Goal: Information Seeking & Learning: Learn about a topic

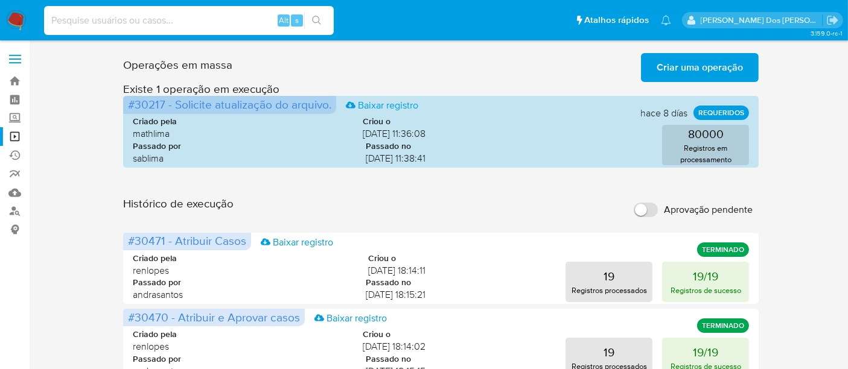
click at [142, 21] on input at bounding box center [189, 21] width 290 height 16
paste input "824551748"
type input "824551748"
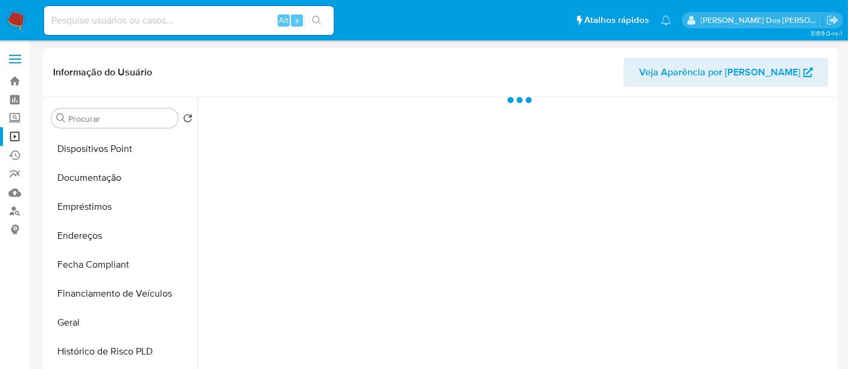
select select "10"
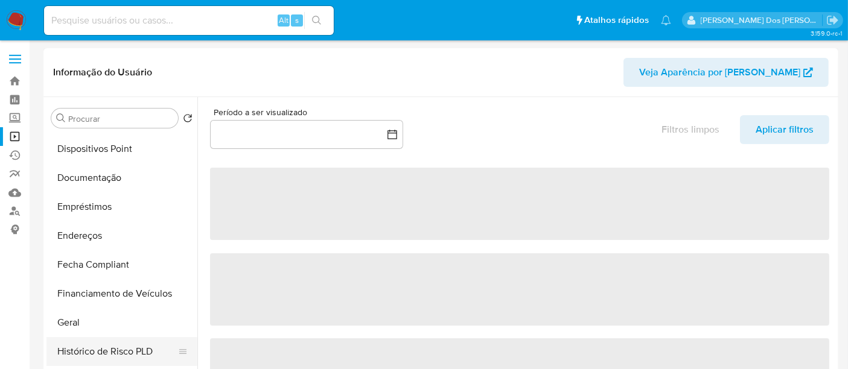
scroll to position [335, 0]
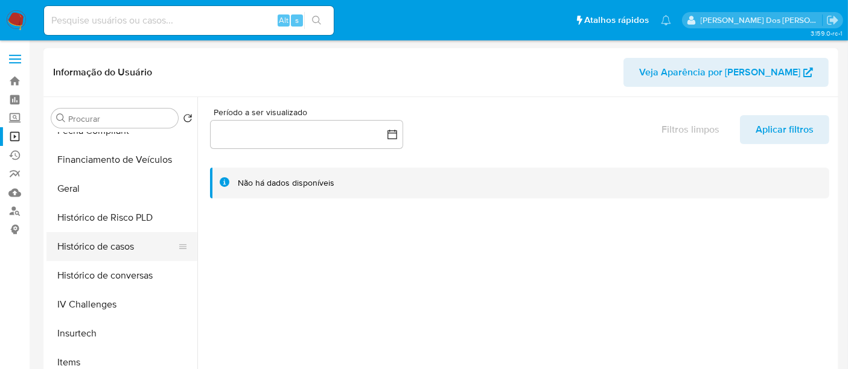
click at [106, 252] on button "Histórico de casos" at bounding box center [116, 246] width 141 height 29
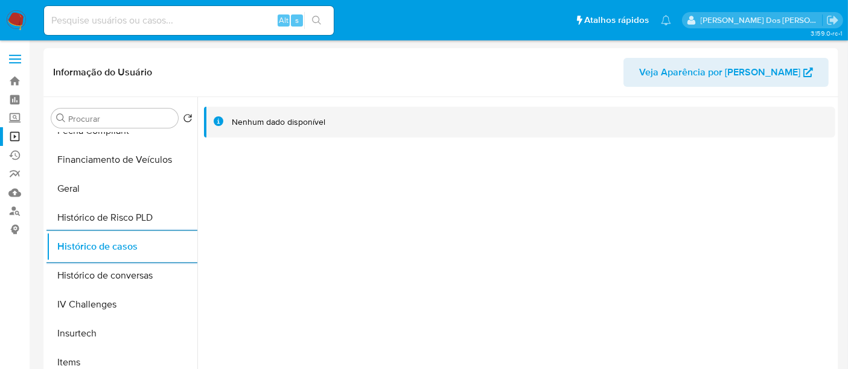
click at [182, 18] on input at bounding box center [189, 21] width 290 height 16
paste input "1685377364"
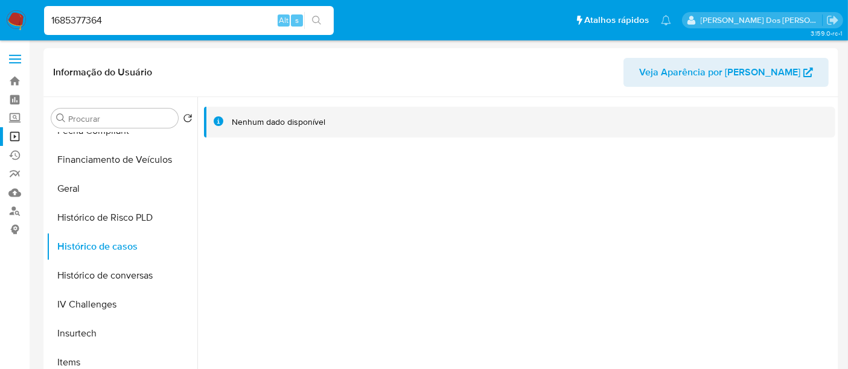
type input "1685377364"
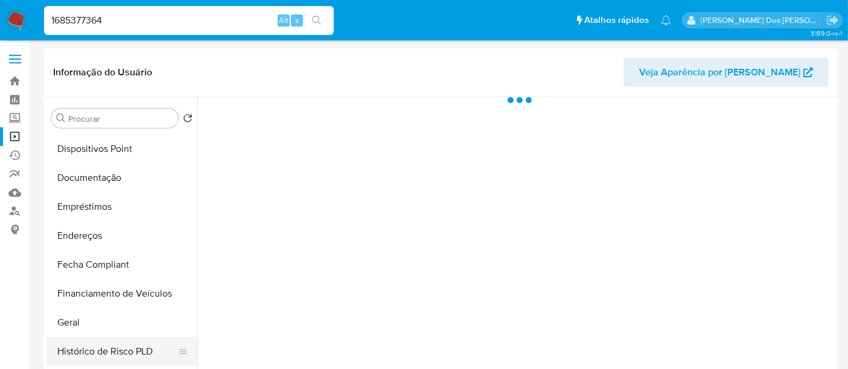
select select "10"
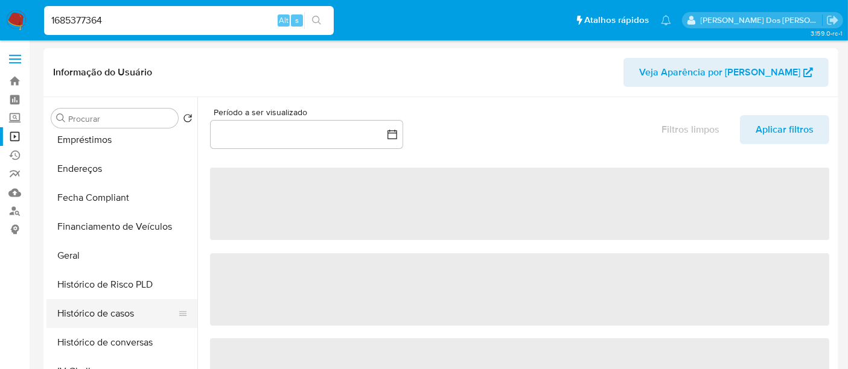
click at [92, 318] on button "Histórico de casos" at bounding box center [116, 313] width 141 height 29
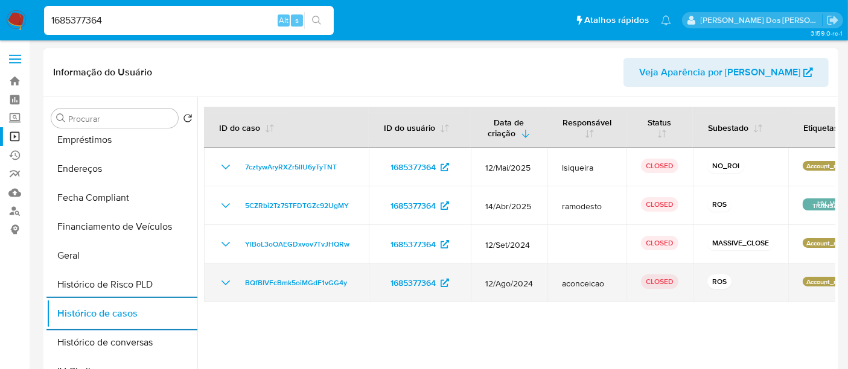
click at [221, 283] on icon "Mostrar/Ocultar" at bounding box center [225, 283] width 14 height 14
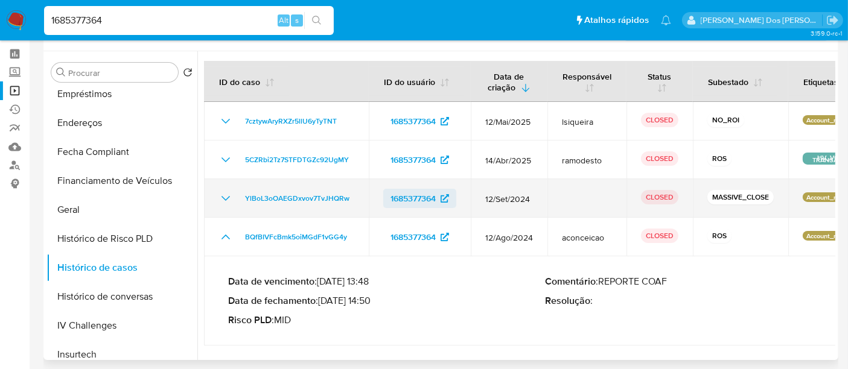
scroll to position [67, 0]
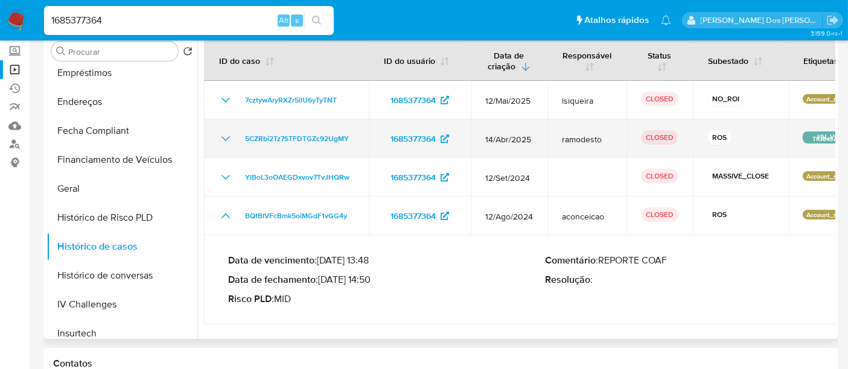
click at [226, 140] on icon "Mostrar/Ocultar" at bounding box center [225, 138] width 8 height 5
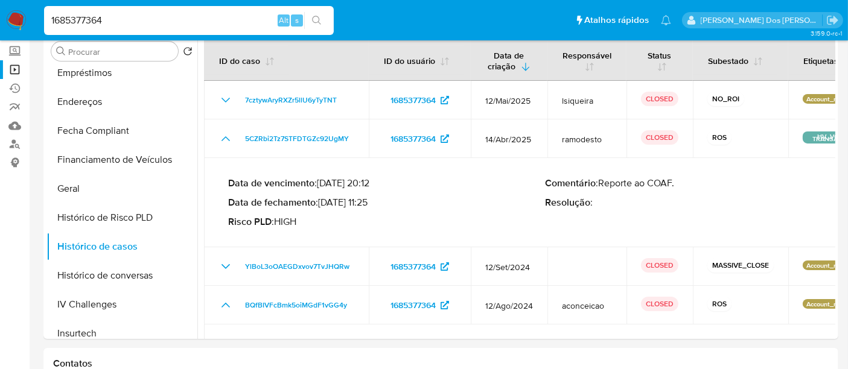
click at [147, 15] on input "1685377364" at bounding box center [189, 21] width 290 height 16
paste input "456936057"
type input "456936057"
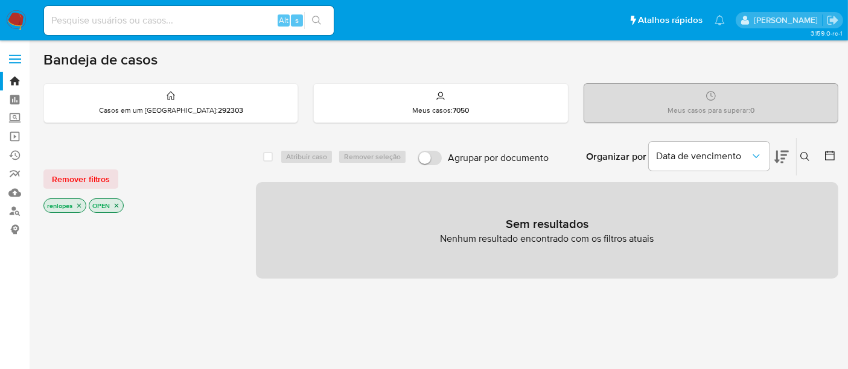
click at [15, 18] on img at bounding box center [16, 20] width 21 height 21
click at [214, 22] on input at bounding box center [189, 21] width 290 height 16
paste input "dhuOboc0gSTCxnghTZPSKLqx"
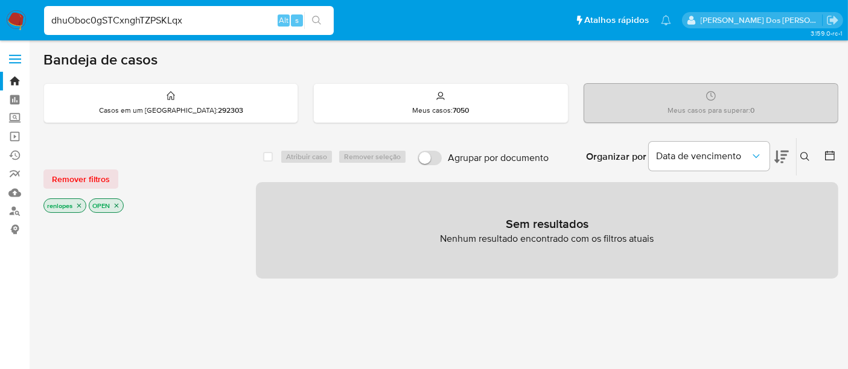
type input "dhuOboc0gSTCxnghTZPSKLqx"
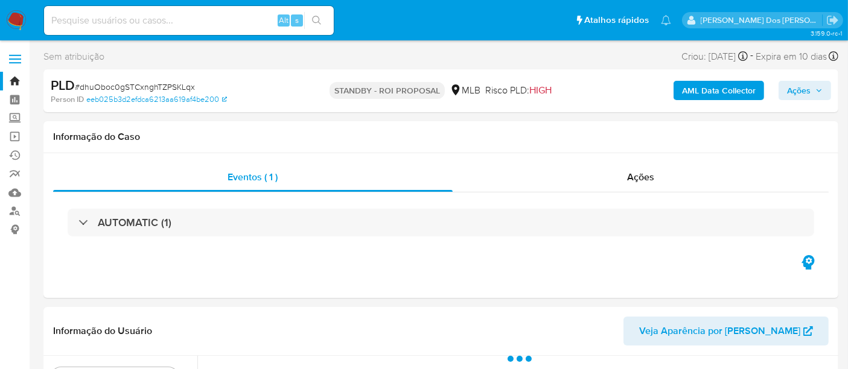
select select "10"
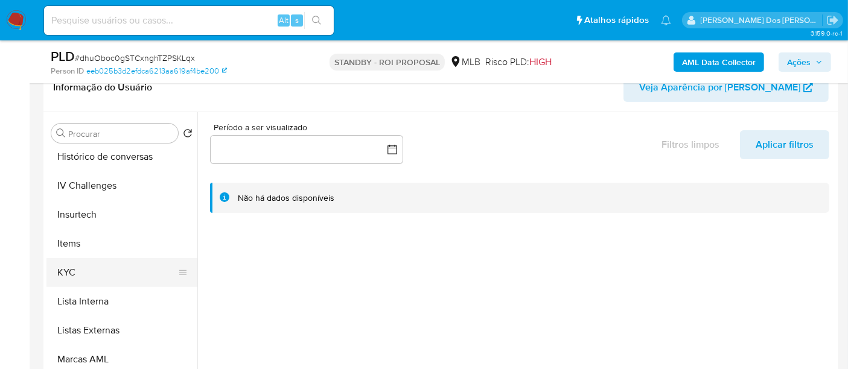
scroll to position [536, 0]
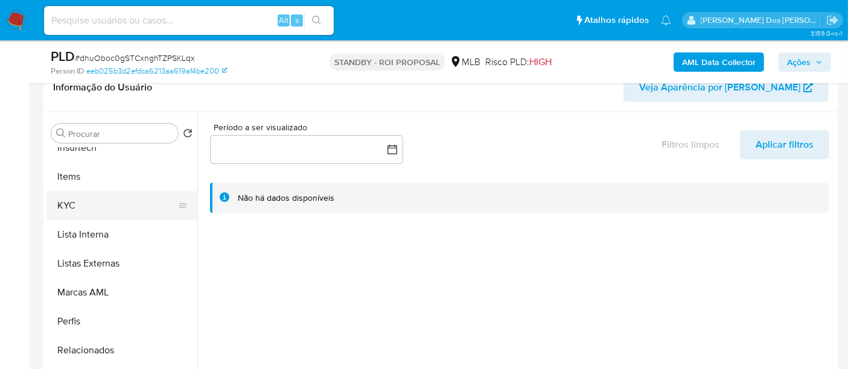
click at [71, 203] on button "KYC" at bounding box center [116, 205] width 141 height 29
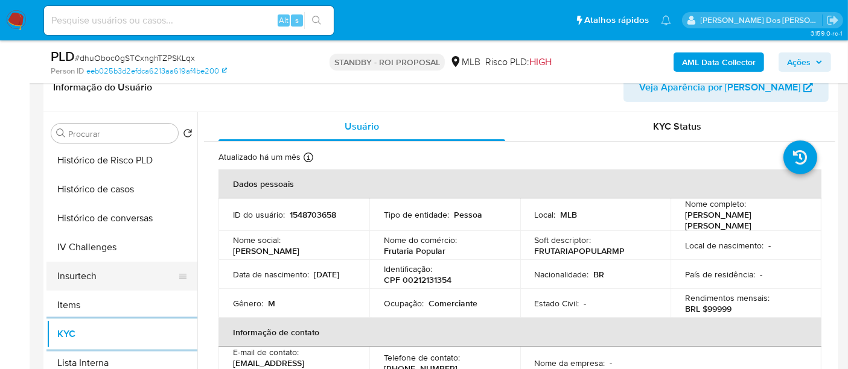
scroll to position [402, 0]
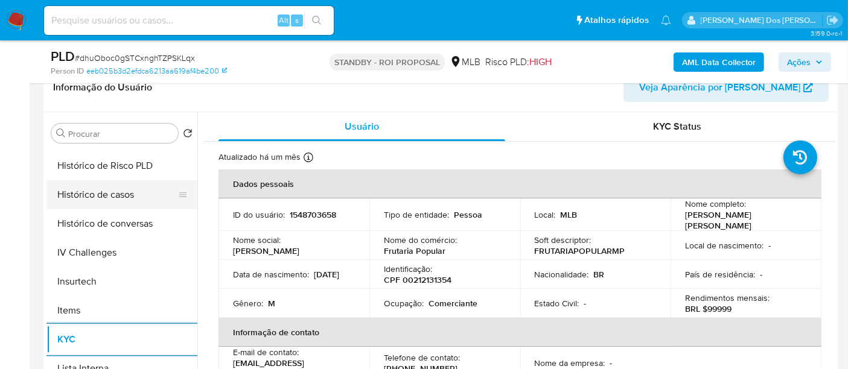
click at [102, 194] on button "Histórico de casos" at bounding box center [116, 194] width 141 height 29
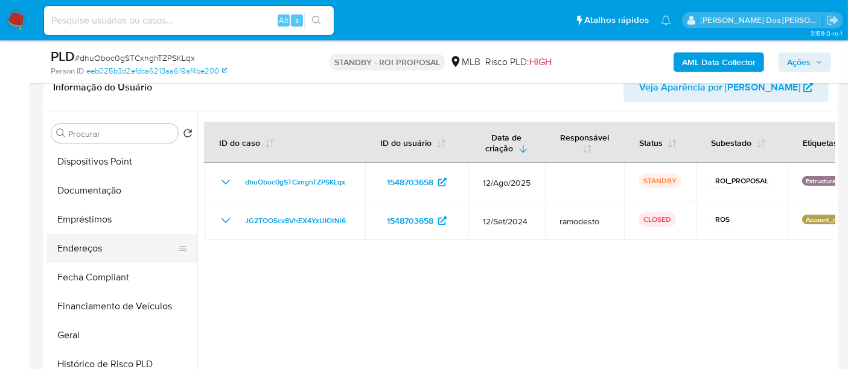
scroll to position [201, 0]
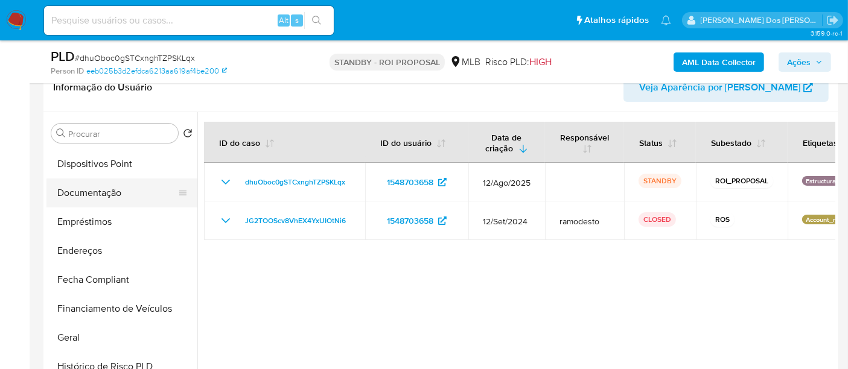
click at [107, 196] on button "Documentação" at bounding box center [116, 193] width 141 height 29
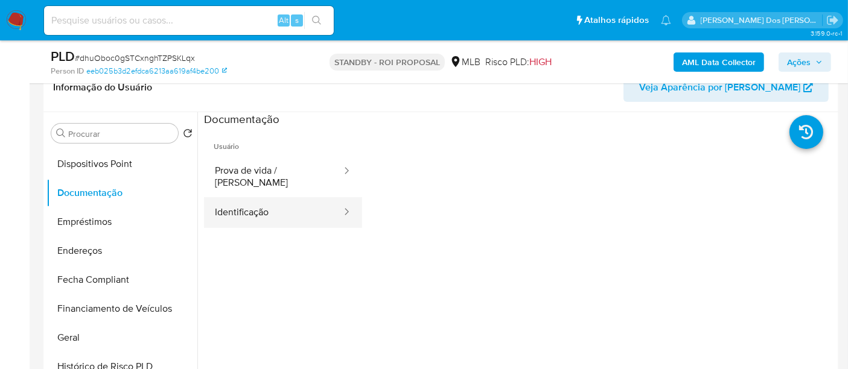
click at [262, 206] on button "Identificação" at bounding box center [273, 212] width 139 height 31
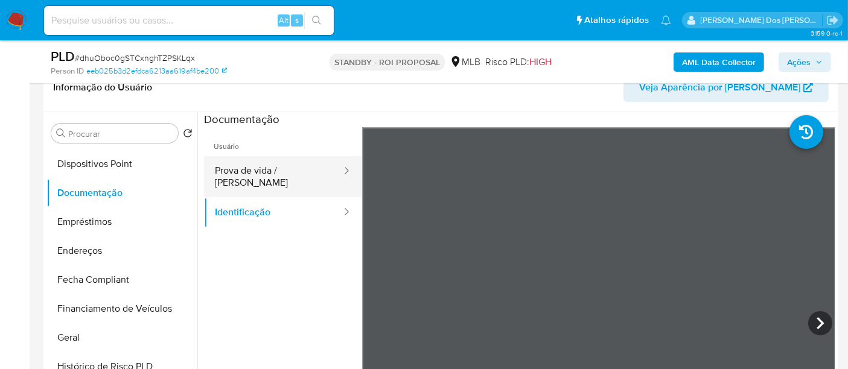
click at [238, 168] on button "Prova de vida / Selfie" at bounding box center [273, 176] width 139 height 41
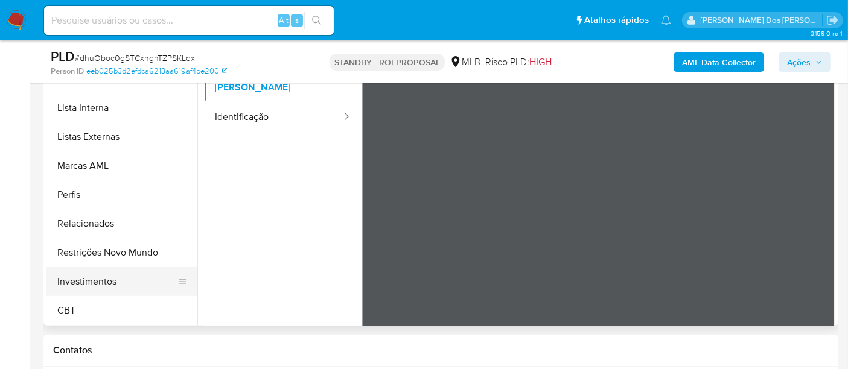
scroll to position [335, 0]
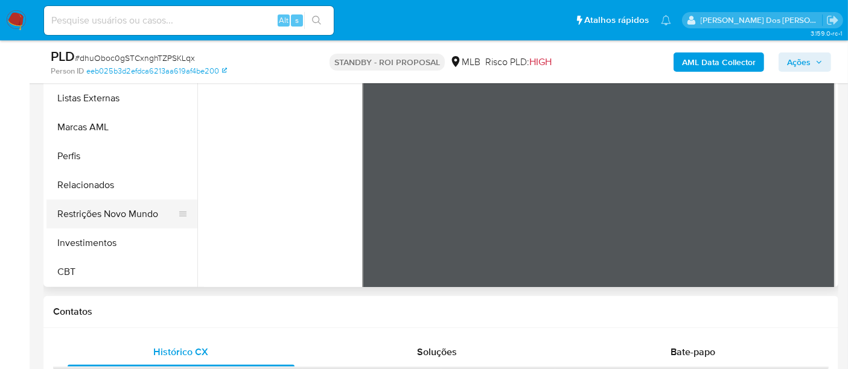
click at [132, 212] on button "Restrições Novo Mundo" at bounding box center [116, 214] width 141 height 29
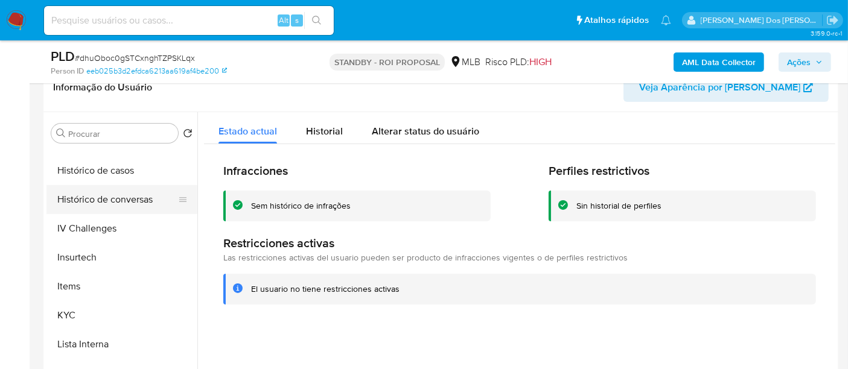
scroll to position [366, 0]
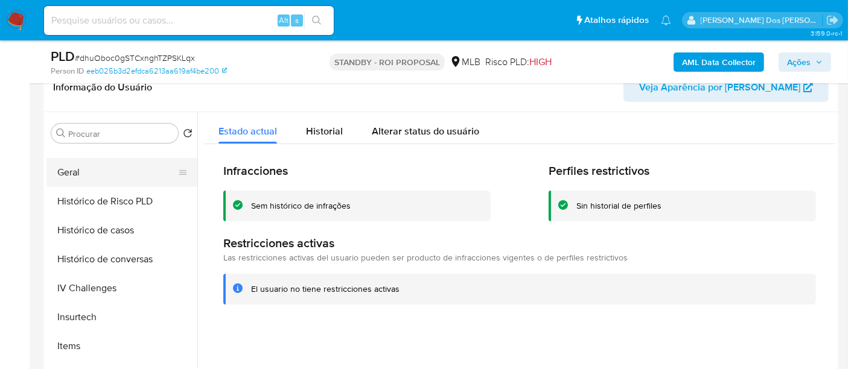
click at [72, 174] on button "Geral" at bounding box center [116, 172] width 141 height 29
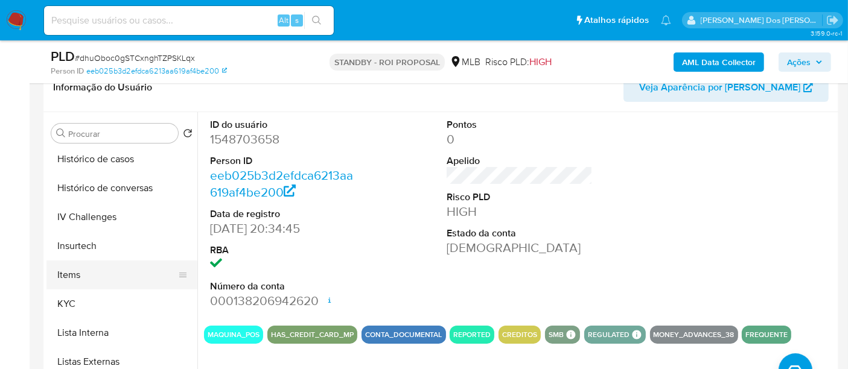
scroll to position [500, 0]
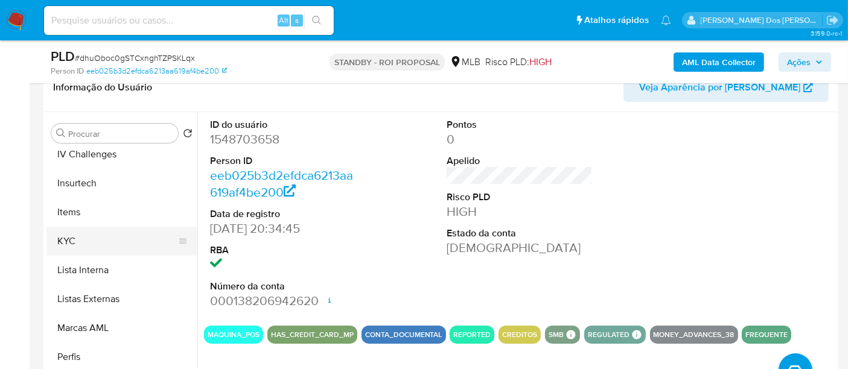
click at [74, 236] on button "KYC" at bounding box center [116, 241] width 141 height 29
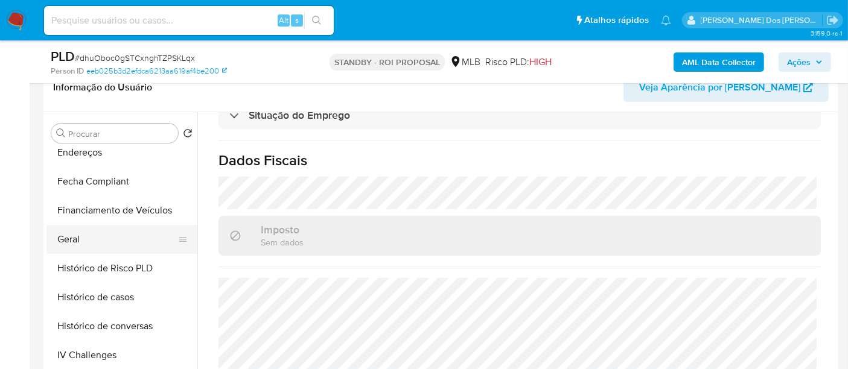
scroll to position [232, 0]
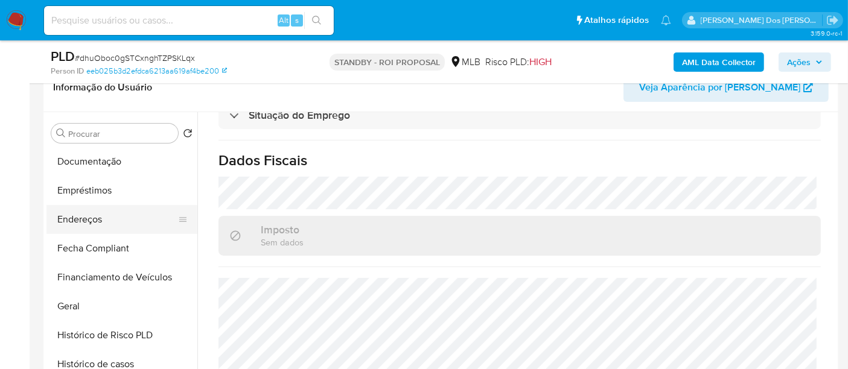
click at [97, 221] on button "Endereços" at bounding box center [116, 219] width 141 height 29
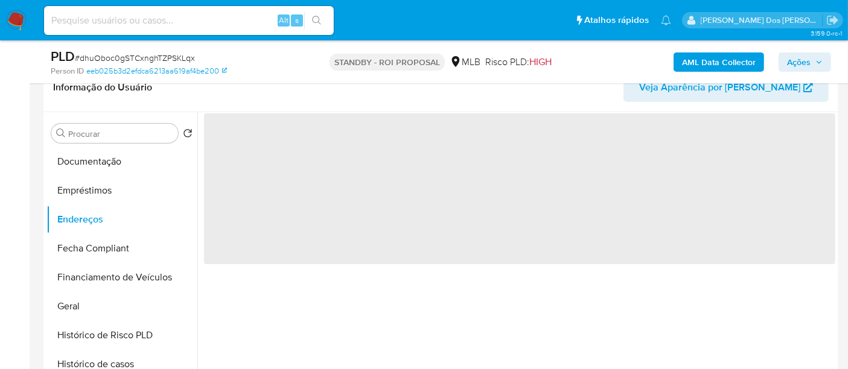
scroll to position [0, 0]
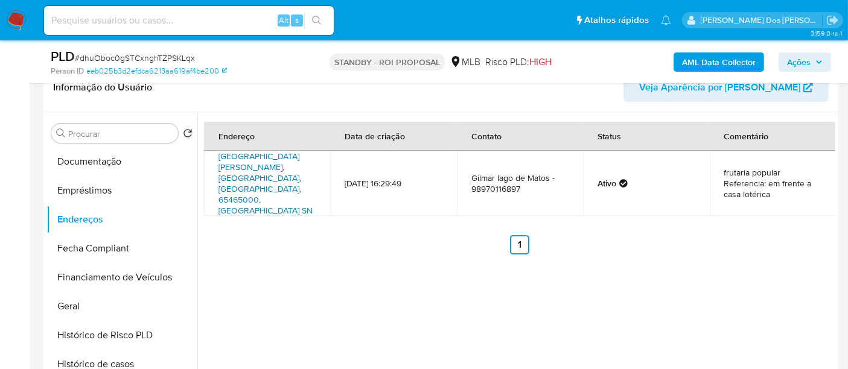
click at [264, 173] on link "Avenida Rio Branco Sn, Cantanhede, Maranhão, 65465000, Brasil SN" at bounding box center [265, 183] width 94 height 66
click at [127, 14] on input at bounding box center [189, 21] width 290 height 16
paste input "ampN2GeIqSjfdeMsB27HHize"
type input "ampN2GeIqSjfdeMsB27HHize"
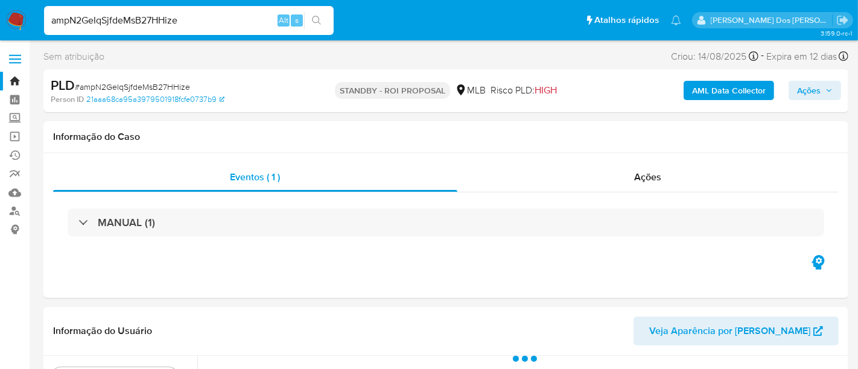
select select "10"
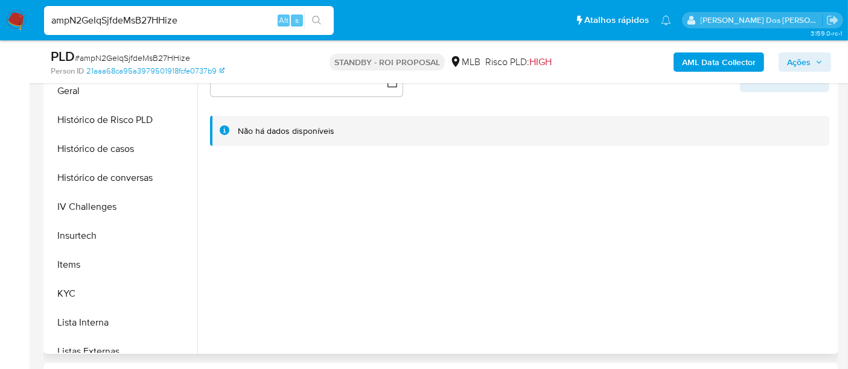
scroll to position [402, 0]
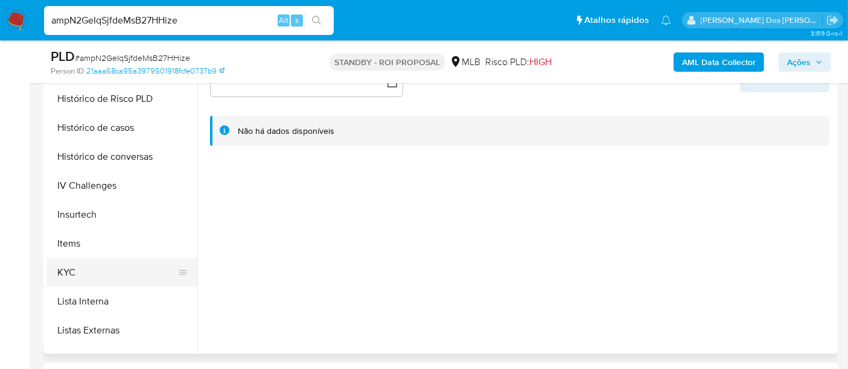
click at [62, 270] on button "KYC" at bounding box center [116, 272] width 141 height 29
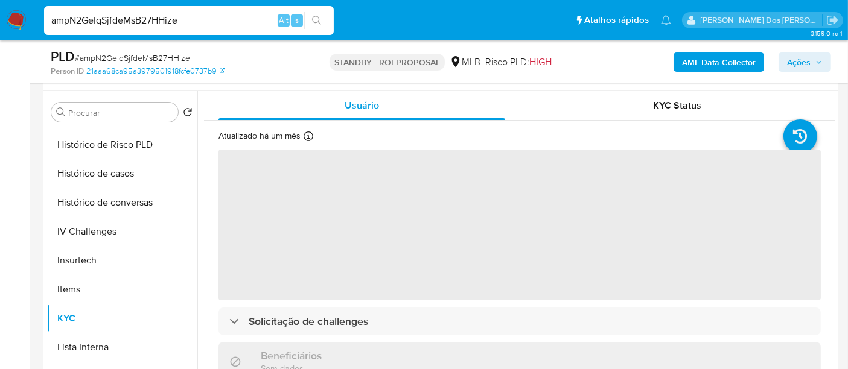
scroll to position [201, 0]
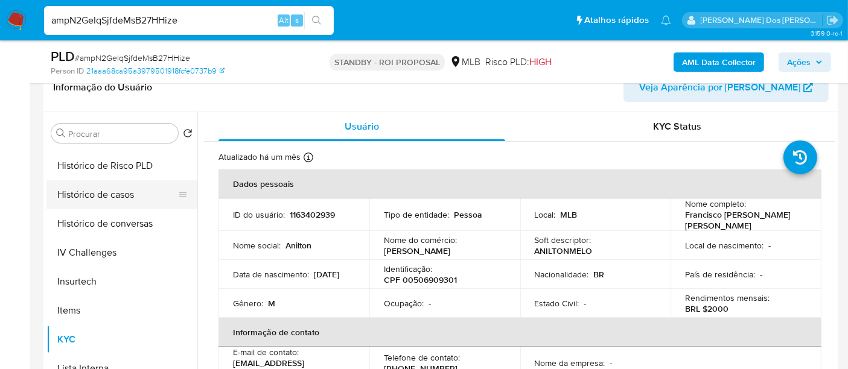
click at [98, 199] on button "Histórico de casos" at bounding box center [116, 194] width 141 height 29
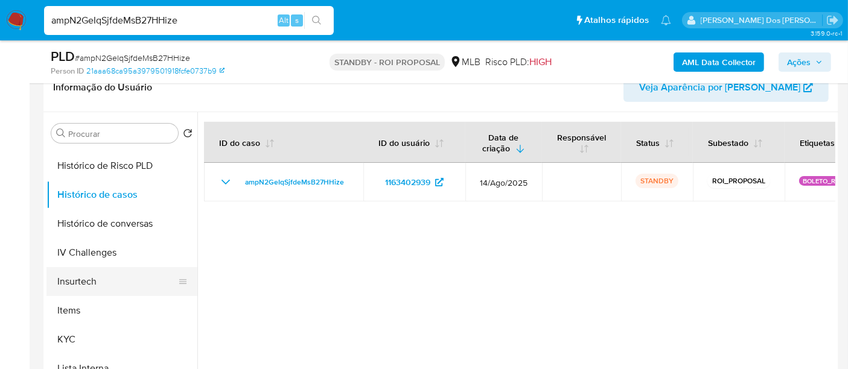
scroll to position [134, 0]
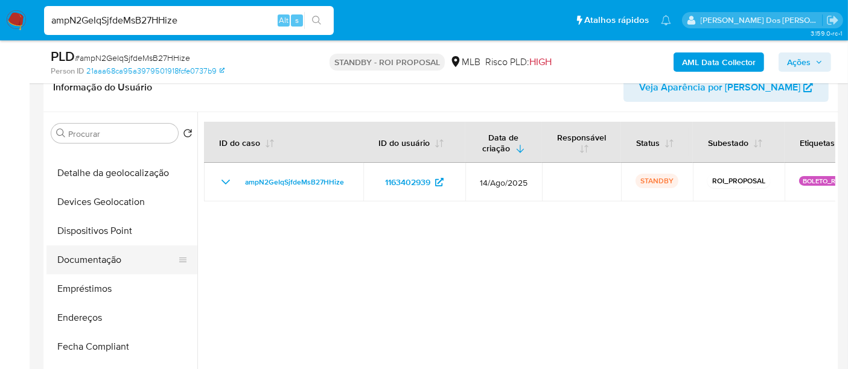
click at [87, 267] on button "Documentação" at bounding box center [116, 260] width 141 height 29
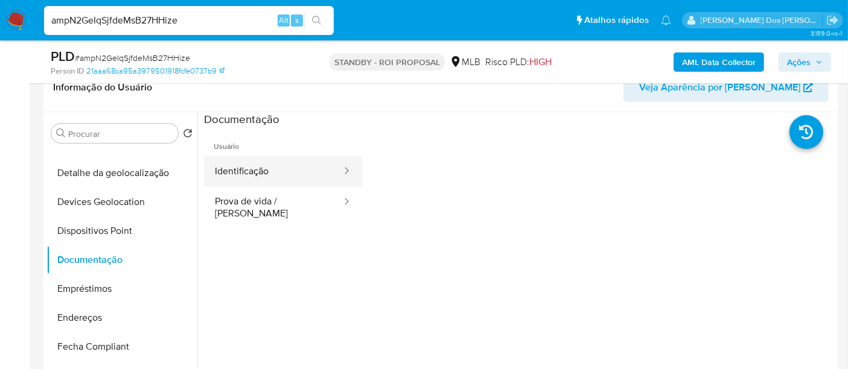
click at [243, 175] on button "Identificação" at bounding box center [273, 171] width 139 height 31
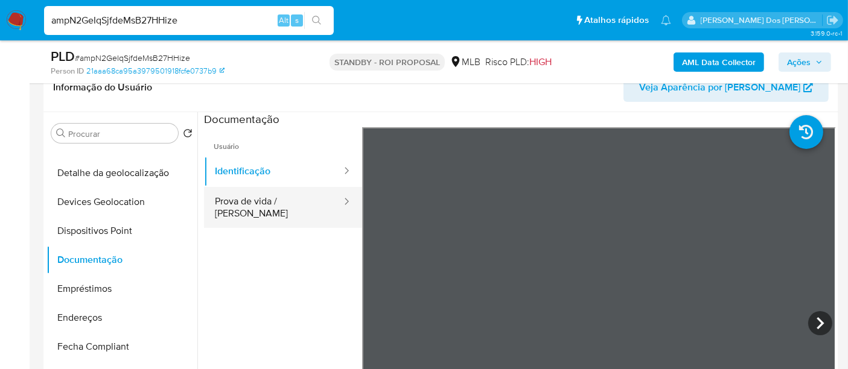
click at [266, 206] on button "Prova de vida / Selfie" at bounding box center [273, 207] width 139 height 41
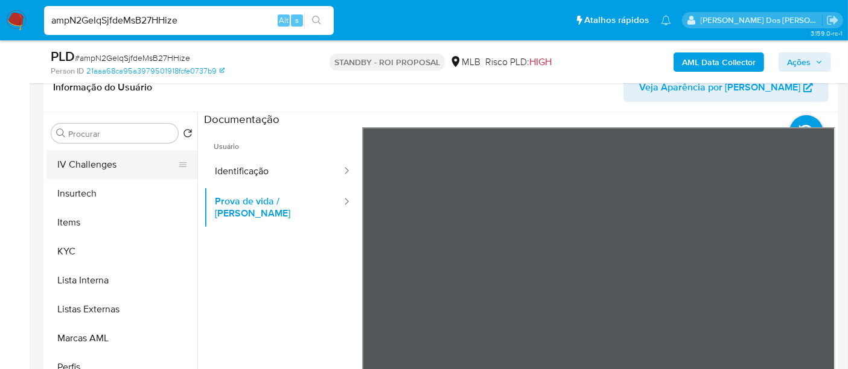
scroll to position [567, 0]
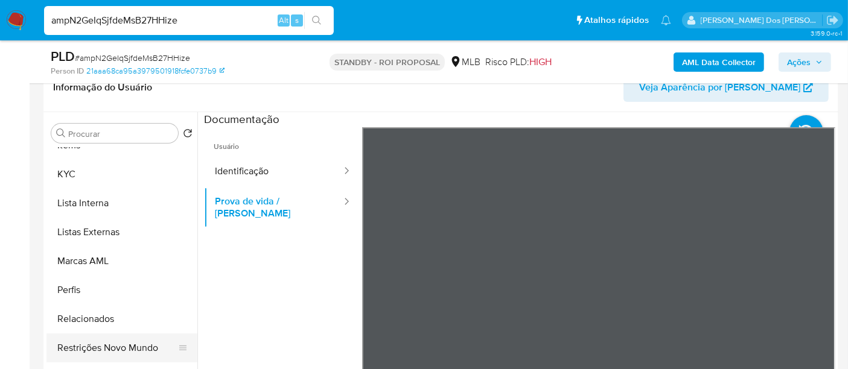
click at [122, 347] on button "Restrições Novo Mundo" at bounding box center [116, 348] width 141 height 29
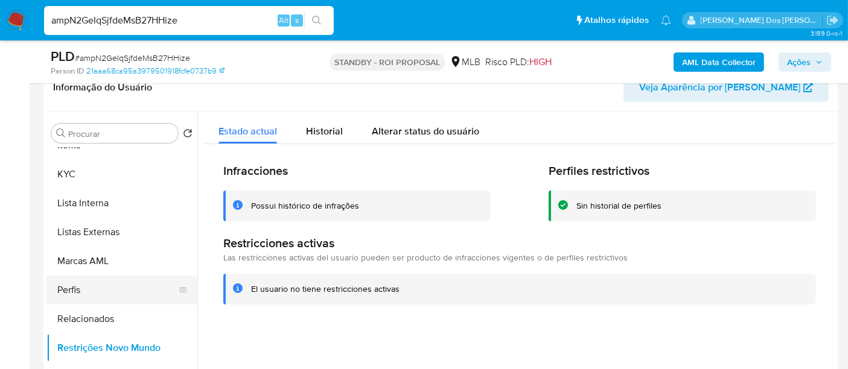
scroll to position [366, 0]
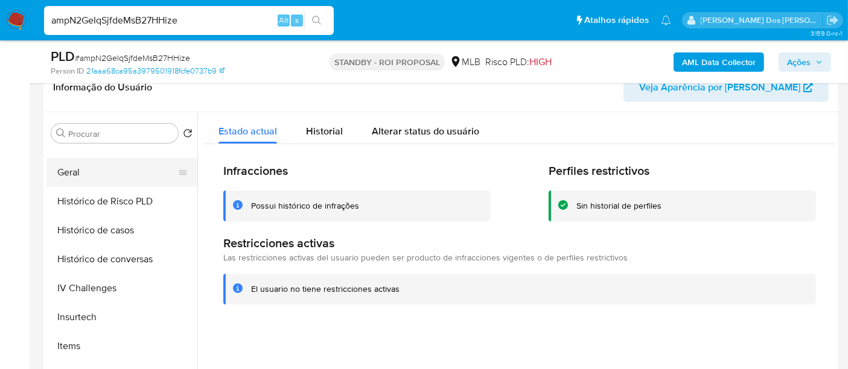
click at [70, 179] on button "Geral" at bounding box center [116, 172] width 141 height 29
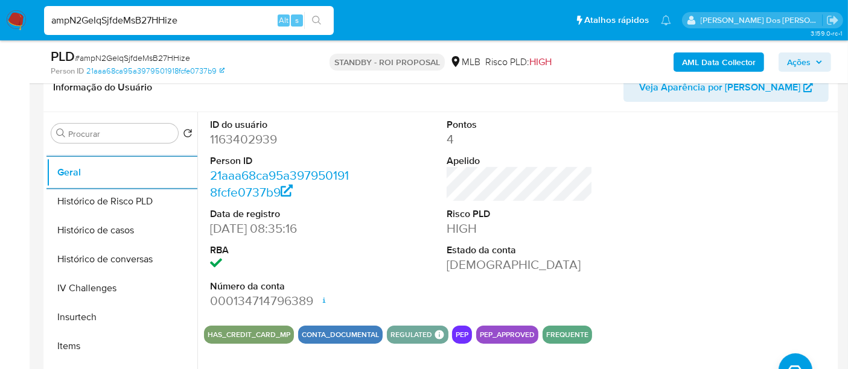
click at [143, 25] on input "ampN2GeIqSjfdeMsB27HHize" at bounding box center [189, 21] width 290 height 16
paste input "LBXvIZGKpxIVhaLrurnGgzRl"
type input "LBXvIZGKpxIVhaLrurnGgzRl"
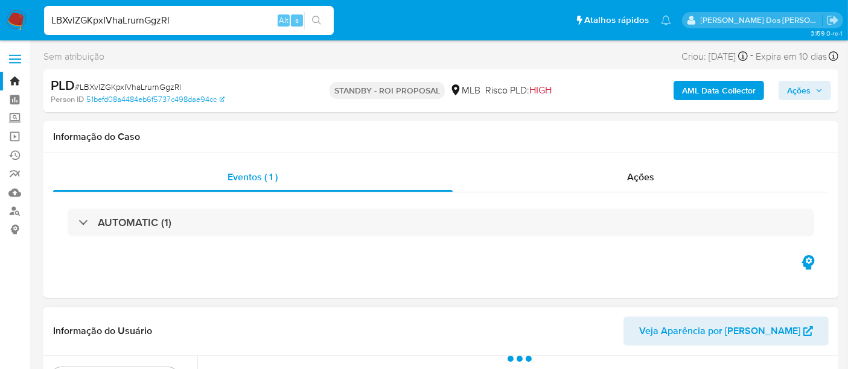
select select "10"
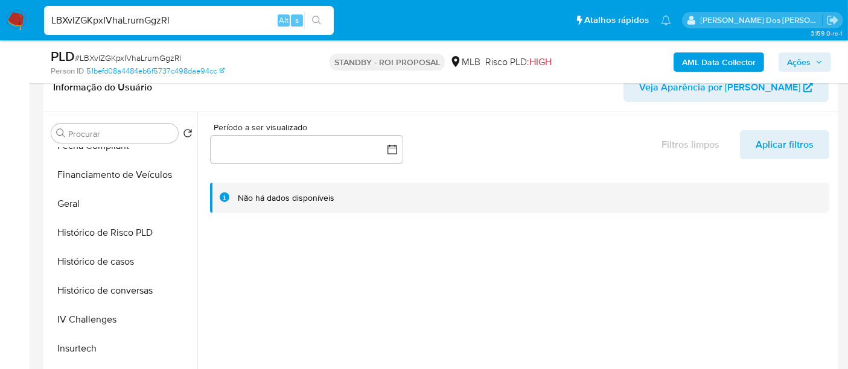
scroll to position [469, 0]
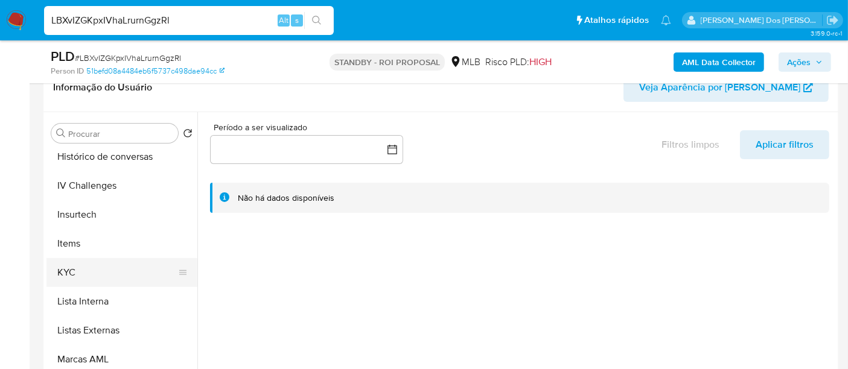
click at [71, 278] on button "KYC" at bounding box center [116, 272] width 141 height 29
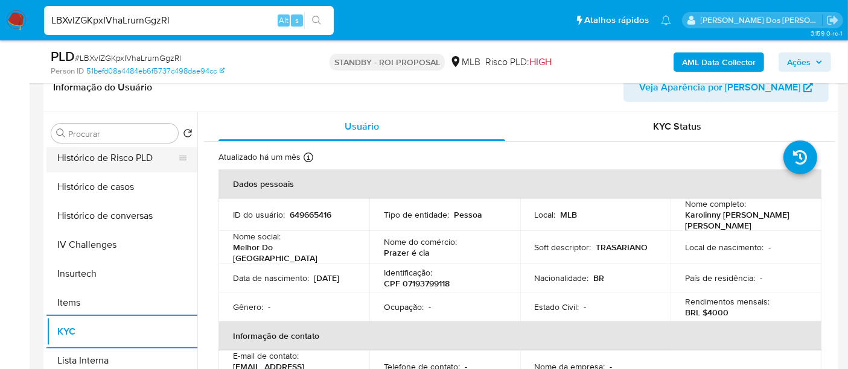
scroll to position [335, 0]
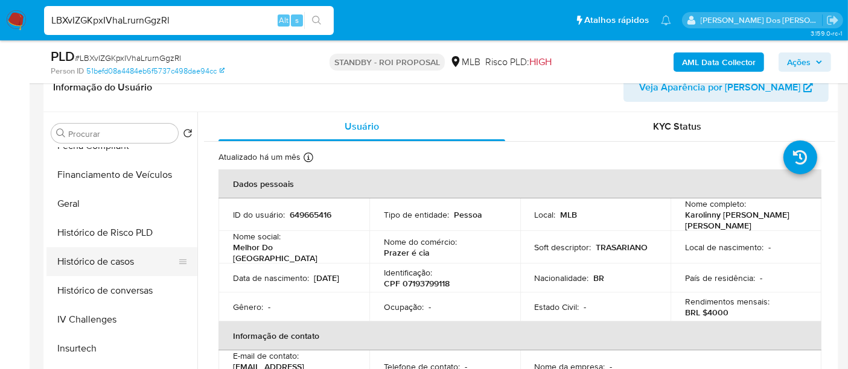
click at [97, 260] on button "Histórico de casos" at bounding box center [116, 261] width 141 height 29
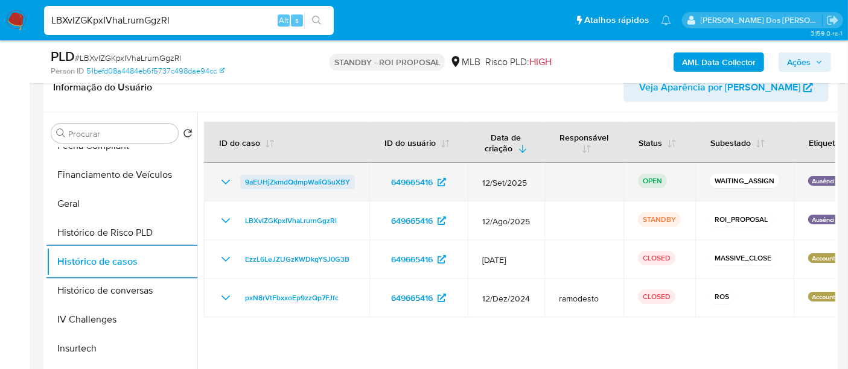
click at [262, 180] on span "9aEUHjZkmdQdmpWaIiQ5uXBY" at bounding box center [297, 182] width 105 height 14
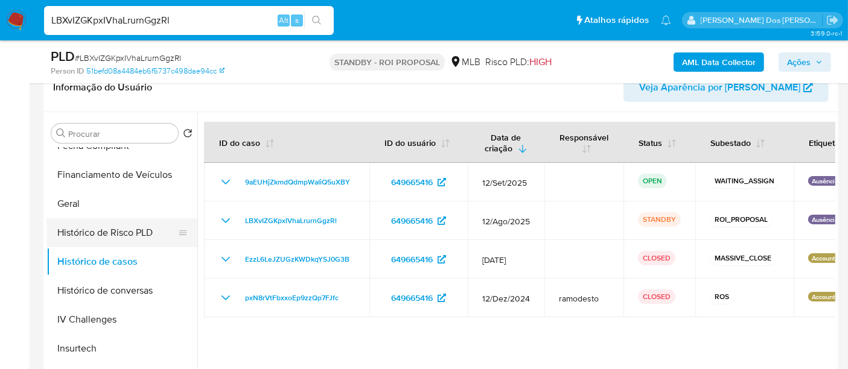
click at [115, 234] on button "Histórico de Risco PLD" at bounding box center [116, 232] width 141 height 29
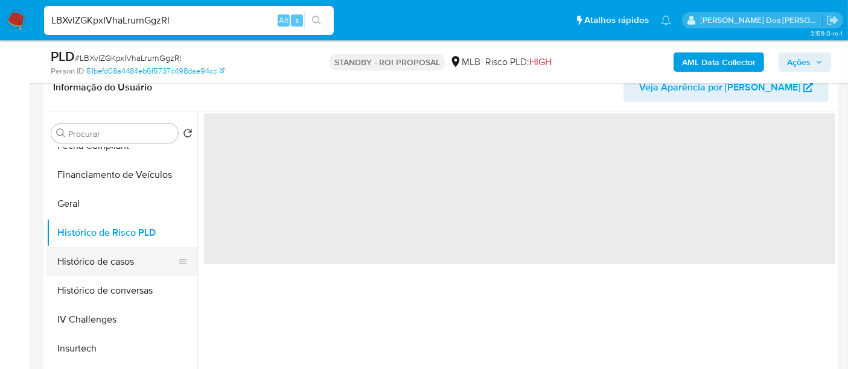
click at [126, 263] on button "Histórico de casos" at bounding box center [116, 261] width 141 height 29
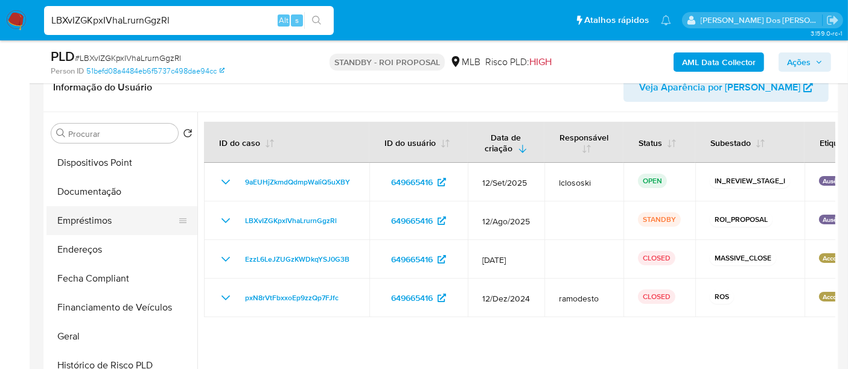
scroll to position [201, 0]
click at [101, 192] on button "Documentação" at bounding box center [116, 193] width 141 height 29
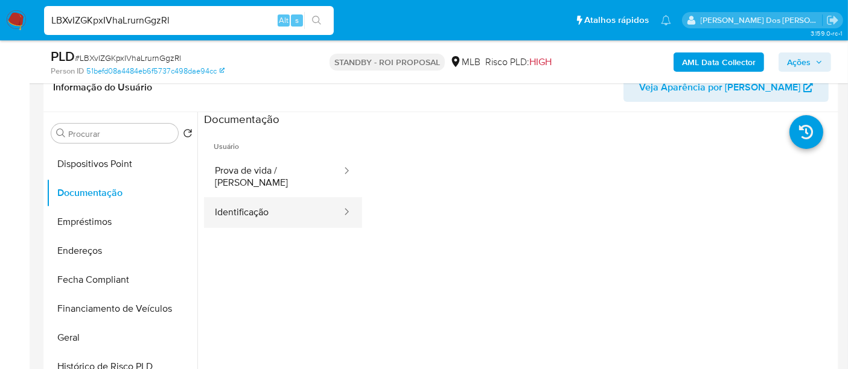
click at [268, 203] on button "Identificação" at bounding box center [273, 212] width 139 height 31
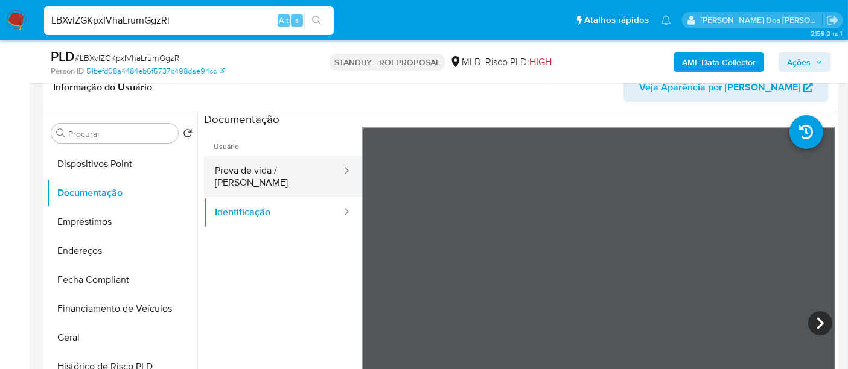
click at [291, 165] on button "Prova de vida / [PERSON_NAME]" at bounding box center [273, 176] width 139 height 41
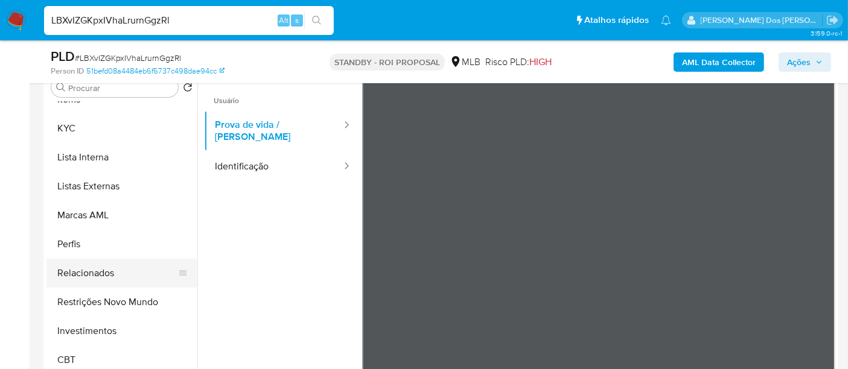
scroll to position [268, 0]
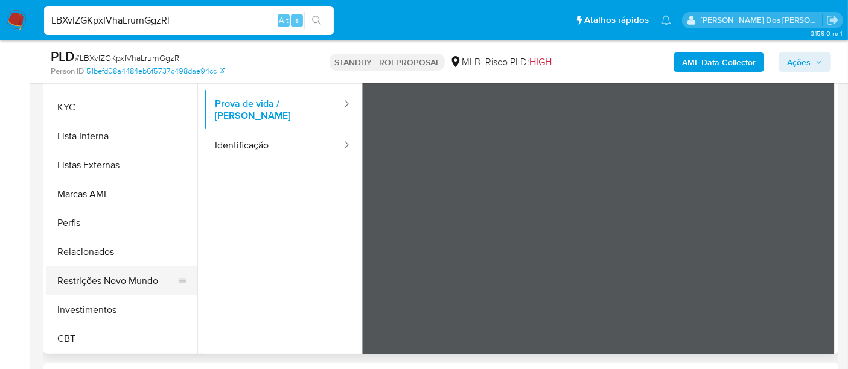
click at [122, 278] on button "Restrições Novo Mundo" at bounding box center [116, 281] width 141 height 29
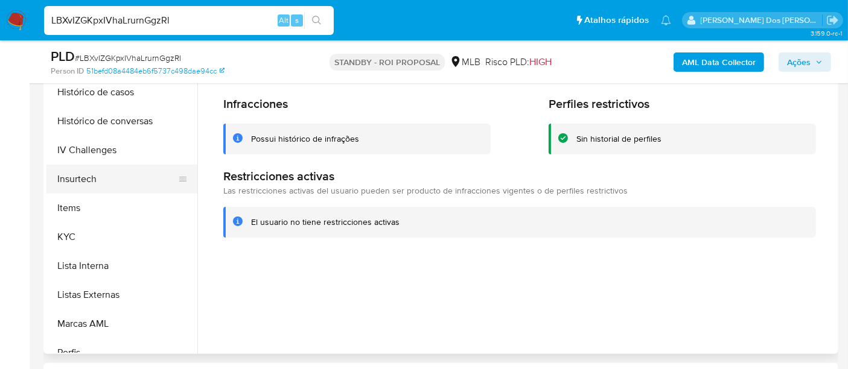
scroll to position [366, 0]
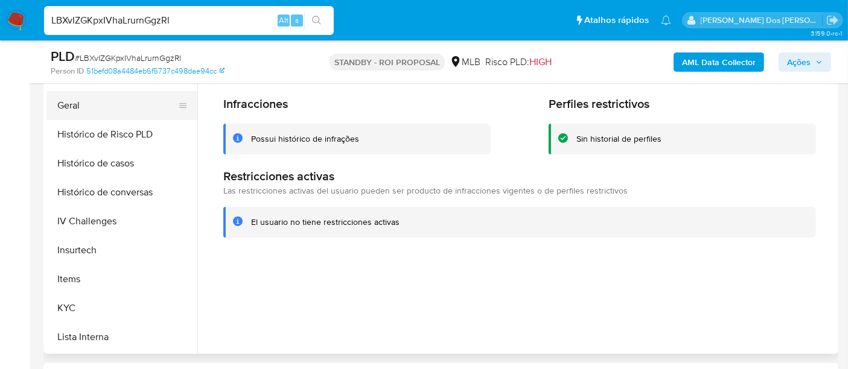
click at [71, 107] on button "Geral" at bounding box center [116, 105] width 141 height 29
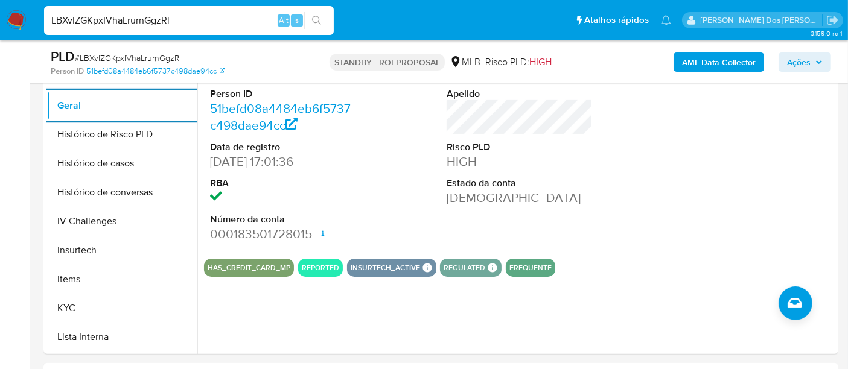
click at [136, 15] on input "LBXvIZGKpxIVhaLrurnGgzRl" at bounding box center [189, 21] width 290 height 16
paste input "Tvn4ezr9fCoHbHAZfBPHxmZC"
type input "Tvn4ezr9fCoHbHAZfBPHxmZC"
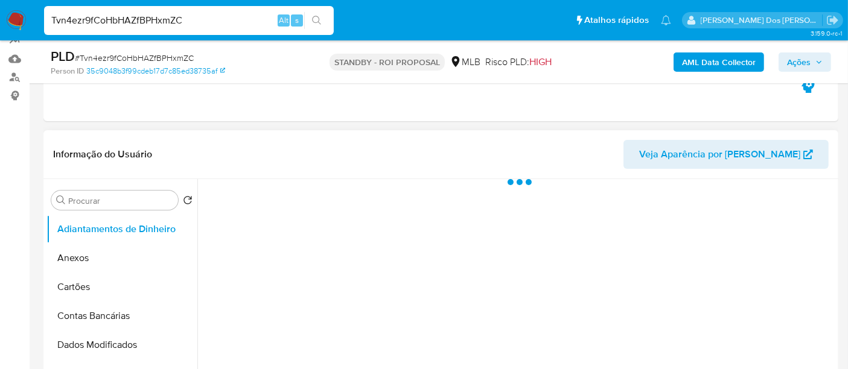
select select "10"
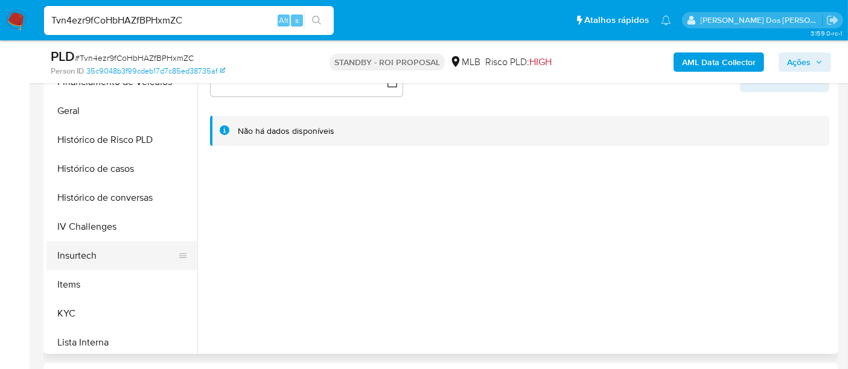
scroll to position [469, 0]
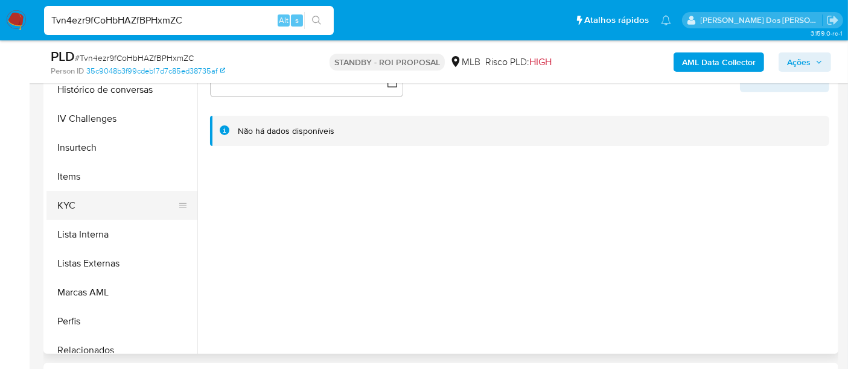
click at [69, 194] on button "KYC" at bounding box center [116, 205] width 141 height 29
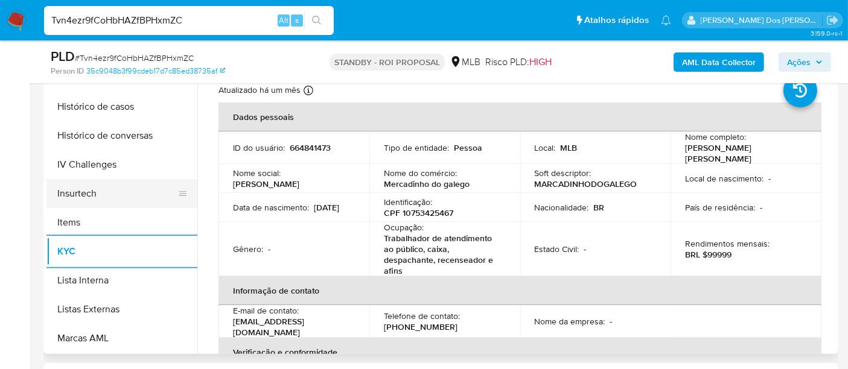
scroll to position [402, 0]
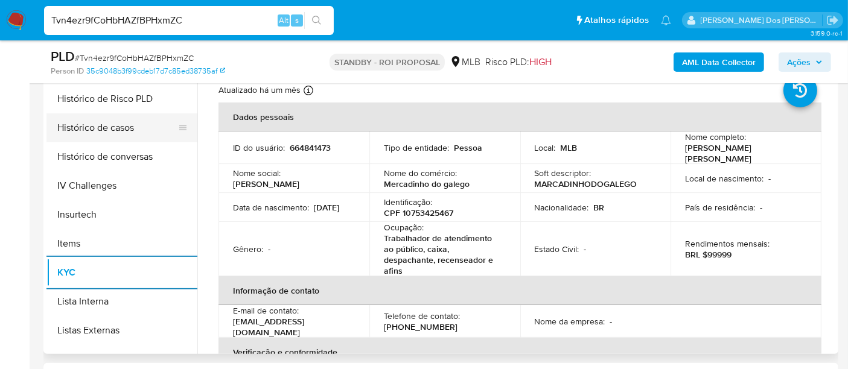
click at [99, 133] on button "Histórico de casos" at bounding box center [116, 127] width 141 height 29
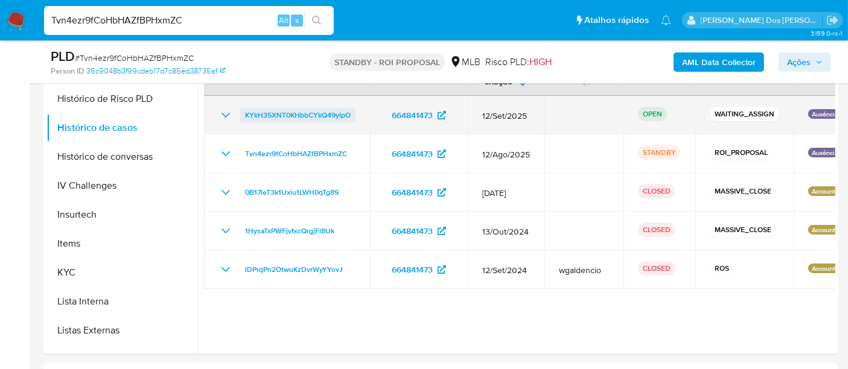
click at [260, 115] on span "KYkH35XNT0KHbbCYkQ49ylpO" at bounding box center [298, 115] width 106 height 14
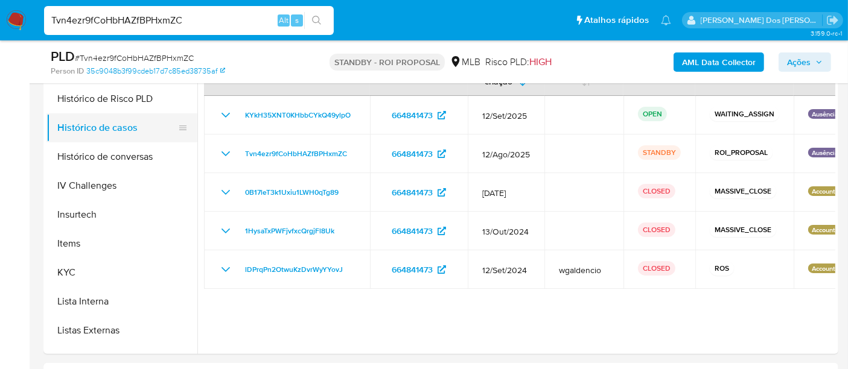
click at [103, 127] on button "Histórico de casos" at bounding box center [116, 127] width 141 height 29
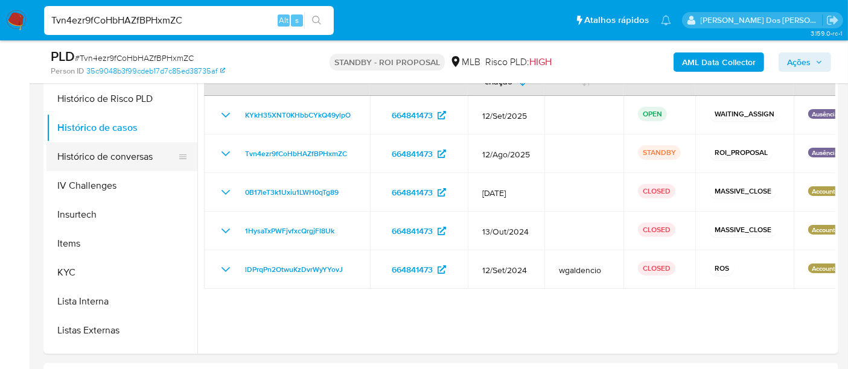
click at [99, 148] on button "Histórico de conversas" at bounding box center [116, 156] width 141 height 29
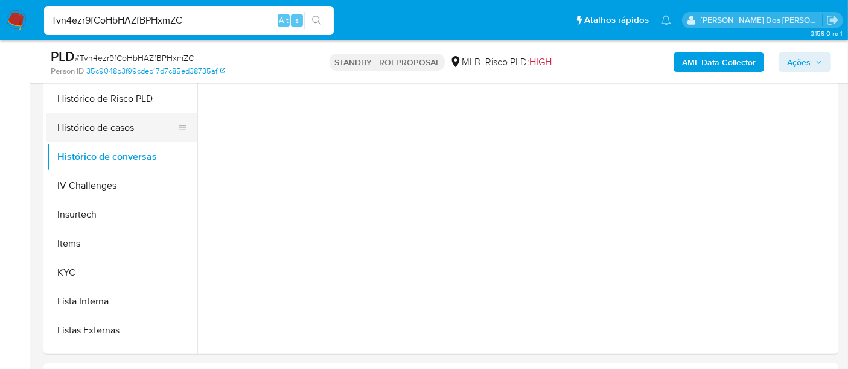
click at [98, 128] on button "Histórico de casos" at bounding box center [116, 127] width 141 height 29
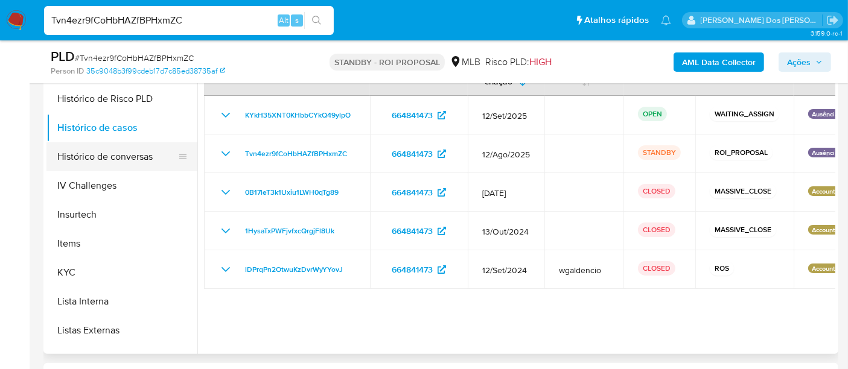
click at [126, 153] on button "Histórico de conversas" at bounding box center [116, 156] width 141 height 29
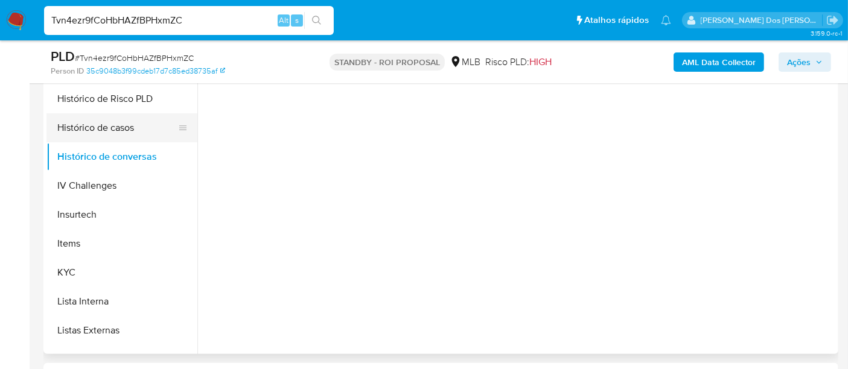
click at [121, 125] on button "Histórico de casos" at bounding box center [116, 127] width 141 height 29
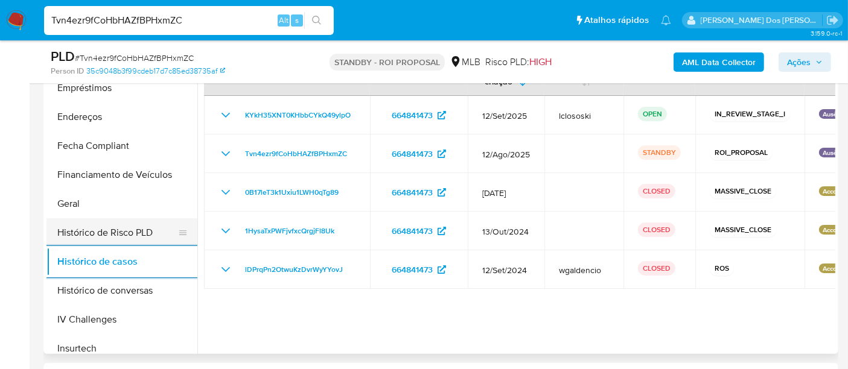
scroll to position [134, 0]
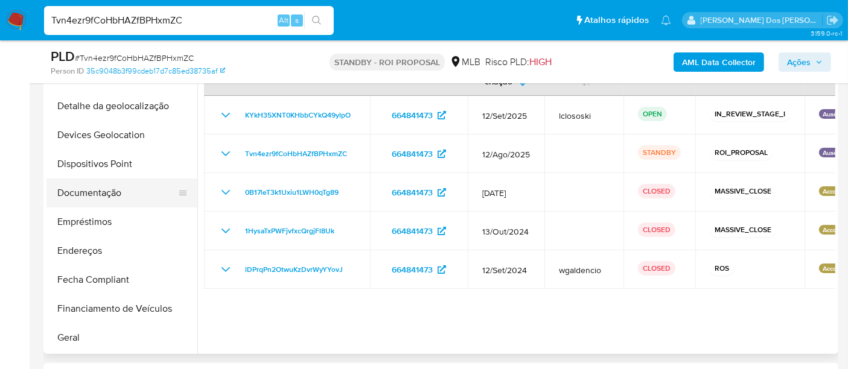
drag, startPoint x: 114, startPoint y: 195, endPoint x: 122, endPoint y: 194, distance: 7.9
click at [114, 195] on button "Documentação" at bounding box center [116, 193] width 141 height 29
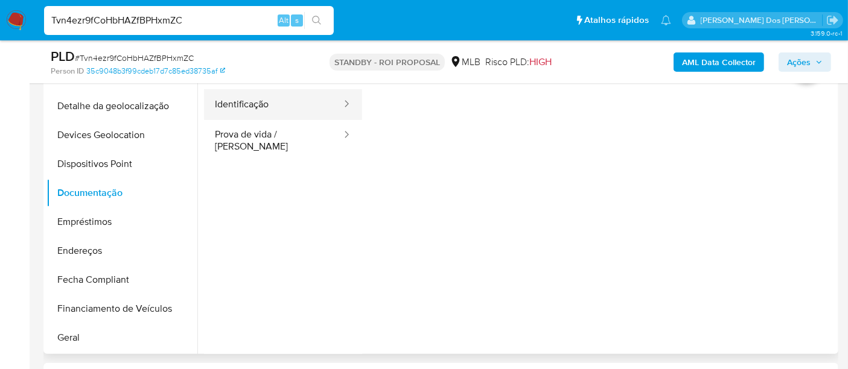
click at [281, 103] on button "Identificação" at bounding box center [273, 104] width 139 height 31
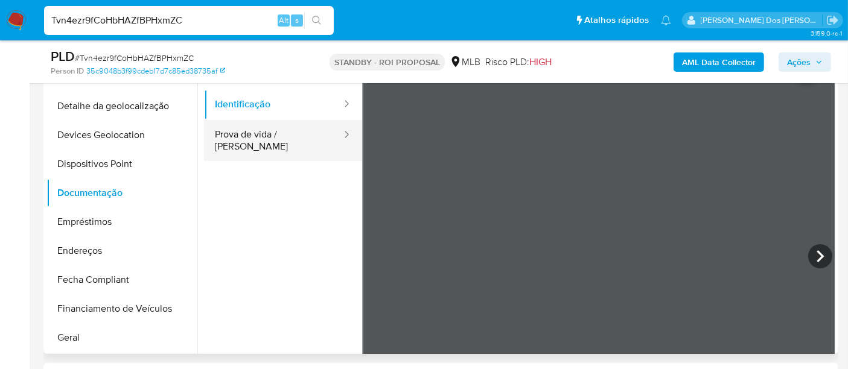
click at [276, 141] on button "Prova de vida / [PERSON_NAME]" at bounding box center [273, 140] width 139 height 41
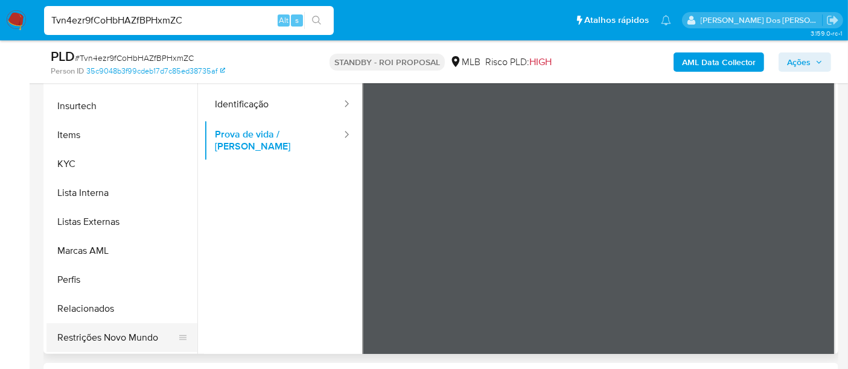
scroll to position [567, 0]
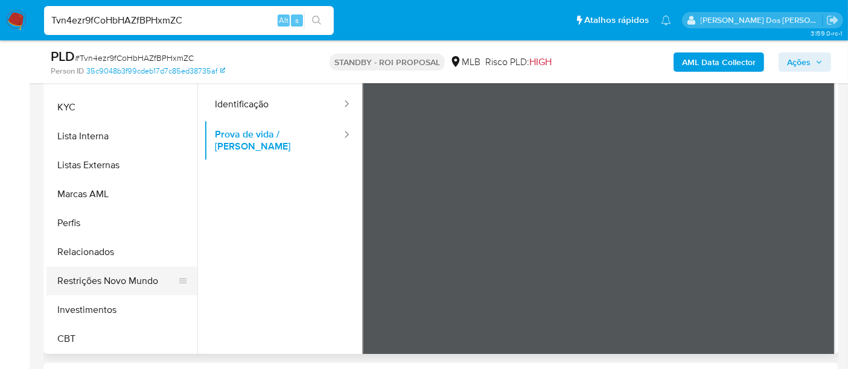
click at [126, 280] on button "Restrições Novo Mundo" at bounding box center [116, 281] width 141 height 29
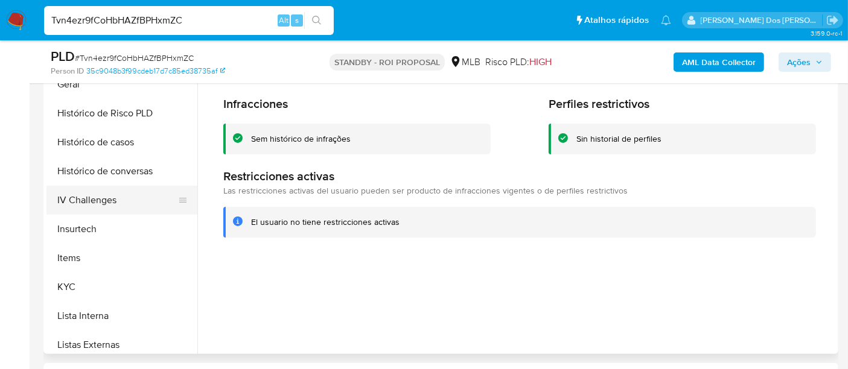
scroll to position [299, 0]
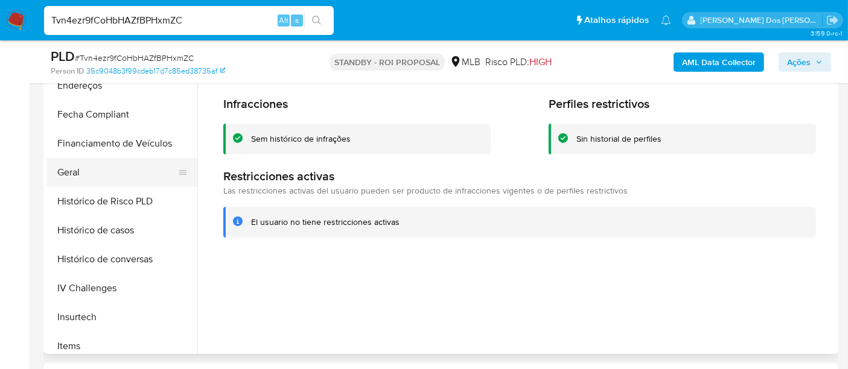
click at [68, 175] on button "Geral" at bounding box center [116, 172] width 141 height 29
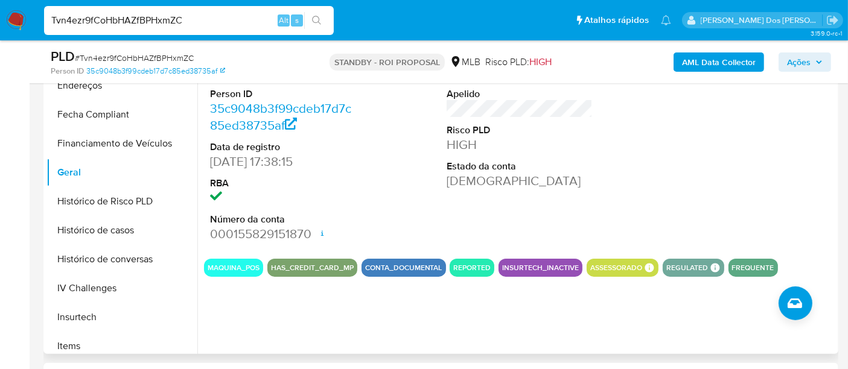
scroll to position [433, 0]
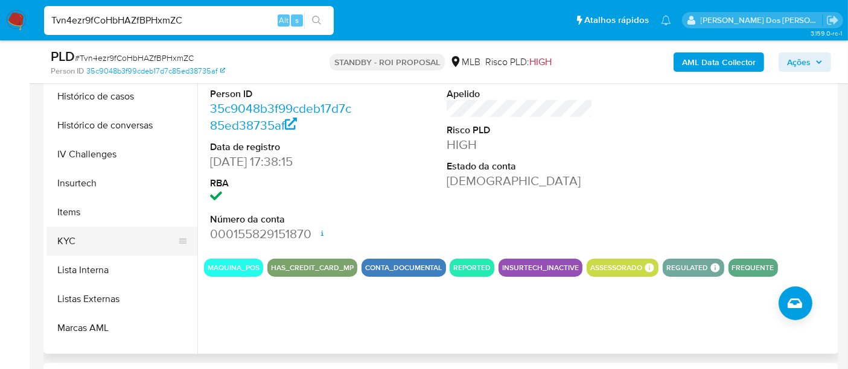
click at [66, 249] on button "KYC" at bounding box center [116, 241] width 141 height 29
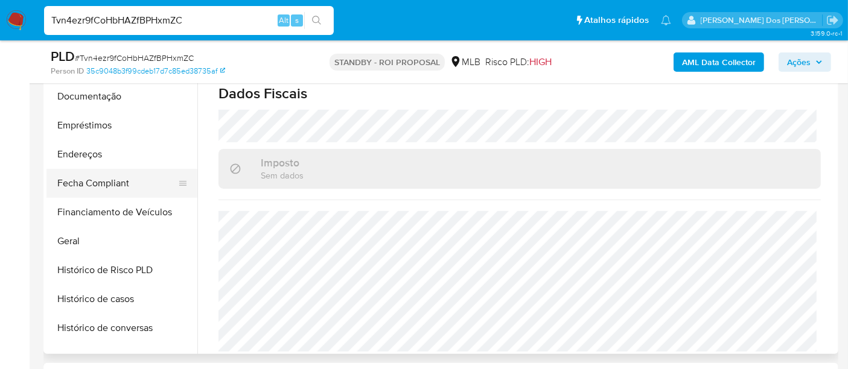
scroll to position [165, 0]
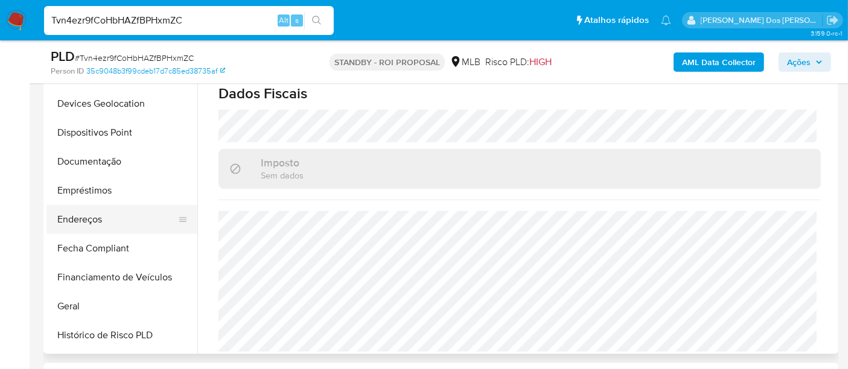
click at [91, 221] on button "Endereços" at bounding box center [116, 219] width 141 height 29
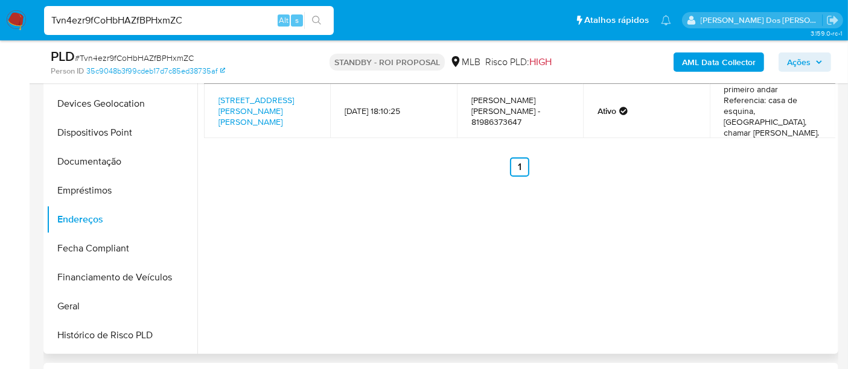
scroll to position [201, 0]
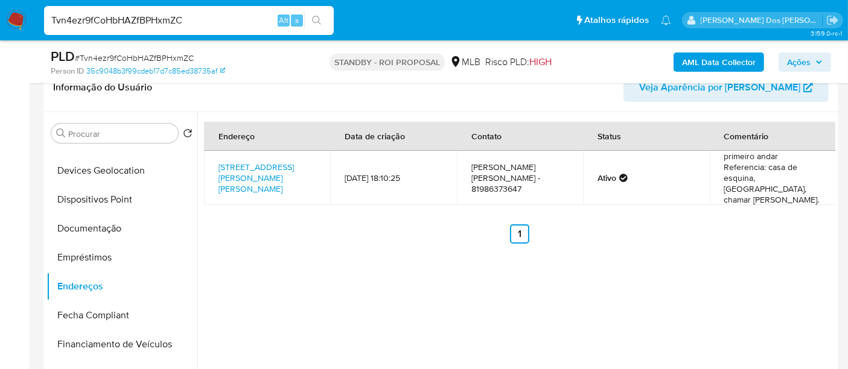
click at [119, 14] on input "Tvn4ezr9fCoHbHAZfBPHxmZC" at bounding box center [189, 21] width 290 height 16
paste input "Xvftt6BQ4T89wTOJqvgQ36gs"
type input "Xvftt6BQ4T89wTOJqvgQ36gs"
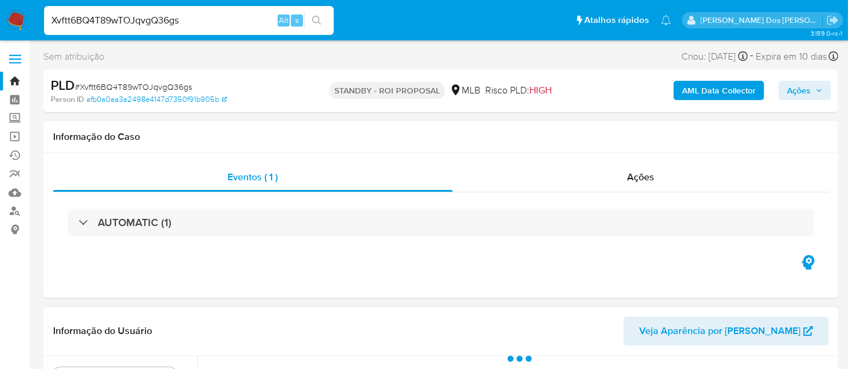
select select "10"
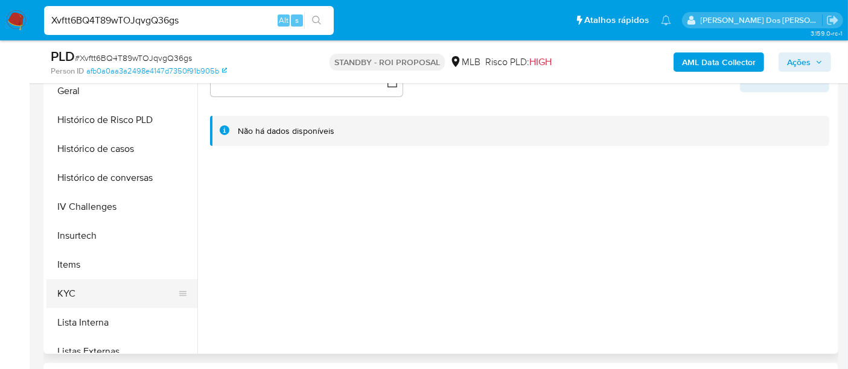
scroll to position [402, 0]
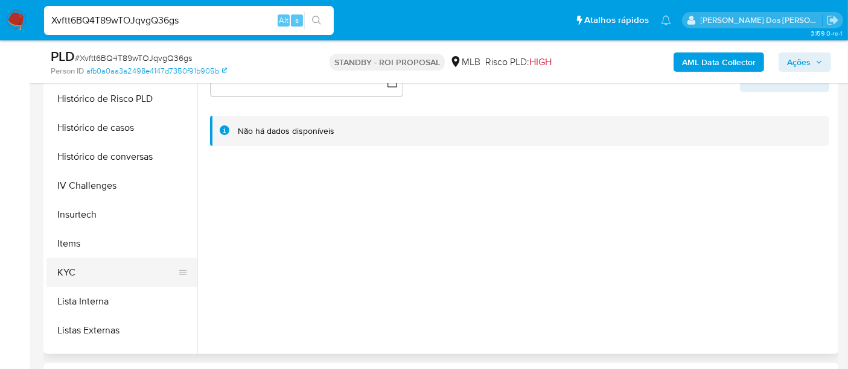
click at [69, 270] on button "KYC" at bounding box center [116, 272] width 141 height 29
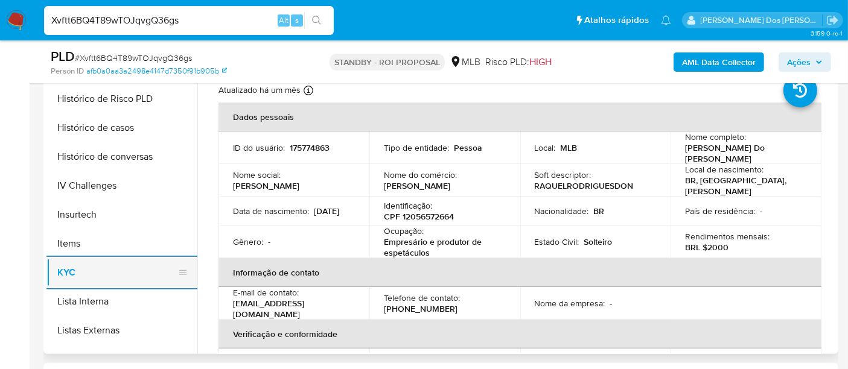
scroll to position [335, 0]
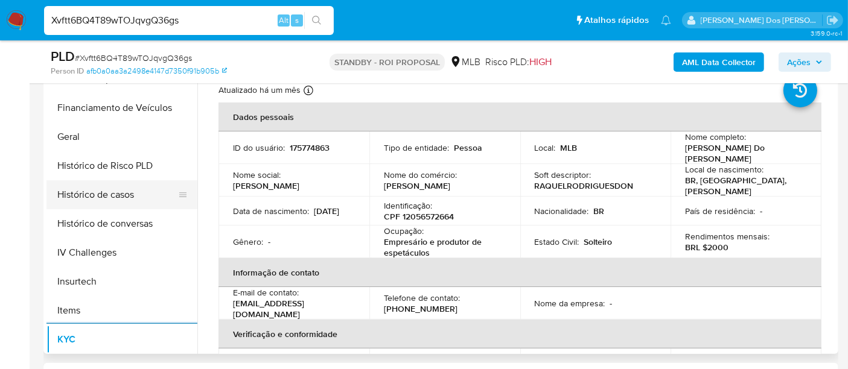
click at [81, 201] on button "Histórico de casos" at bounding box center [116, 194] width 141 height 29
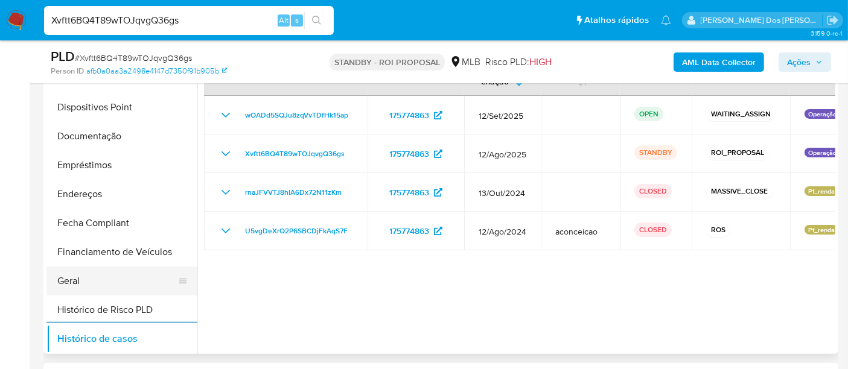
scroll to position [134, 0]
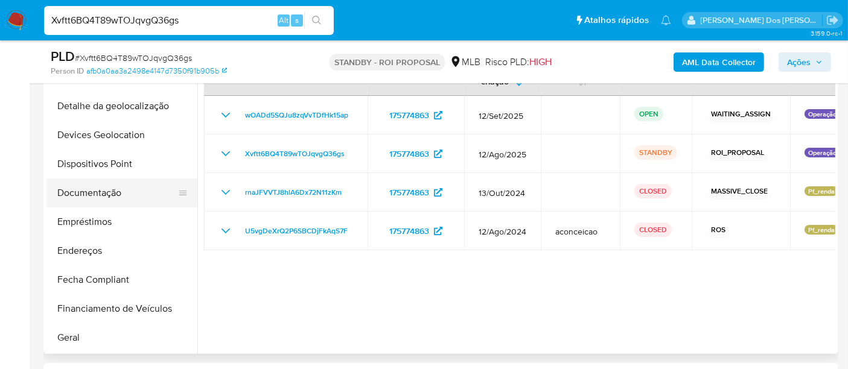
click at [102, 199] on button "Documentação" at bounding box center [116, 193] width 141 height 29
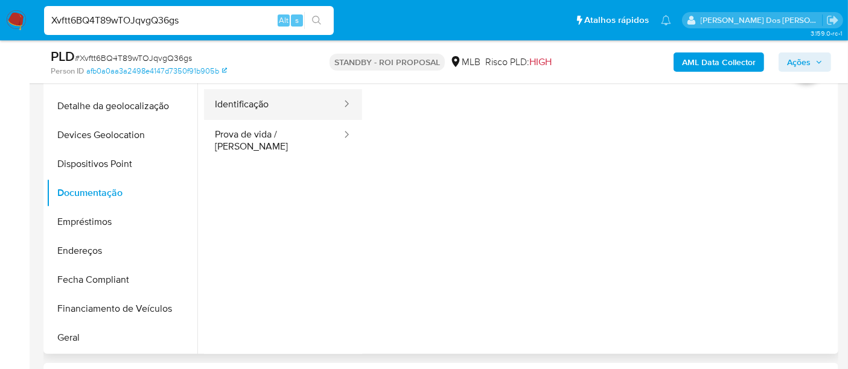
click at [260, 118] on button "Identificação" at bounding box center [273, 104] width 139 height 31
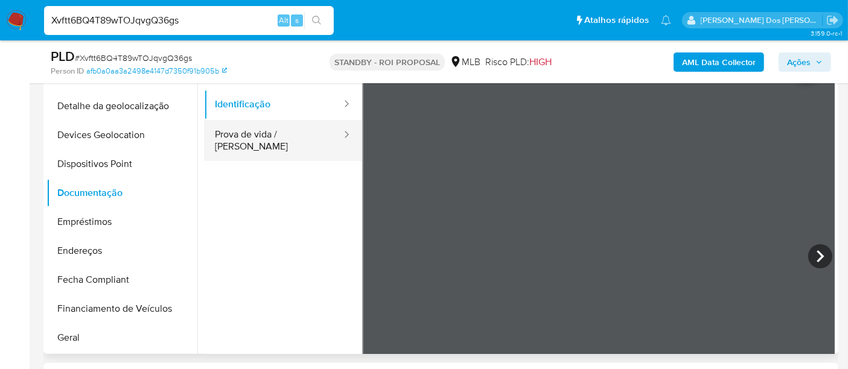
click at [278, 136] on button "Prova de vida / [PERSON_NAME]" at bounding box center [273, 140] width 139 height 41
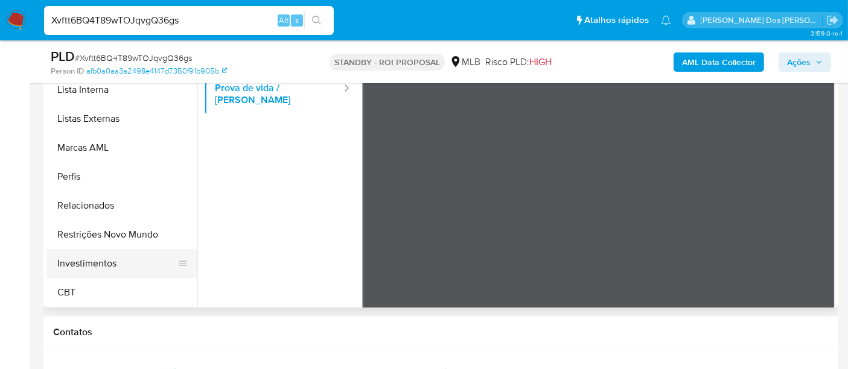
scroll to position [335, 0]
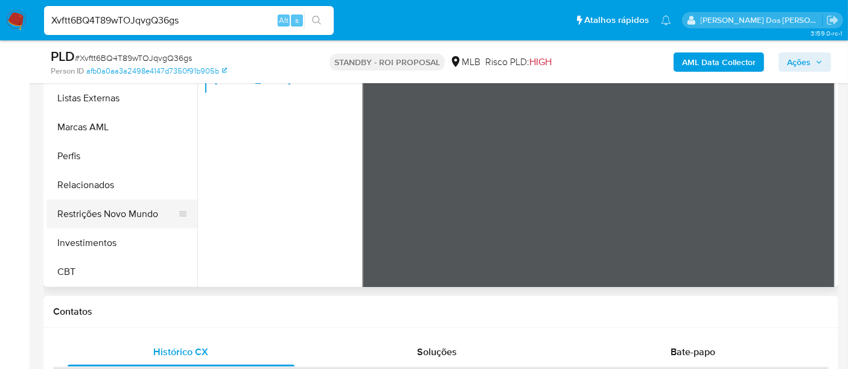
click at [130, 214] on button "Restrições Novo Mundo" at bounding box center [116, 214] width 141 height 29
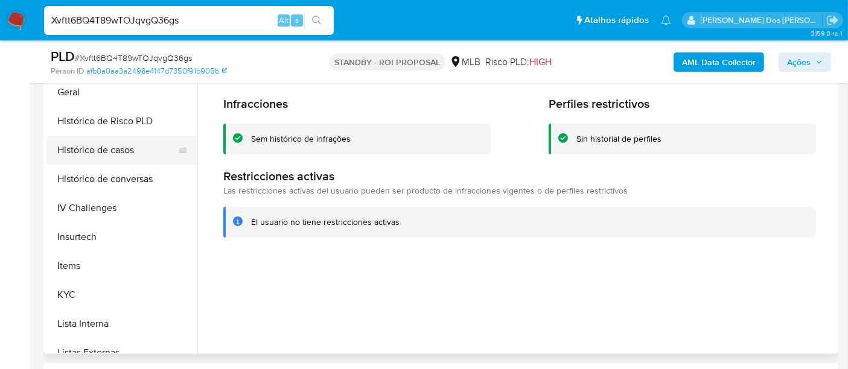
scroll to position [299, 0]
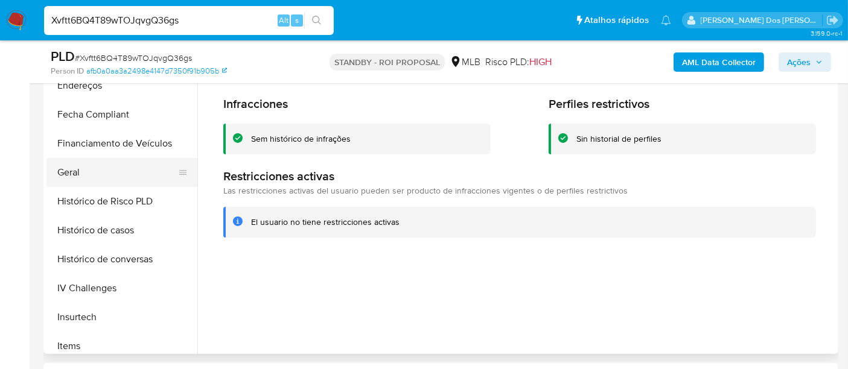
click at [63, 178] on button "Geral" at bounding box center [116, 172] width 141 height 29
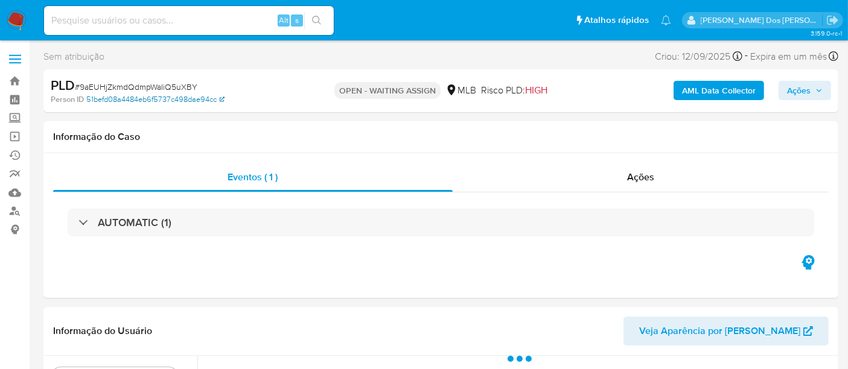
select select "10"
click at [164, 89] on span "# 9aEUHjZkmdQdmpWaIiQ5uXBY" at bounding box center [136, 87] width 123 height 12
copy span "9aEUHjZkmdQdmpWaIiQ5uXBY"
click at [19, 21] on img at bounding box center [16, 20] width 21 height 21
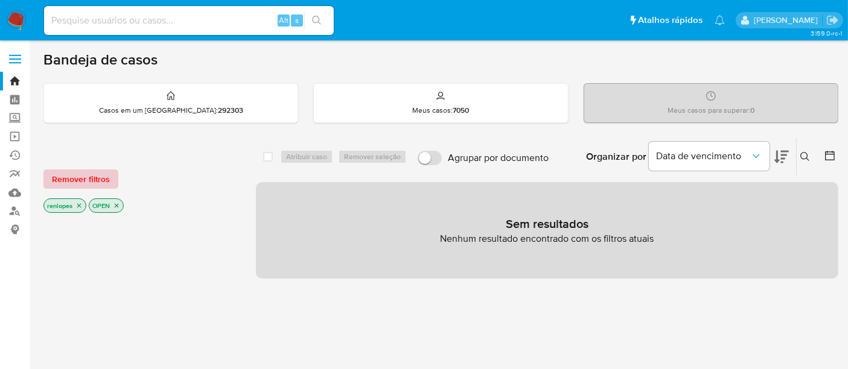
click at [95, 175] on span "Remover filtros" at bounding box center [81, 179] width 58 height 17
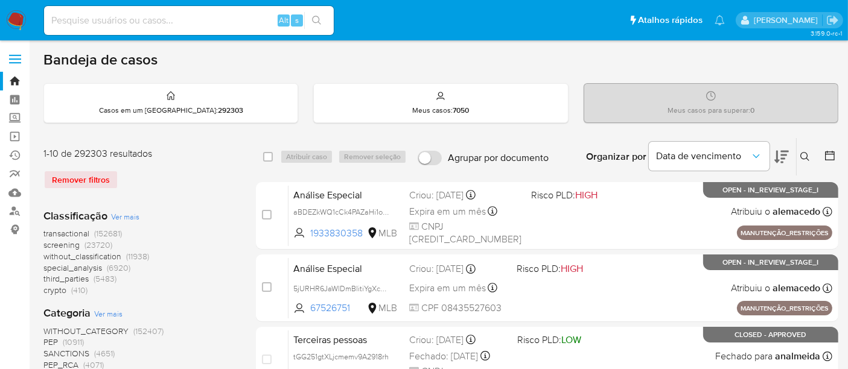
click at [809, 163] on div "Insira a ID do usuário ou caso Procurar Remover filtros" at bounding box center [806, 156] width 21 height 37
click at [802, 157] on icon at bounding box center [805, 157] width 10 height 10
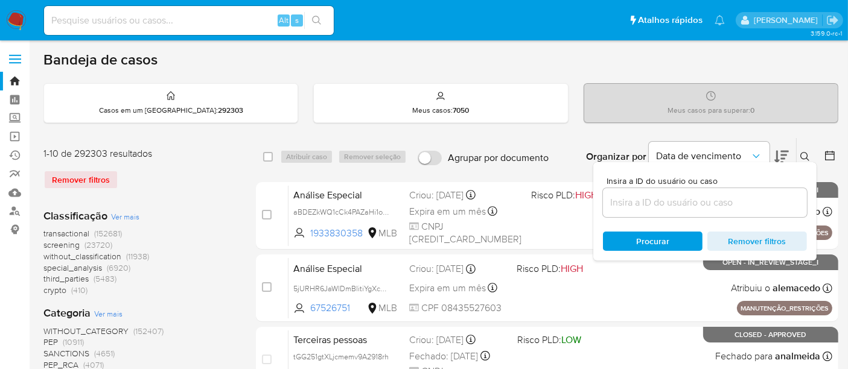
click at [696, 203] on input at bounding box center [705, 203] width 204 height 16
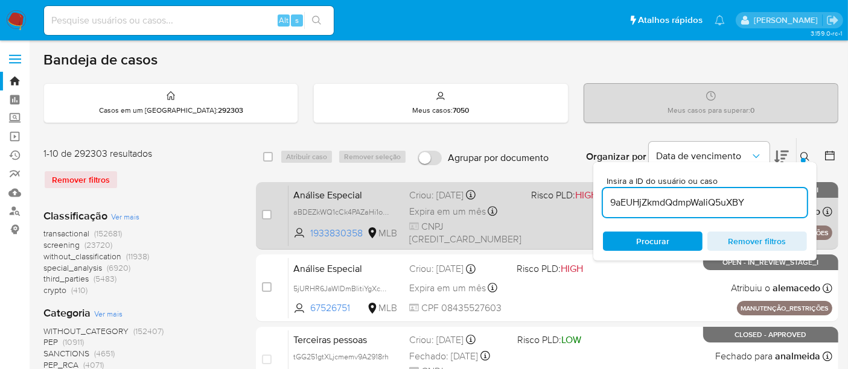
type input "9aEUHjZkmdQdmpWaIiQ5uXBY"
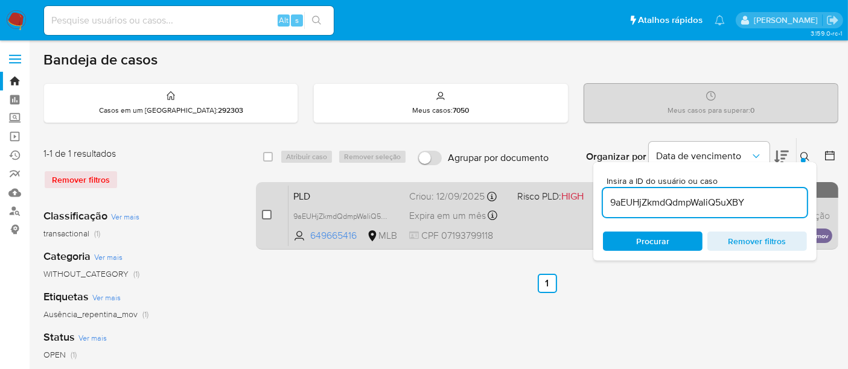
click at [265, 212] on input "checkbox" at bounding box center [267, 215] width 10 height 10
checkbox input "true"
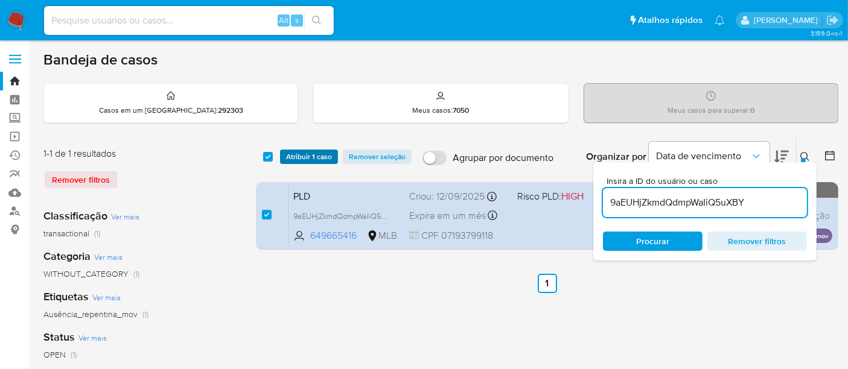
click at [298, 161] on span "Atribuir 1 caso" at bounding box center [309, 157] width 46 height 12
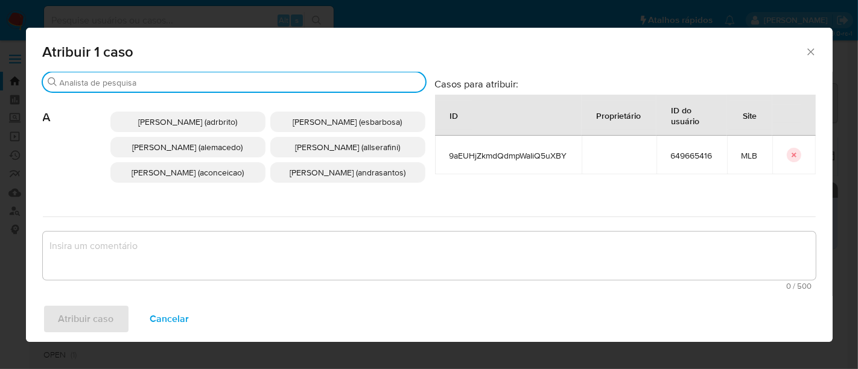
click at [272, 83] on input "Procurar" at bounding box center [240, 82] width 361 height 11
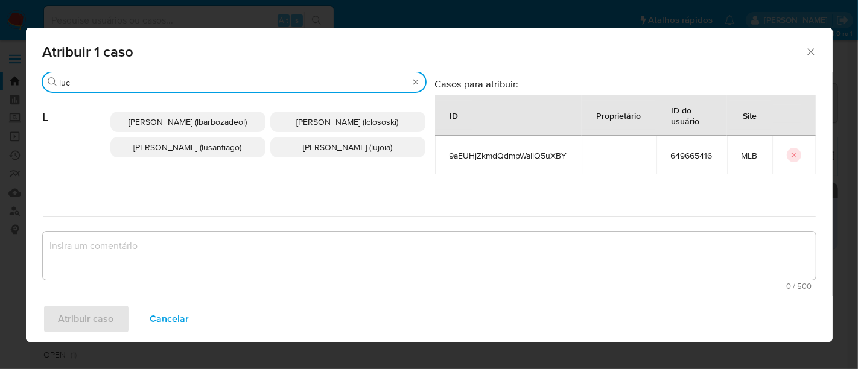
type input "luc"
click at [311, 121] on span "Lucas Clososki Rangel Pereira (lclososki)" at bounding box center [348, 122] width 102 height 12
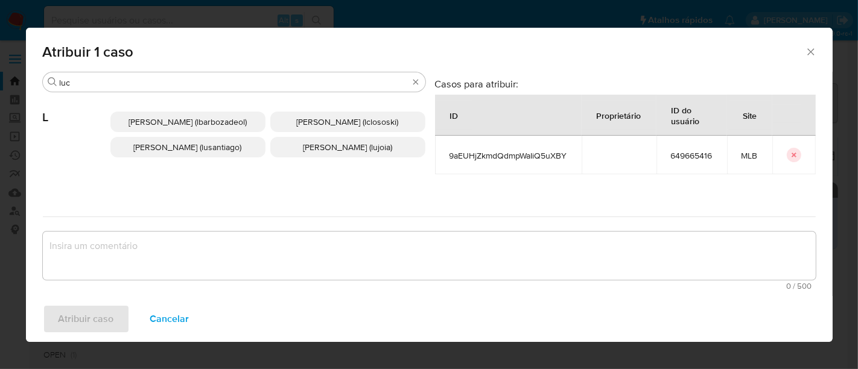
click at [317, 126] on span "Lucas Clososki Rangel Pereira (lclososki)" at bounding box center [348, 122] width 102 height 12
click at [321, 124] on span "Lucas Clososki Rangel Pereira (lclososki)" at bounding box center [348, 122] width 102 height 12
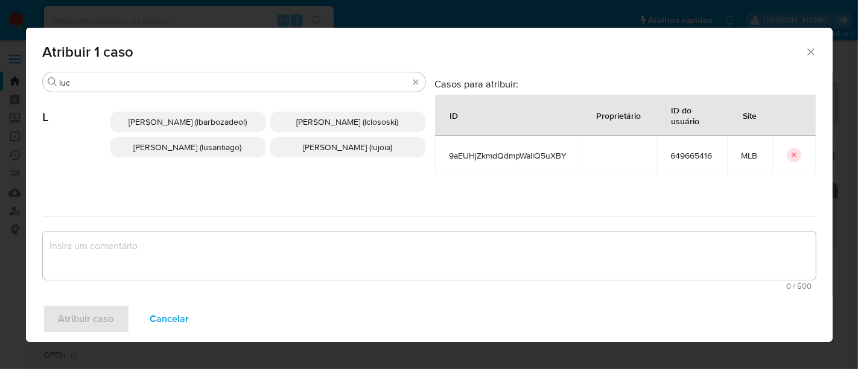
click at [323, 124] on span "Lucas Clososki Rangel Pereira (lclososki)" at bounding box center [348, 122] width 102 height 12
click at [334, 126] on span "Lucas Clososki Rangel Pereira (lclososki)" at bounding box center [348, 122] width 102 height 12
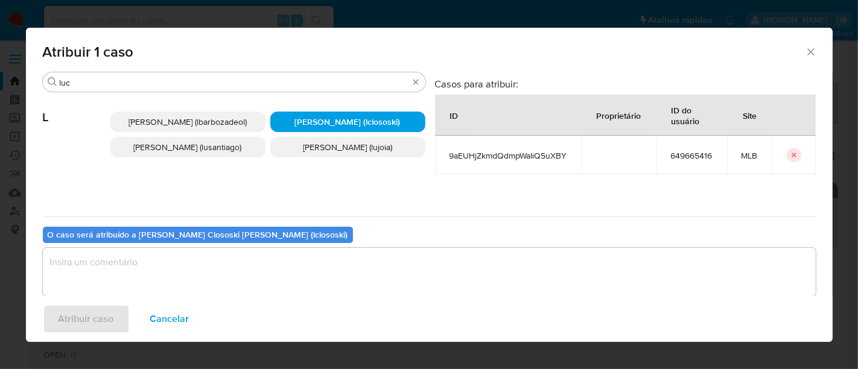
click at [202, 255] on textarea "assign-modal" at bounding box center [429, 272] width 773 height 48
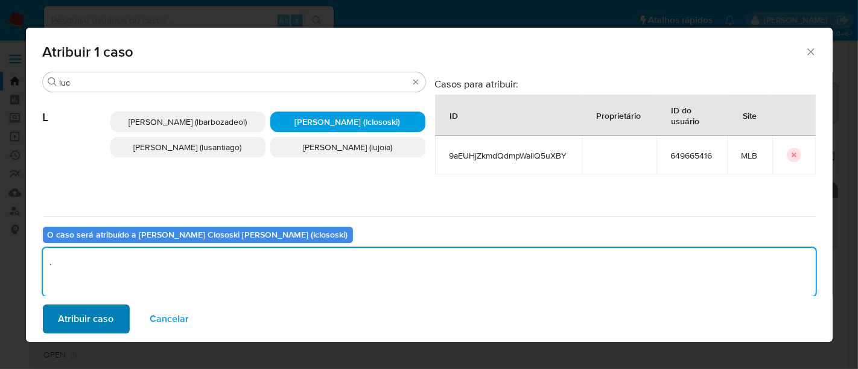
type textarea "."
click at [72, 316] on span "Atribuir caso" at bounding box center [87, 319] width 56 height 27
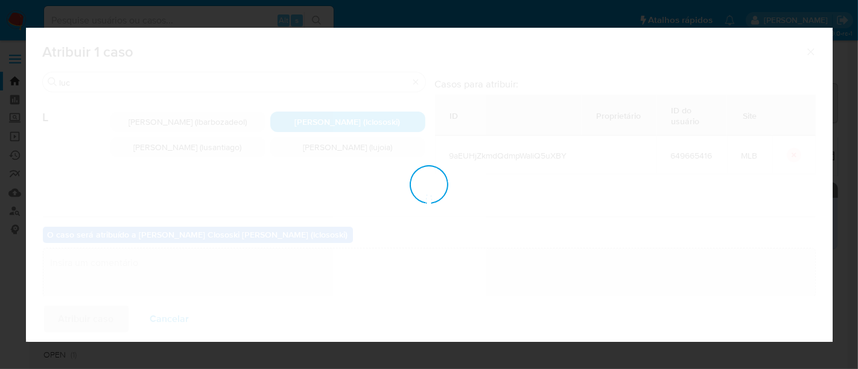
checkbox input "false"
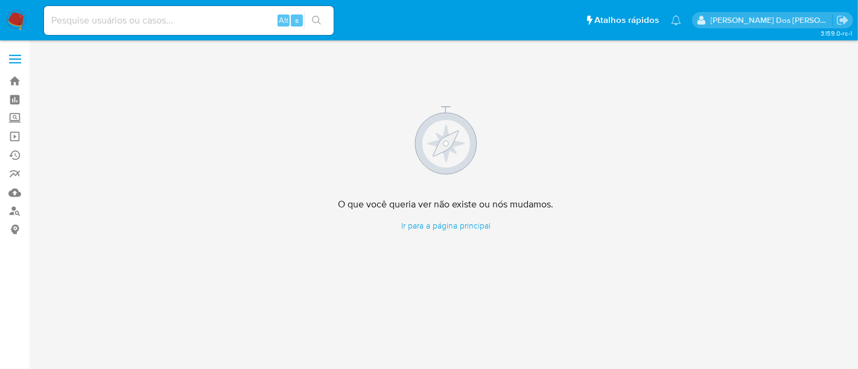
click at [84, 25] on input at bounding box center [189, 21] width 290 height 16
paste input "456936057"
type input "456936057"
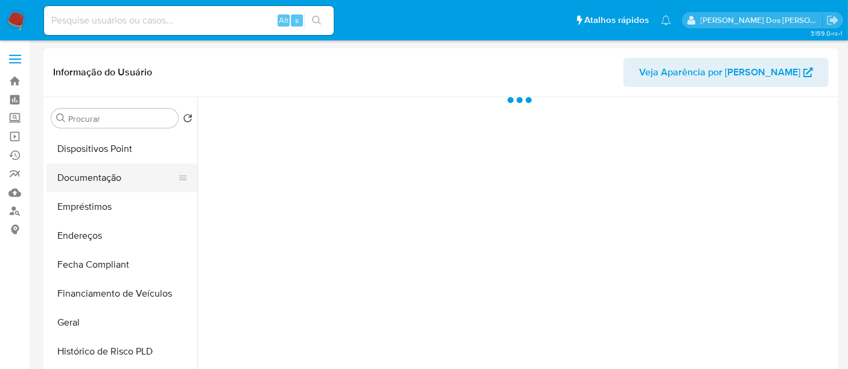
select select "10"
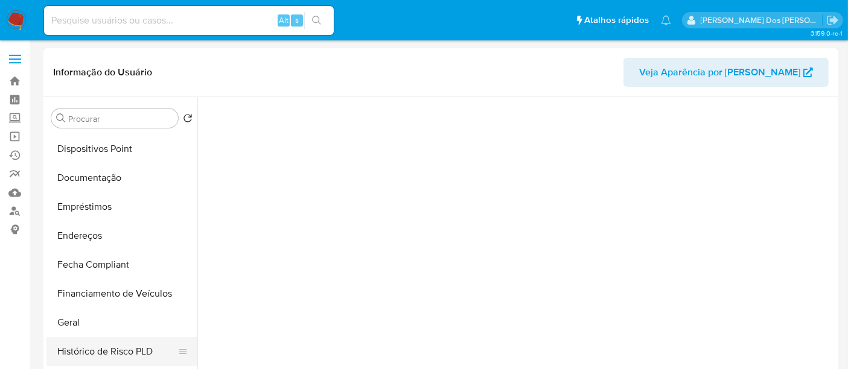
scroll to position [268, 0]
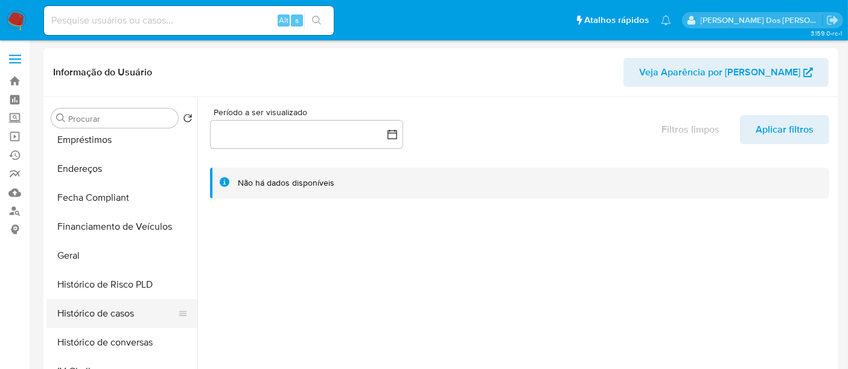
click at [100, 304] on button "Histórico de casos" at bounding box center [116, 313] width 141 height 29
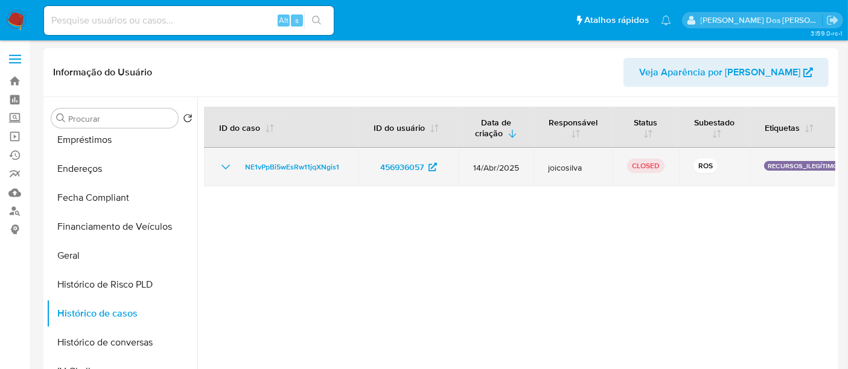
click at [222, 165] on icon "Mostrar/Ocultar" at bounding box center [225, 167] width 8 height 5
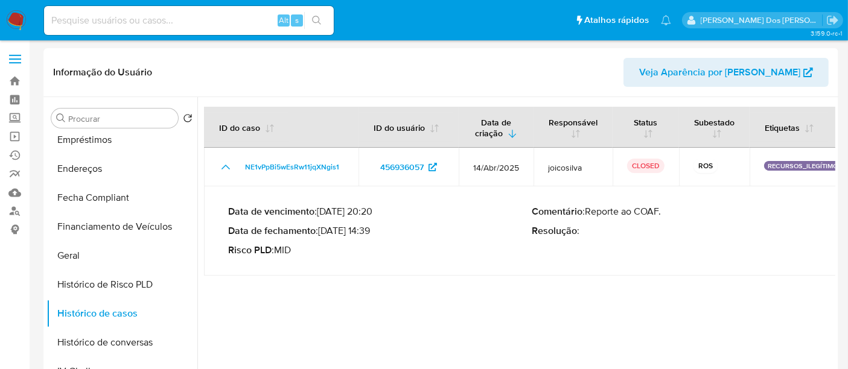
click at [193, 30] on div "Alt s" at bounding box center [189, 20] width 290 height 29
click at [191, 25] on input at bounding box center [189, 21] width 290 height 16
paste input "1892152510"
type input "1892152510"
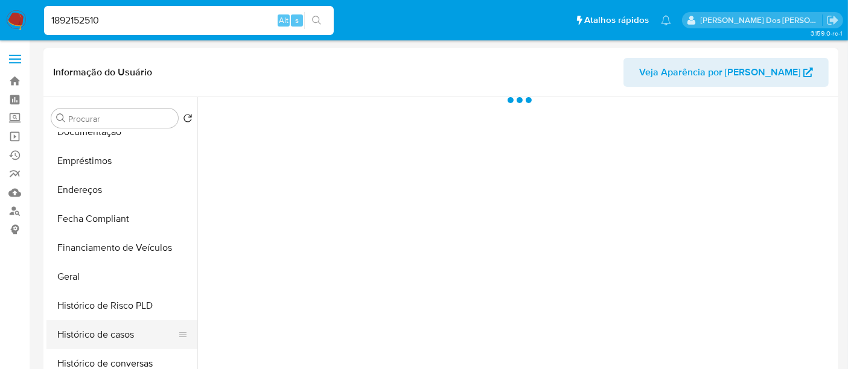
scroll to position [268, 0]
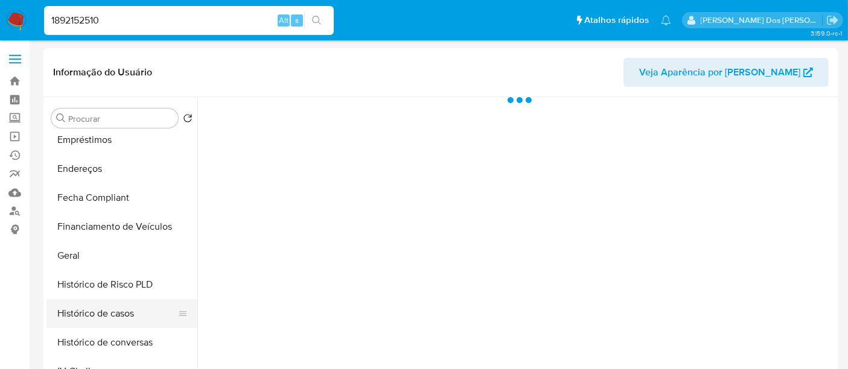
select select "10"
click at [86, 314] on button "Histórico de casos" at bounding box center [116, 313] width 141 height 29
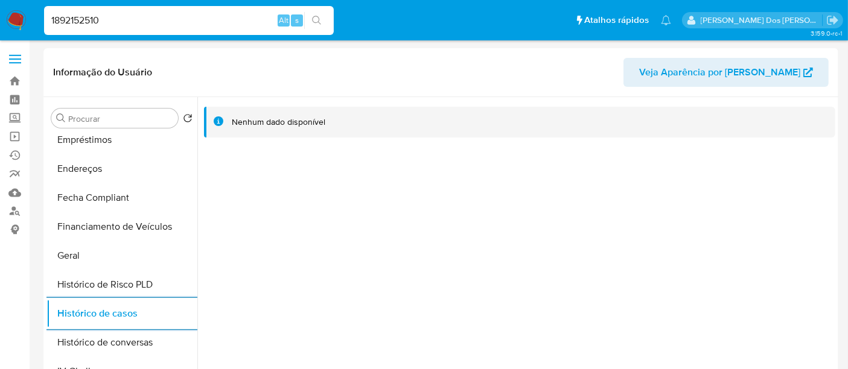
click at [133, 21] on input "1892152510" at bounding box center [189, 21] width 290 height 16
paste input "822272592"
type input "822272592"
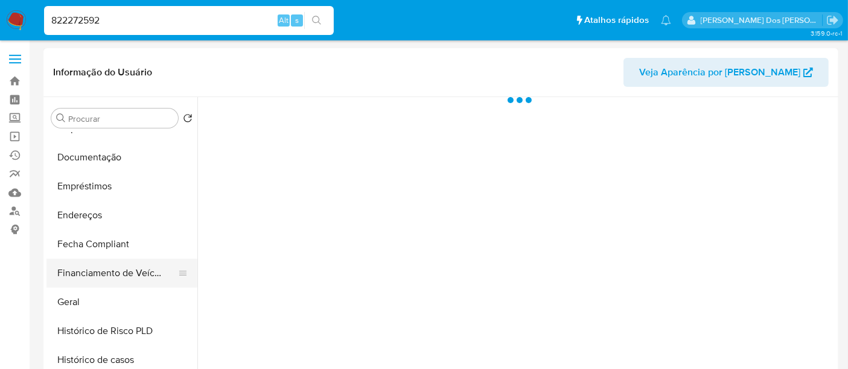
scroll to position [268, 0]
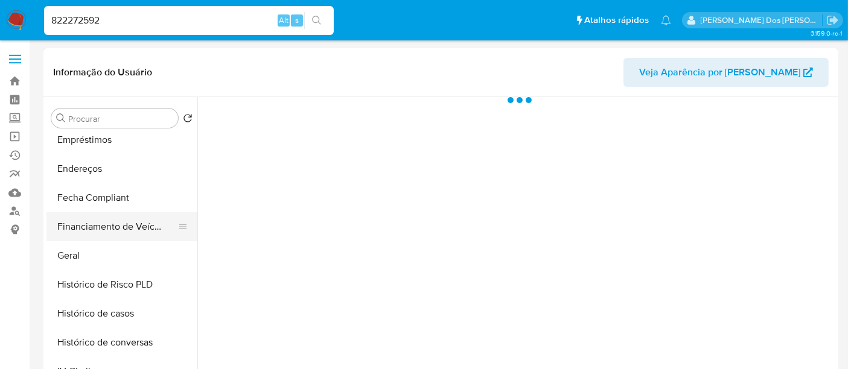
select select "10"
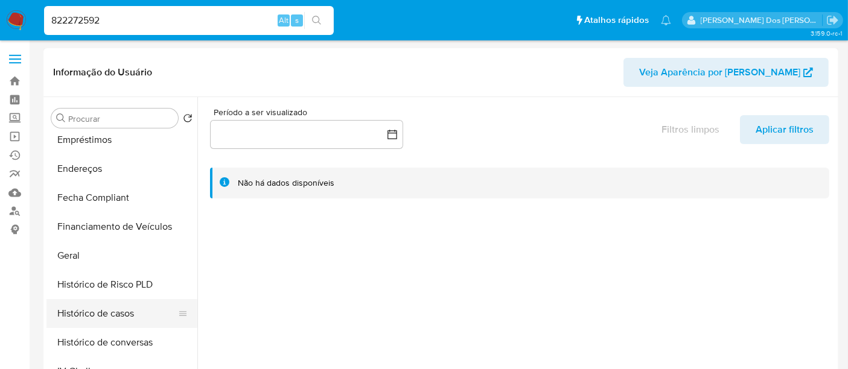
click at [95, 312] on button "Histórico de casos" at bounding box center [116, 313] width 141 height 29
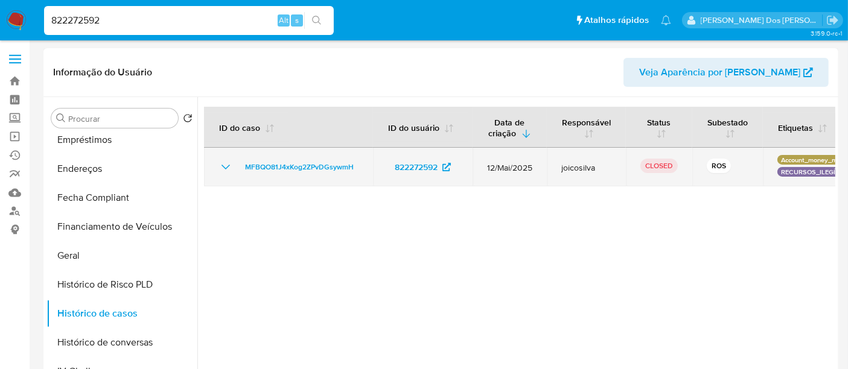
click at [229, 165] on icon "Mostrar/Ocultar" at bounding box center [225, 167] width 8 height 5
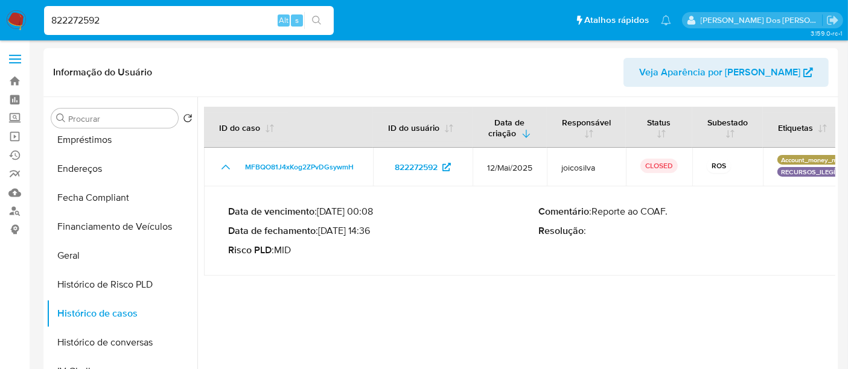
click at [144, 19] on input "822272592" at bounding box center [189, 21] width 290 height 16
paste input "1485433297"
type input "1485433297"
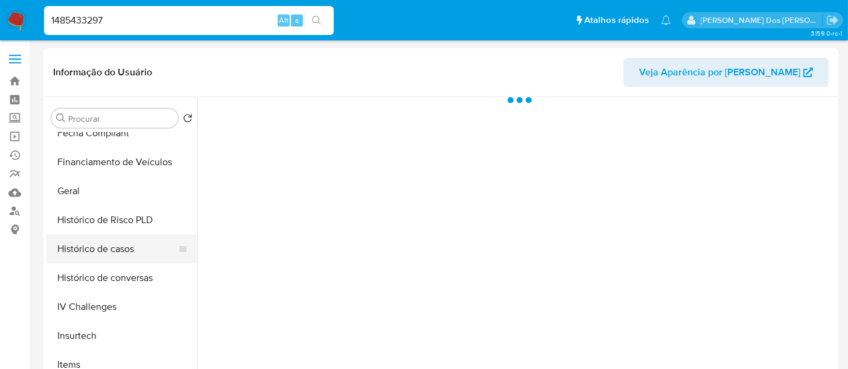
select select "10"
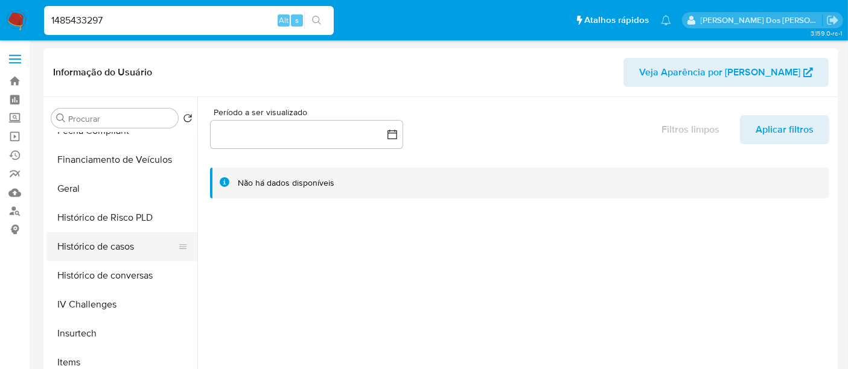
click at [119, 247] on button "Histórico de casos" at bounding box center [116, 246] width 141 height 29
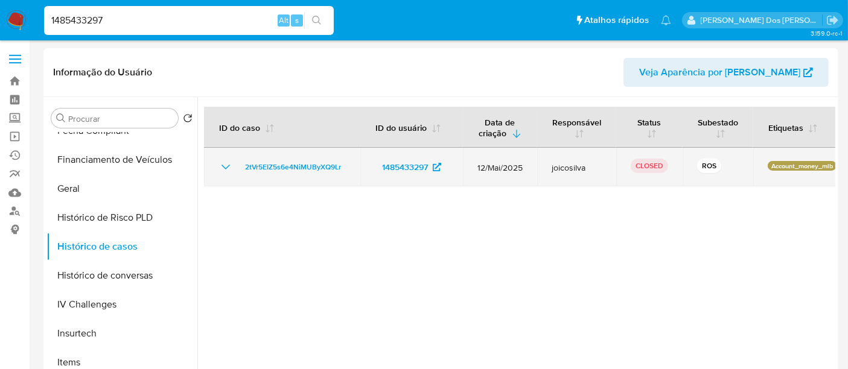
click at [225, 166] on icon "Mostrar/Ocultar" at bounding box center [225, 167] width 14 height 14
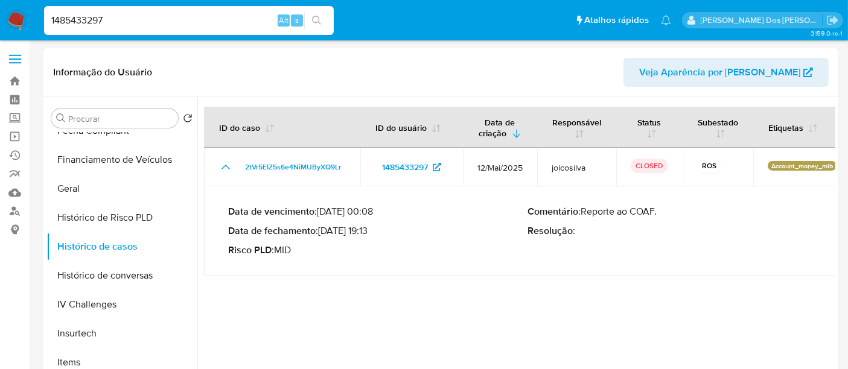
click at [182, 16] on input "1485433297" at bounding box center [189, 21] width 290 height 16
paste input "669944271"
type input "1669944271"
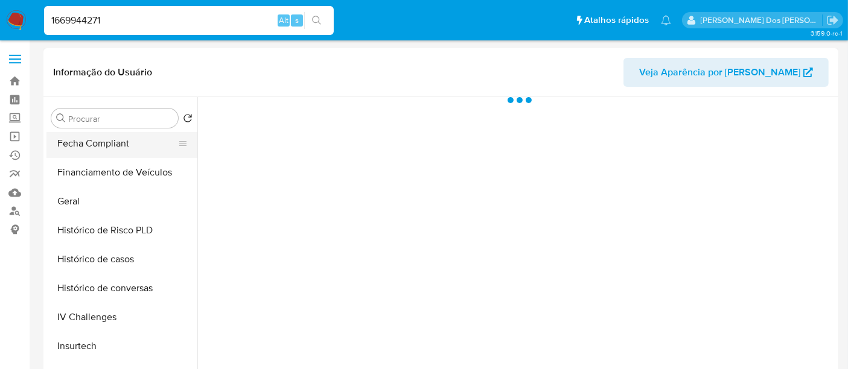
select select "10"
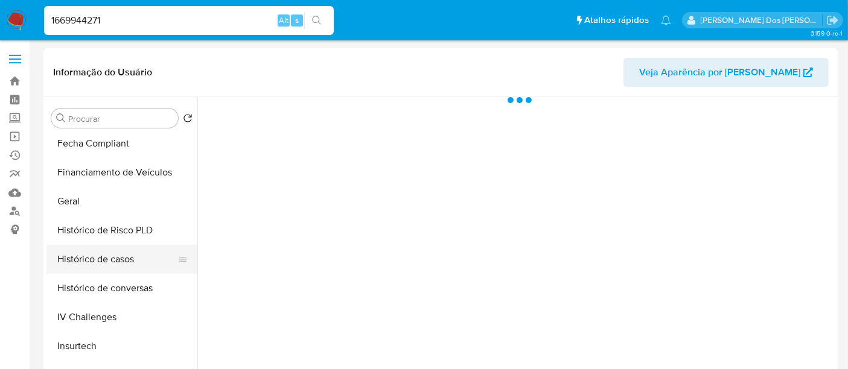
scroll to position [335, 0]
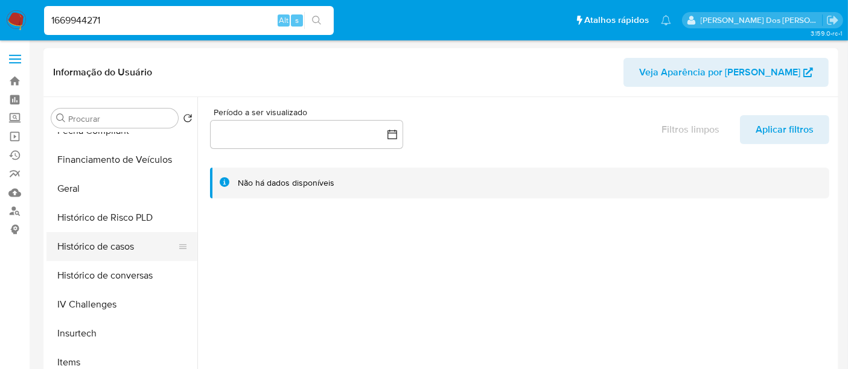
click at [112, 244] on button "Histórico de casos" at bounding box center [116, 246] width 141 height 29
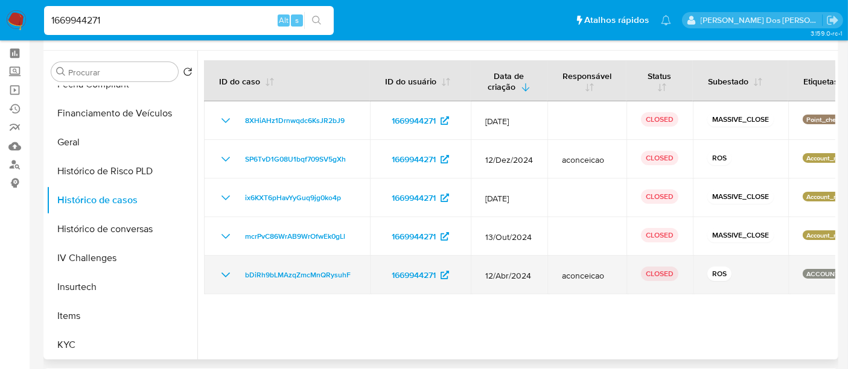
scroll to position [67, 0]
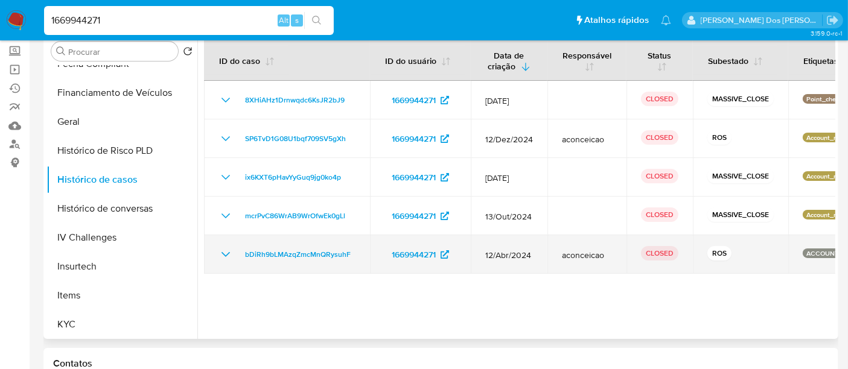
click at [229, 258] on icon "Mostrar/Ocultar" at bounding box center [225, 254] width 14 height 14
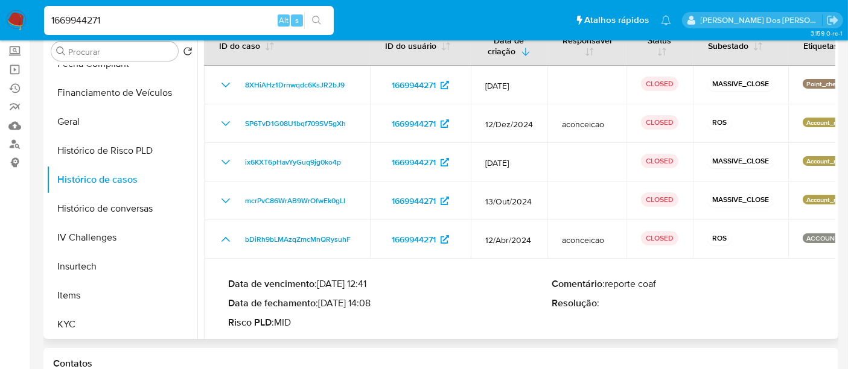
scroll to position [30, 0]
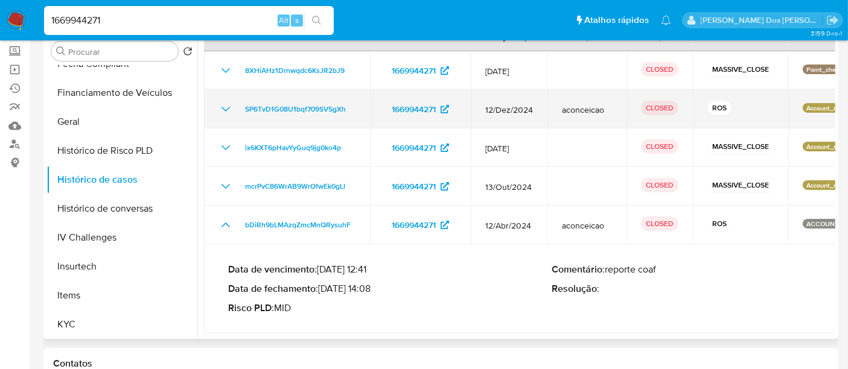
click at [226, 109] on icon "Mostrar/Ocultar" at bounding box center [225, 109] width 8 height 5
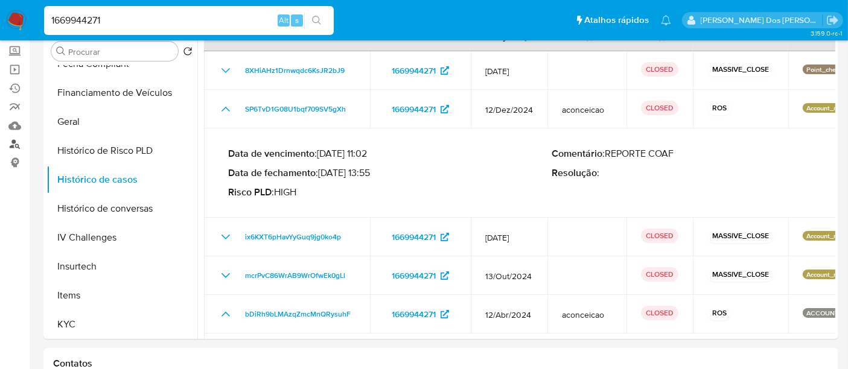
click at [14, 146] on link "Localizador de pessoas" at bounding box center [72, 144] width 144 height 19
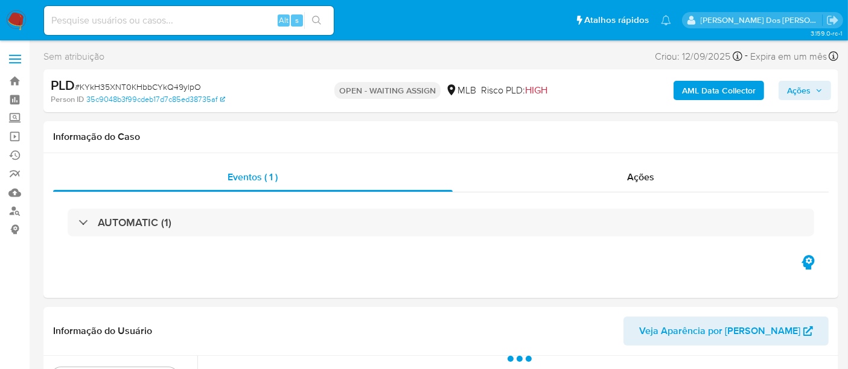
select select "10"
click at [179, 87] on span "# KYkH35XNT0KHbbCYkQ49ylpO" at bounding box center [138, 87] width 126 height 12
copy span "KYkH35XNT0KHbbCYkQ49ylpO"
click at [14, 20] on img at bounding box center [16, 20] width 21 height 21
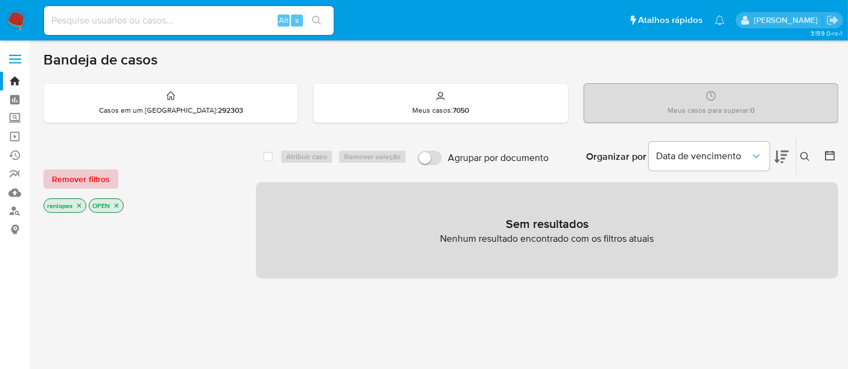
click at [85, 176] on span "Remover filtros" at bounding box center [81, 179] width 58 height 17
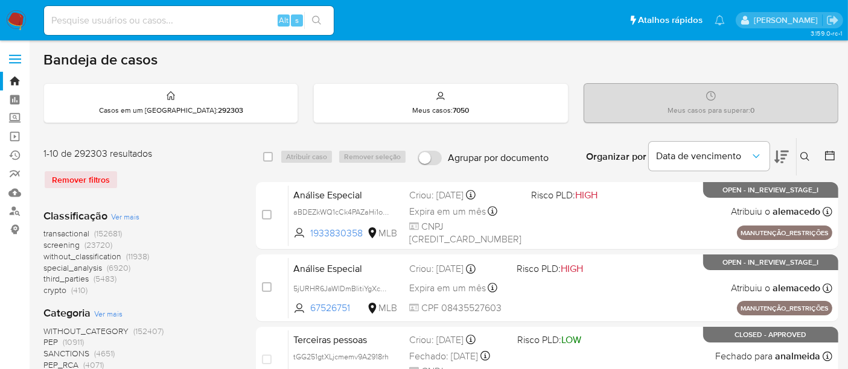
drag, startPoint x: 807, startPoint y: 158, endPoint x: 794, endPoint y: 159, distance: 12.8
click at [806, 157] on icon at bounding box center [804, 156] width 9 height 9
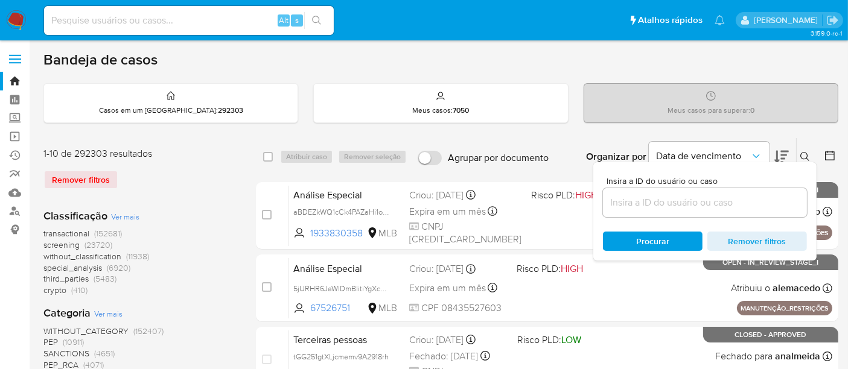
click at [701, 195] on input at bounding box center [705, 203] width 204 height 16
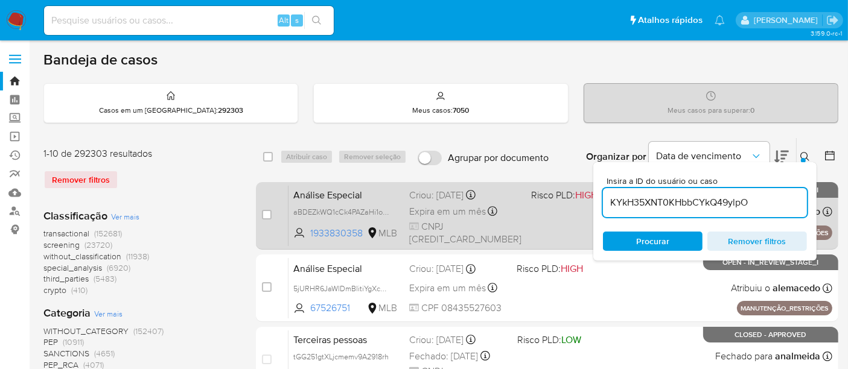
type input "KYkH35XNT0KHbbCYkQ49ylpO"
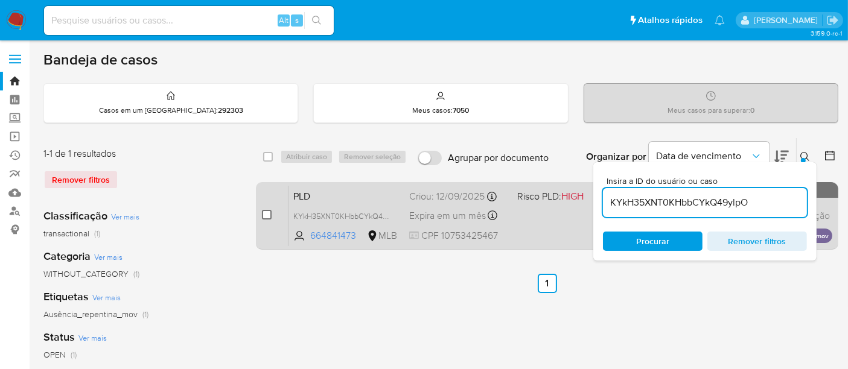
click at [267, 216] on input "checkbox" at bounding box center [267, 215] width 10 height 10
checkbox input "true"
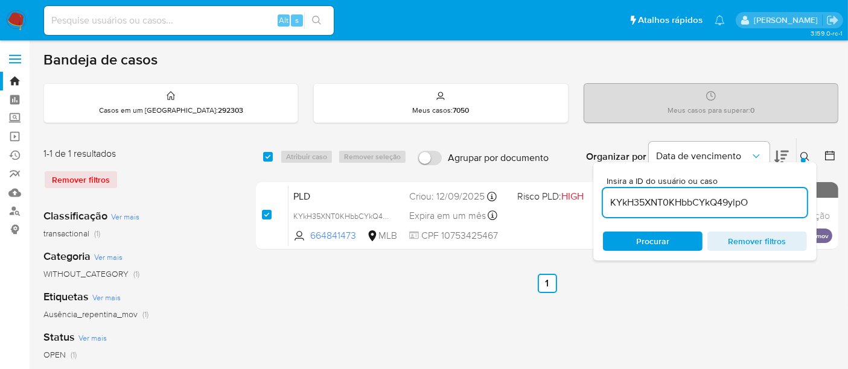
checkbox input "true"
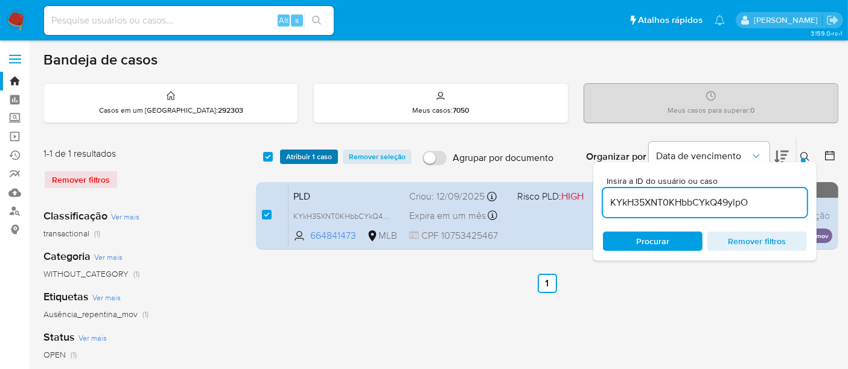
click at [295, 156] on span "Atribuir 1 caso" at bounding box center [309, 157] width 46 height 12
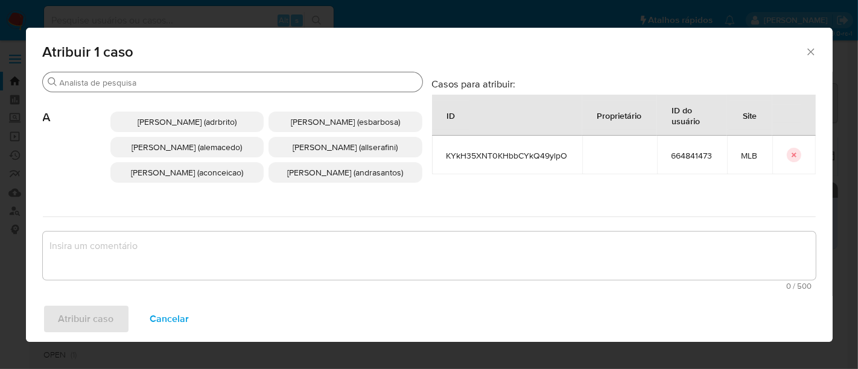
click at [288, 80] on input "Procurar" at bounding box center [239, 82] width 358 height 11
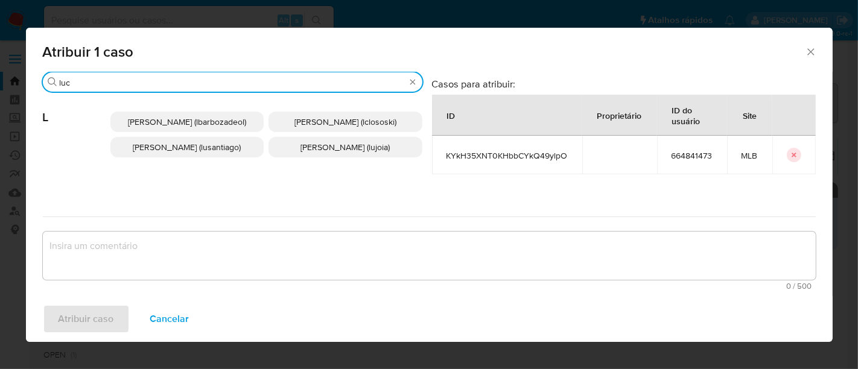
type input "luc"
click at [300, 121] on span "[PERSON_NAME] (lclososki)" at bounding box center [346, 122] width 102 height 12
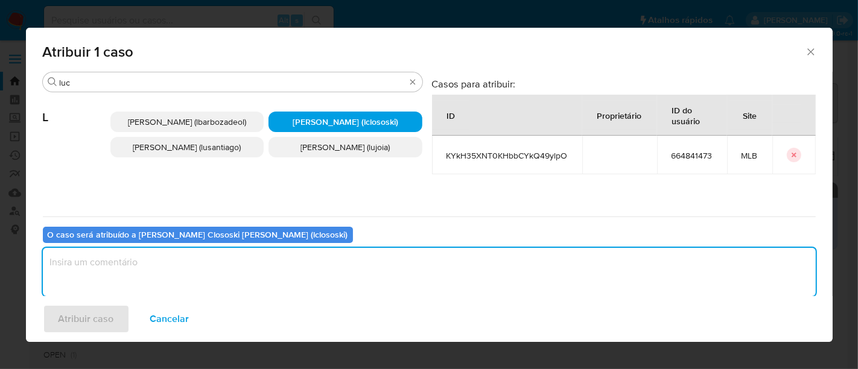
click at [252, 269] on textarea "assign-modal" at bounding box center [429, 272] width 773 height 48
type textarea "."
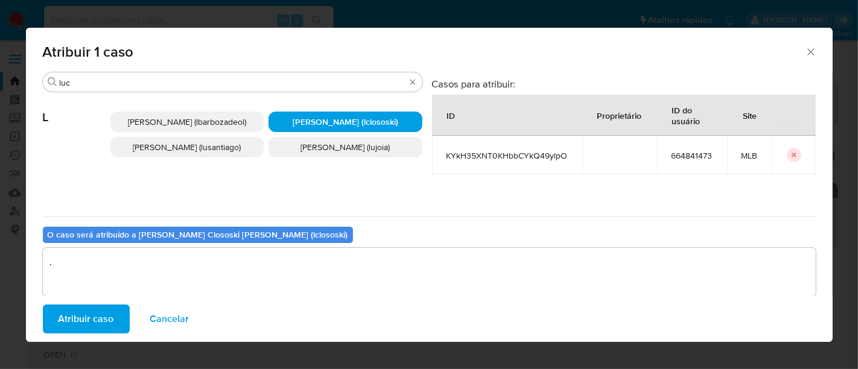
click at [106, 315] on span "Atribuir caso" at bounding box center [87, 319] width 56 height 27
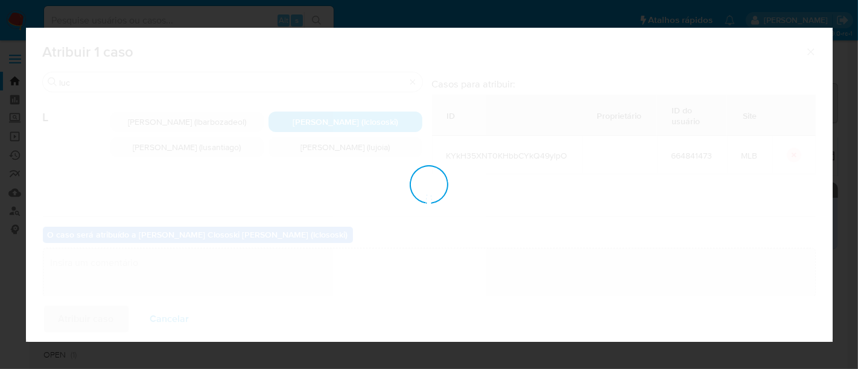
checkbox input "false"
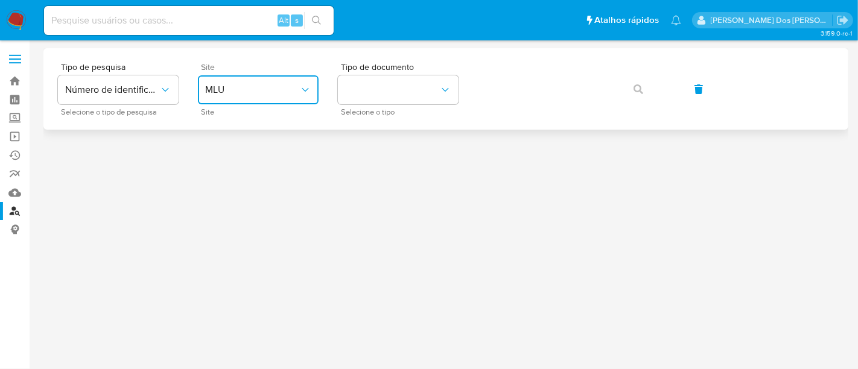
click at [303, 97] on button "MLU" at bounding box center [258, 89] width 121 height 29
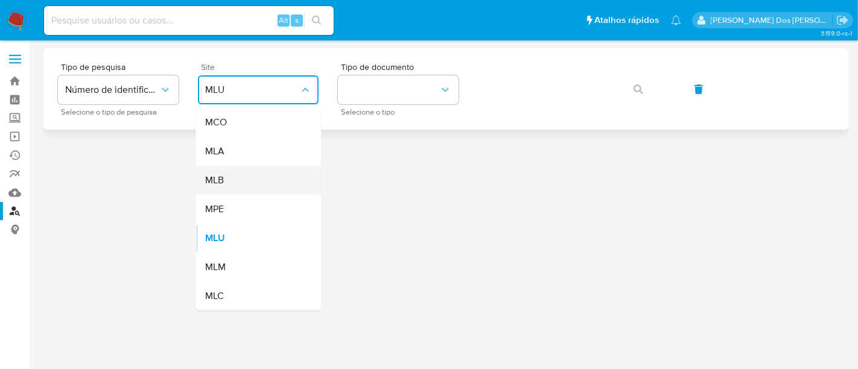
click at [253, 172] on div "MLB" at bounding box center [254, 180] width 99 height 29
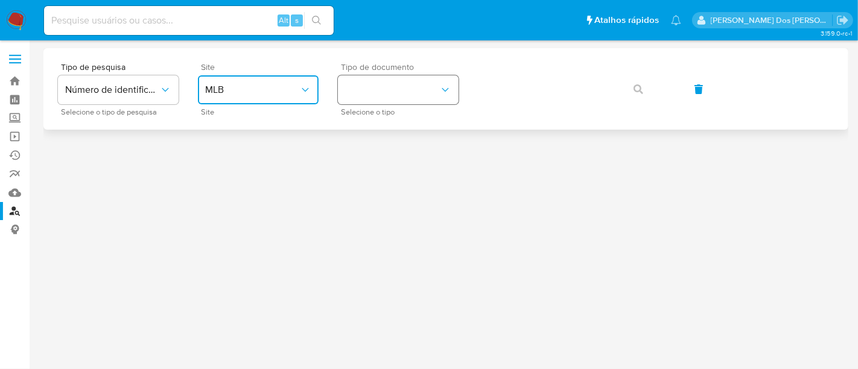
click at [354, 91] on button "identificationType" at bounding box center [398, 89] width 121 height 29
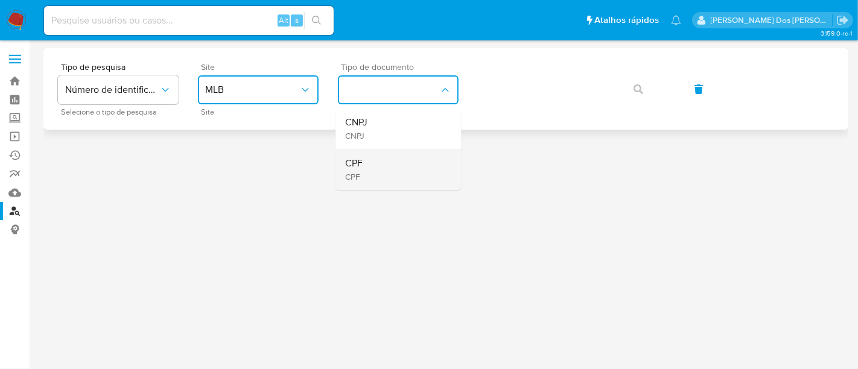
click at [356, 155] on div "CPF CPF" at bounding box center [394, 169] width 99 height 41
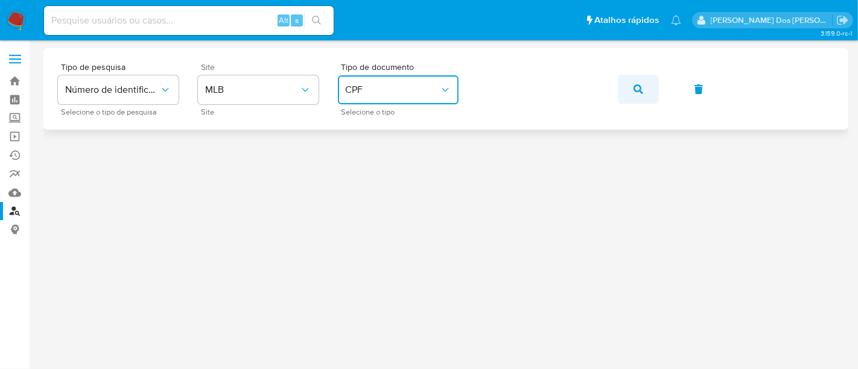
click at [645, 92] on button "button" at bounding box center [638, 89] width 41 height 29
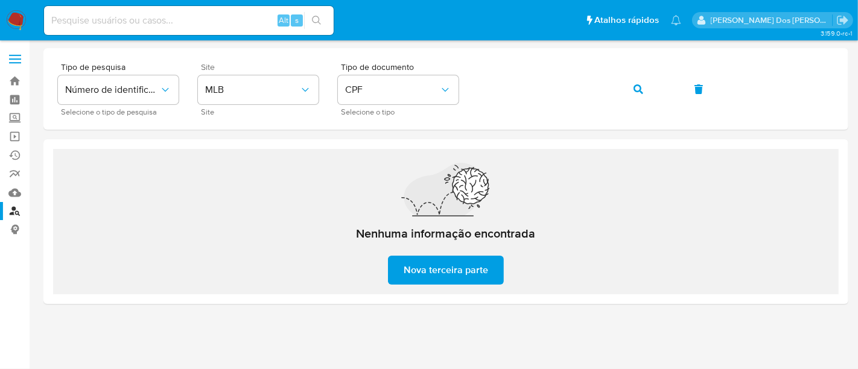
click at [165, 21] on input at bounding box center [189, 21] width 290 height 16
paste input "1992177042"
type input "1992177042"
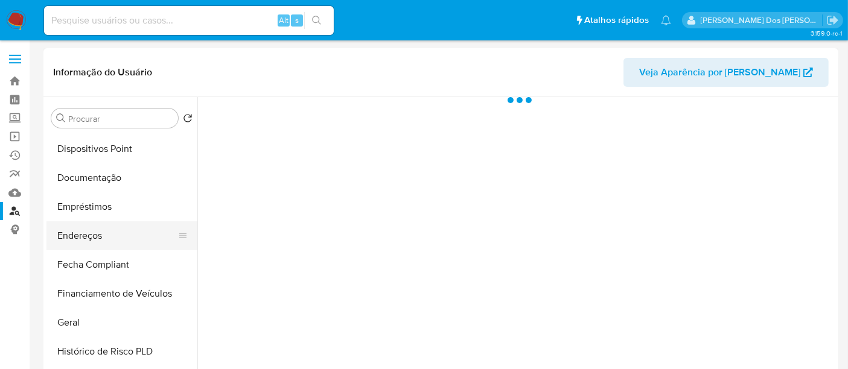
select select "10"
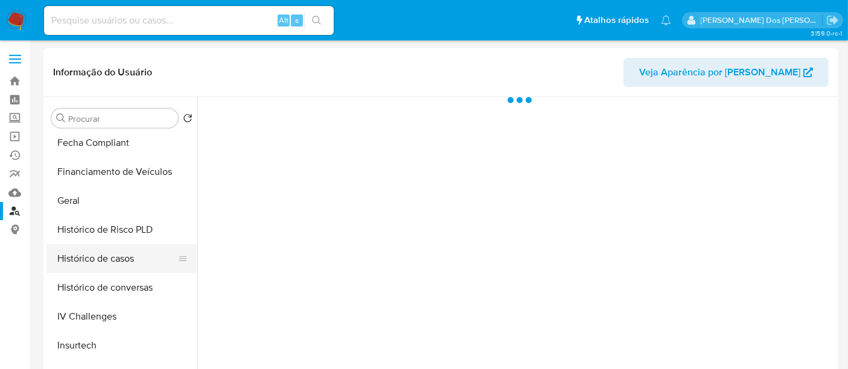
scroll to position [335, 0]
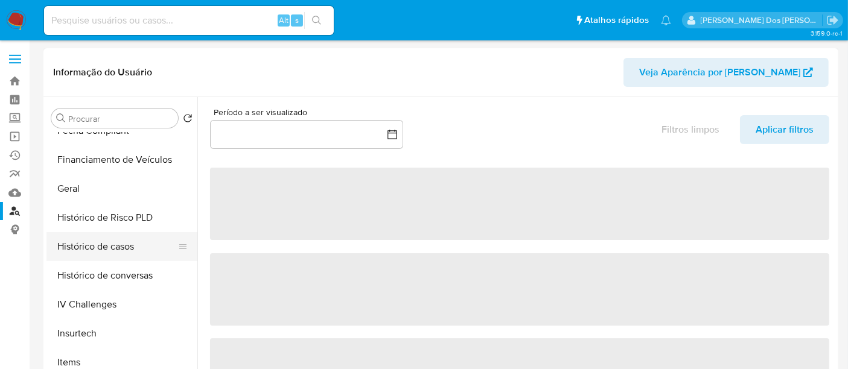
click at [84, 246] on button "Histórico de casos" at bounding box center [116, 246] width 141 height 29
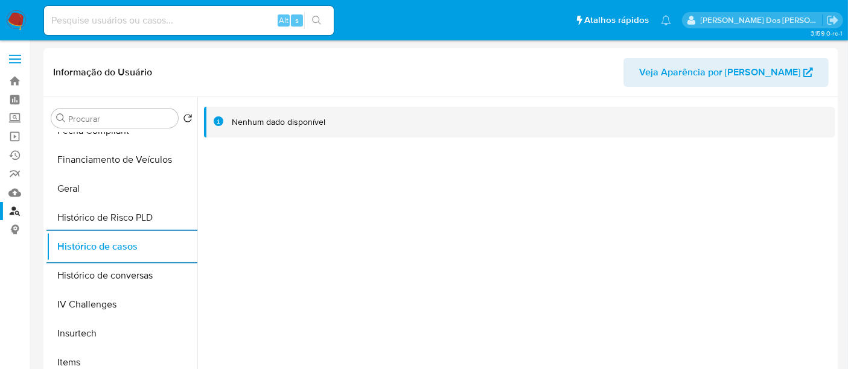
click at [131, 25] on input at bounding box center [189, 21] width 290 height 16
paste input "1009445981"
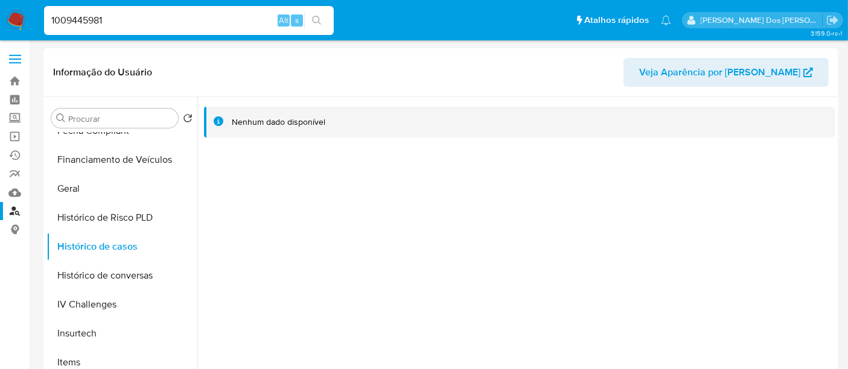
type input "1009445981"
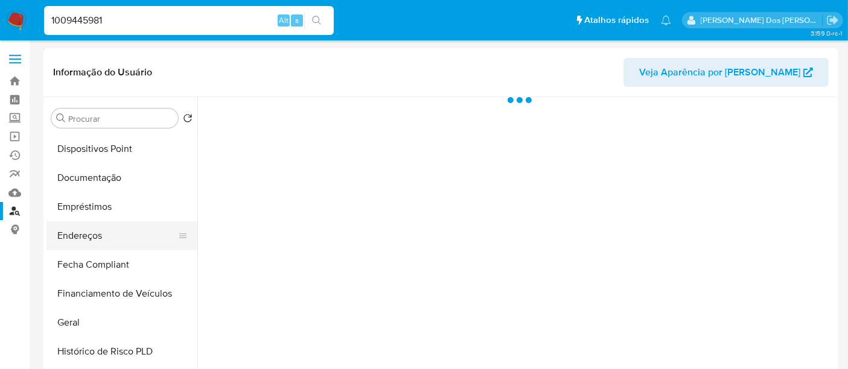
select select "10"
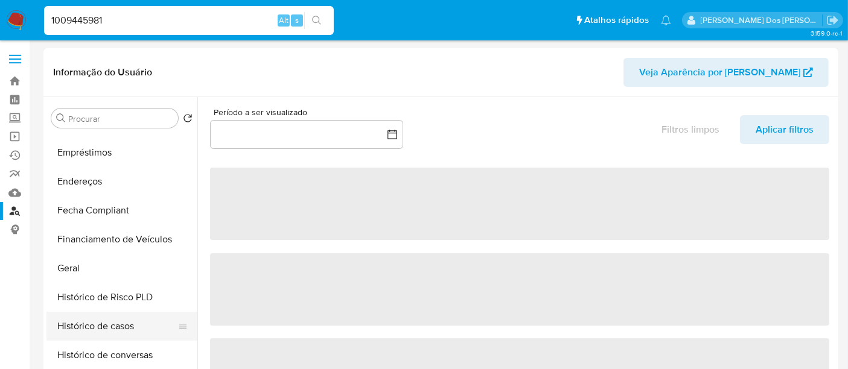
scroll to position [268, 0]
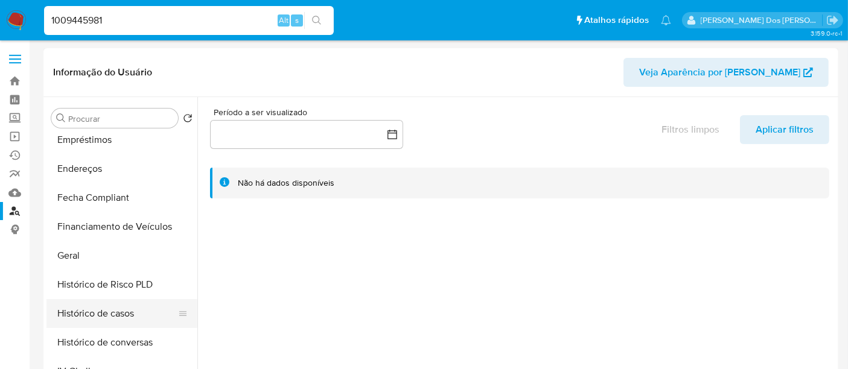
click at [104, 305] on button "Histórico de casos" at bounding box center [116, 313] width 141 height 29
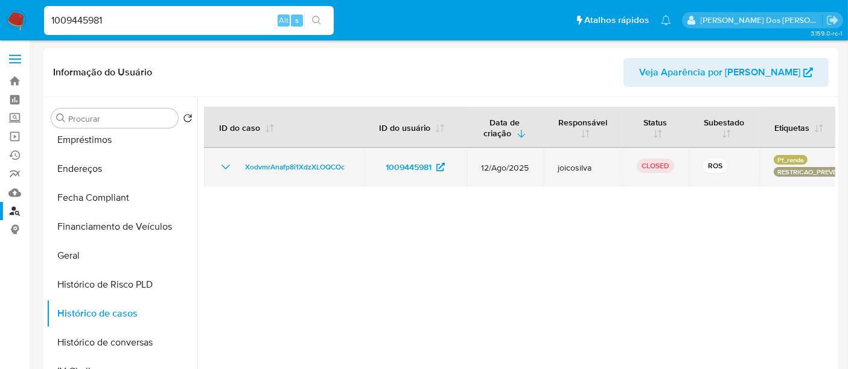
click at [226, 162] on icon "Mostrar/Ocultar" at bounding box center [225, 167] width 14 height 14
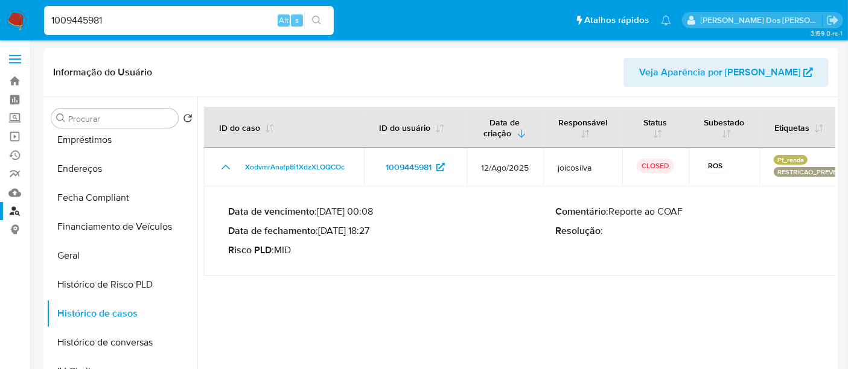
click at [121, 11] on div "1009445981 Alt s" at bounding box center [189, 20] width 290 height 29
click at [121, 19] on input "1009445981" at bounding box center [189, 21] width 290 height 16
paste input "656926964"
type input "656926964"
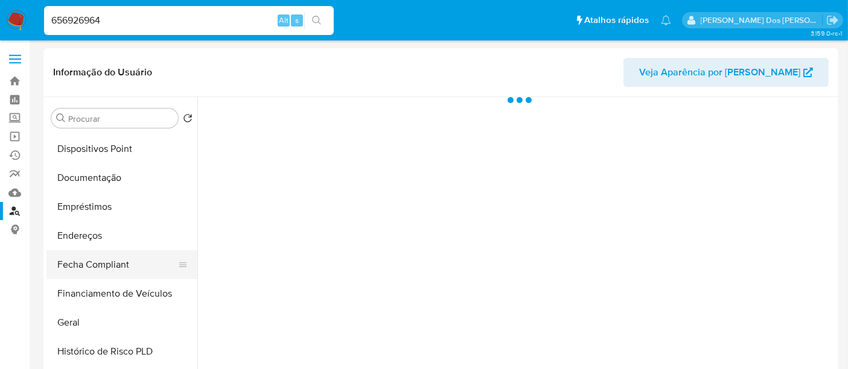
select select "10"
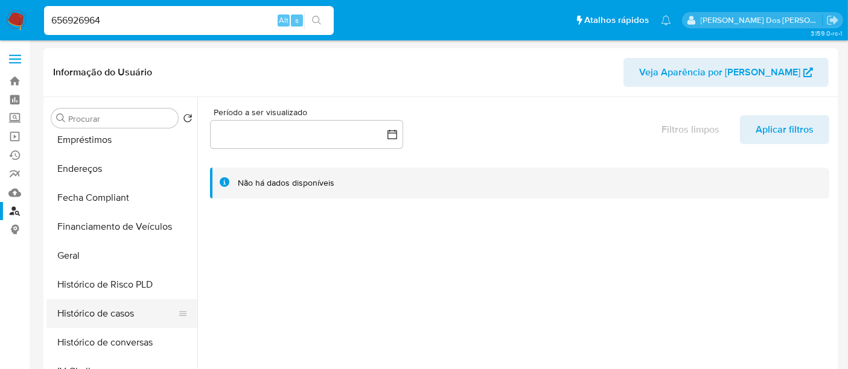
click at [87, 316] on button "Histórico de casos" at bounding box center [116, 313] width 141 height 29
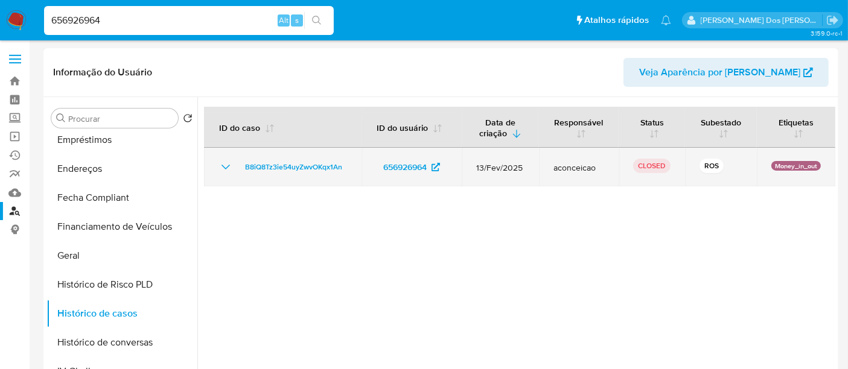
click at [231, 165] on icon "Mostrar/Ocultar" at bounding box center [225, 167] width 14 height 14
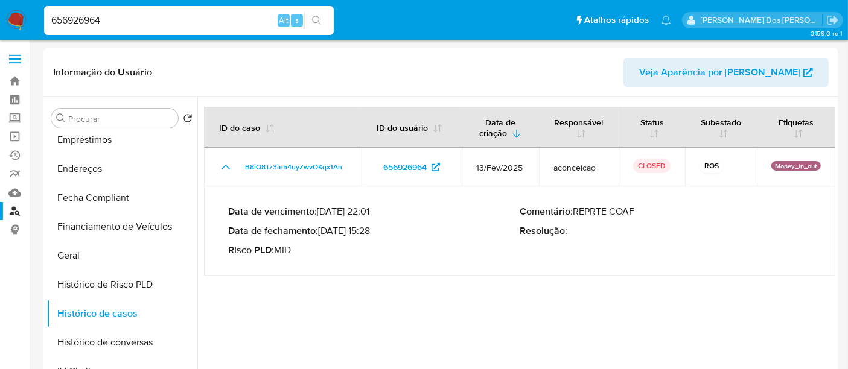
click at [193, 24] on input "656926964" at bounding box center [189, 21] width 290 height 16
paste input "1196026896"
type input "1196026896"
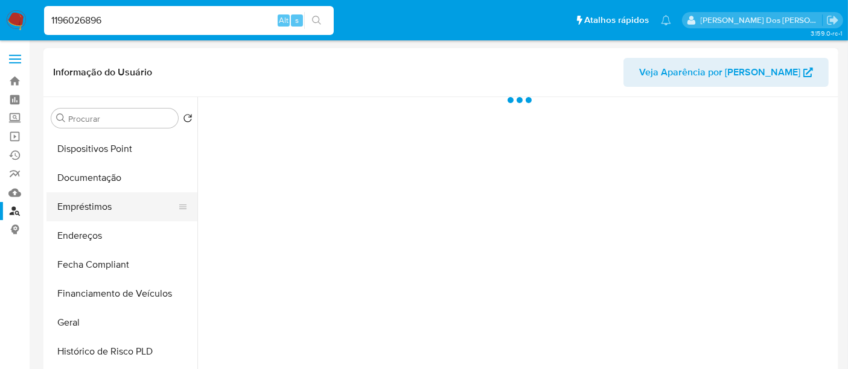
scroll to position [402, 0]
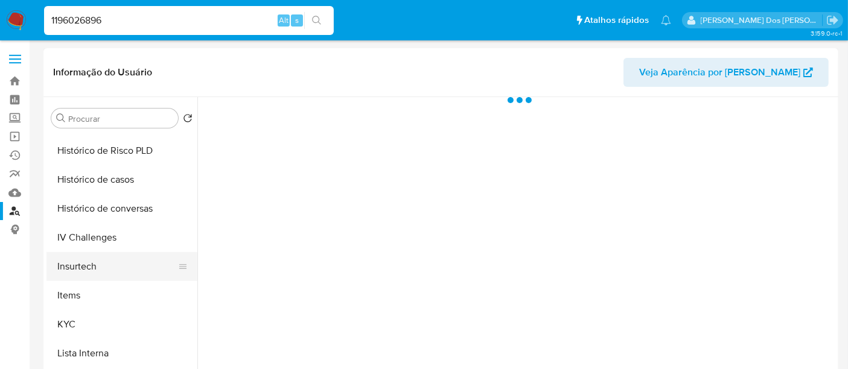
select select "10"
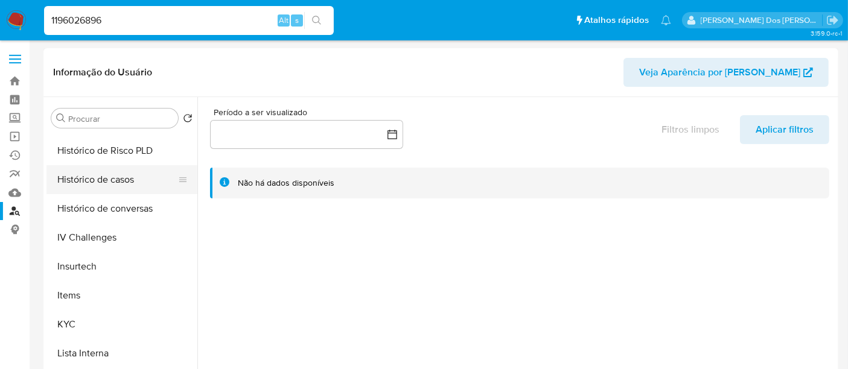
click at [86, 186] on button "Histórico de casos" at bounding box center [116, 179] width 141 height 29
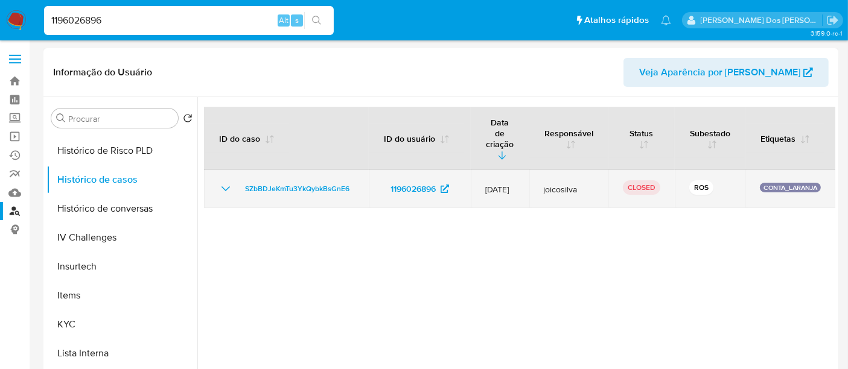
click at [226, 182] on icon "Mostrar/Ocultar" at bounding box center [225, 189] width 14 height 14
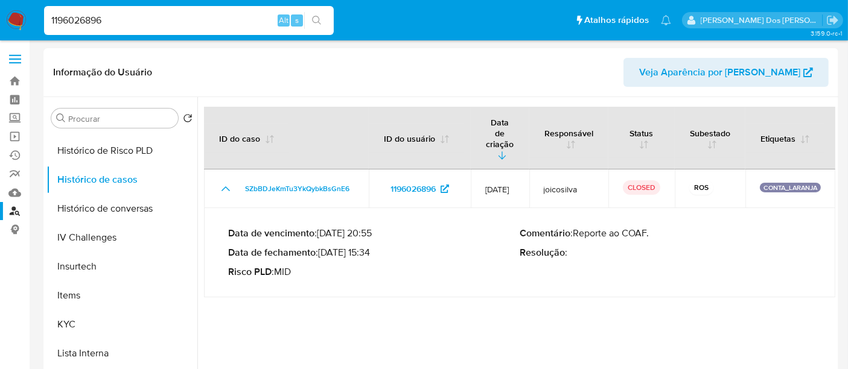
click at [157, 20] on input "1196026896" at bounding box center [189, 21] width 290 height 16
paste input "937240076"
type input "1937240076"
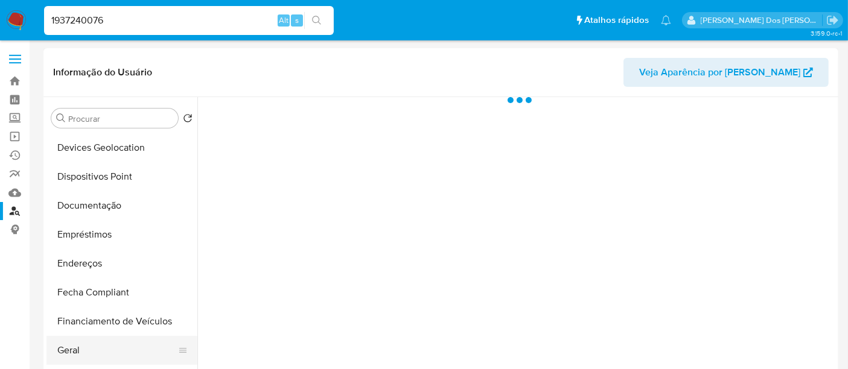
scroll to position [268, 0]
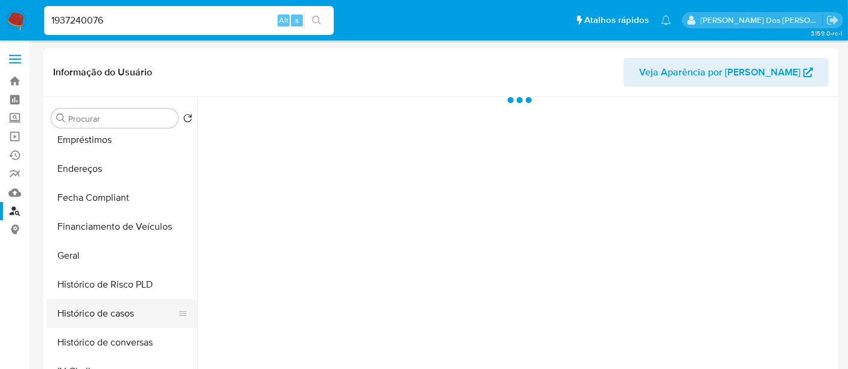
select select "10"
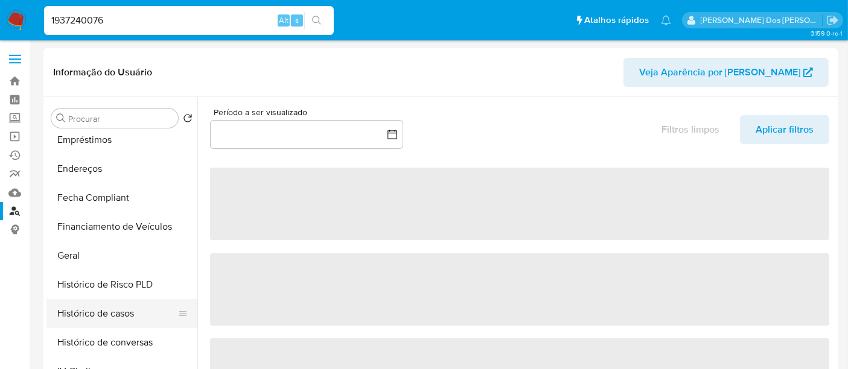
click at [81, 323] on button "Histórico de casos" at bounding box center [116, 313] width 141 height 29
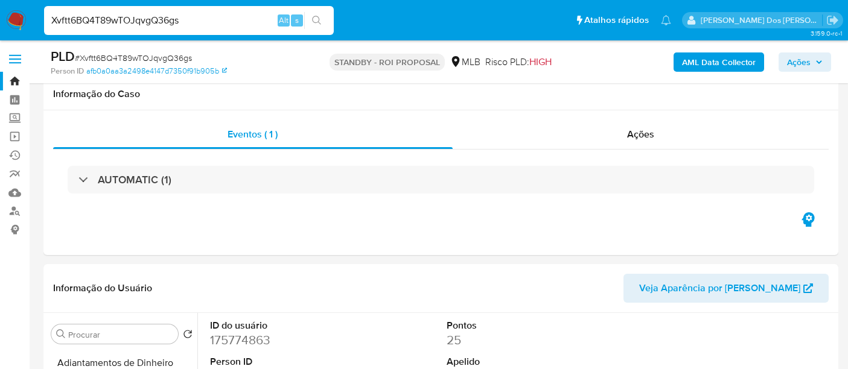
select select "10"
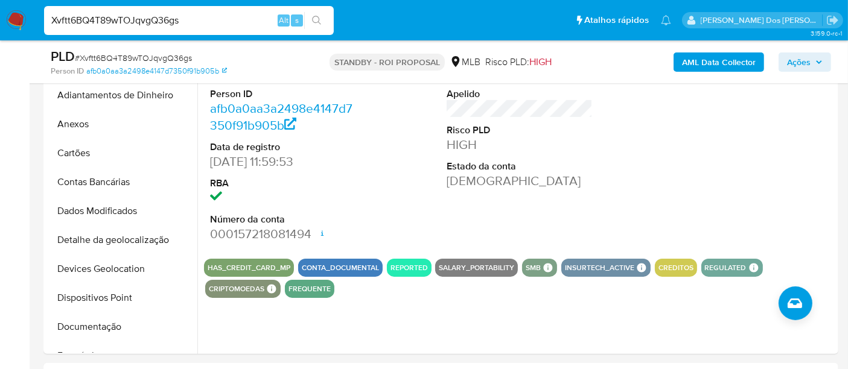
scroll to position [299, 0]
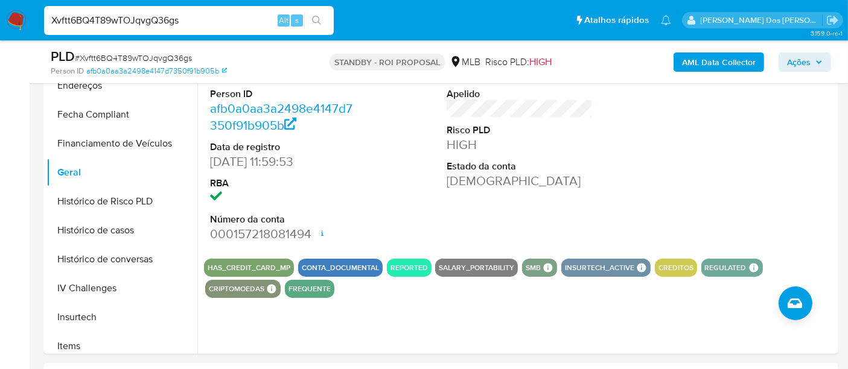
click at [150, 24] on input "Xvftt6BQ4T89wTOJqvgQ36gs" at bounding box center [189, 21] width 290 height 16
paste input "DaDzdgKs2b2GcC4UD4wawaEX"
type input "DaDzdgKs2b2GcC4UD4wawaEX"
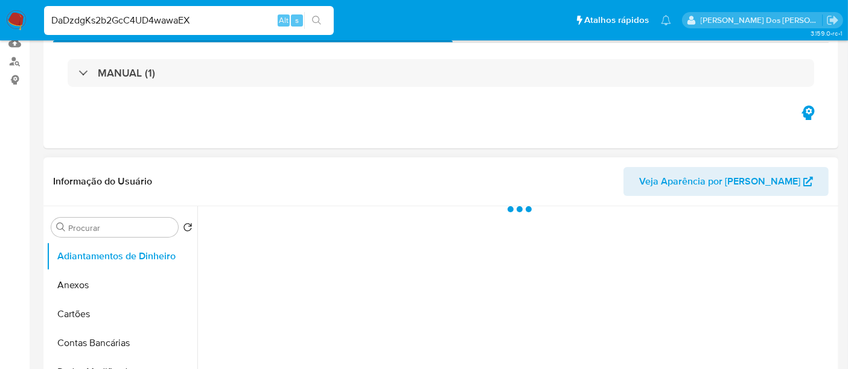
scroll to position [201, 0]
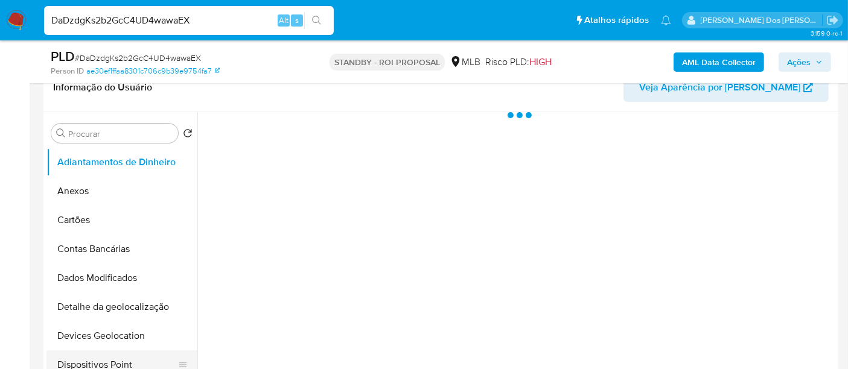
select select "10"
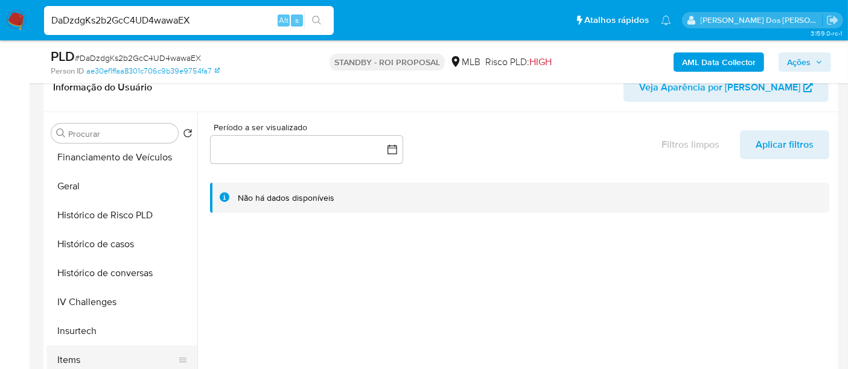
scroll to position [469, 0]
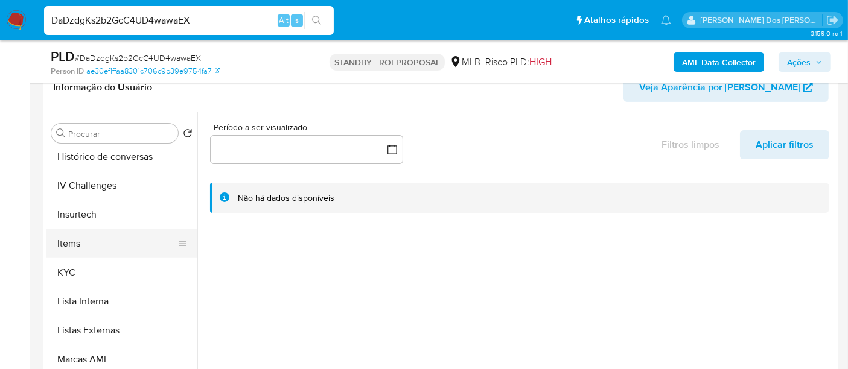
drag, startPoint x: 71, startPoint y: 270, endPoint x: 153, endPoint y: 256, distance: 83.2
click at [70, 270] on button "KYC" at bounding box center [121, 272] width 151 height 29
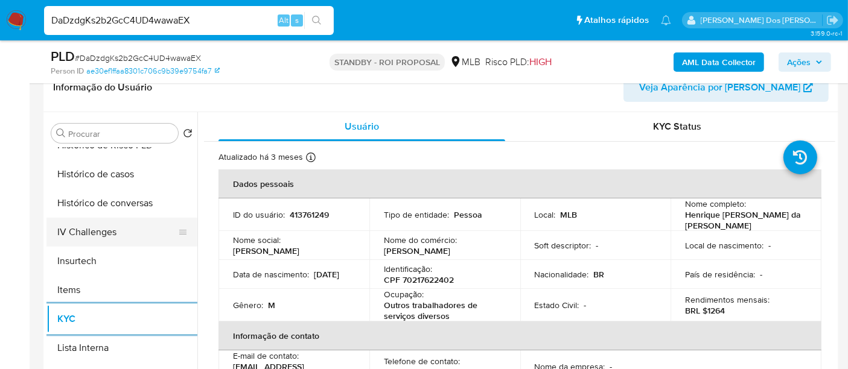
scroll to position [402, 0]
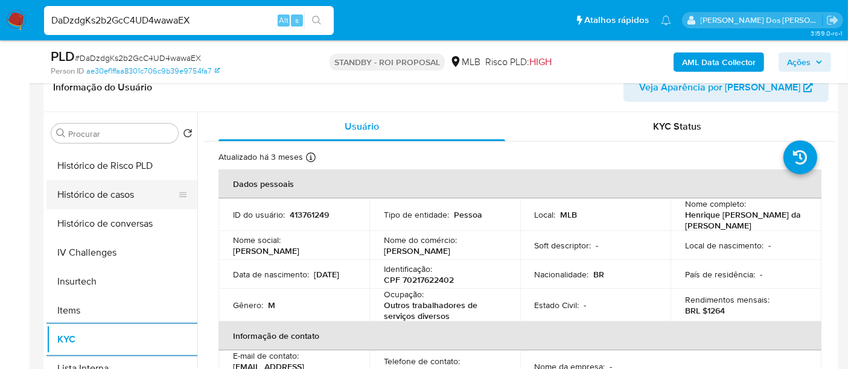
click at [98, 199] on button "Histórico de casos" at bounding box center [116, 194] width 141 height 29
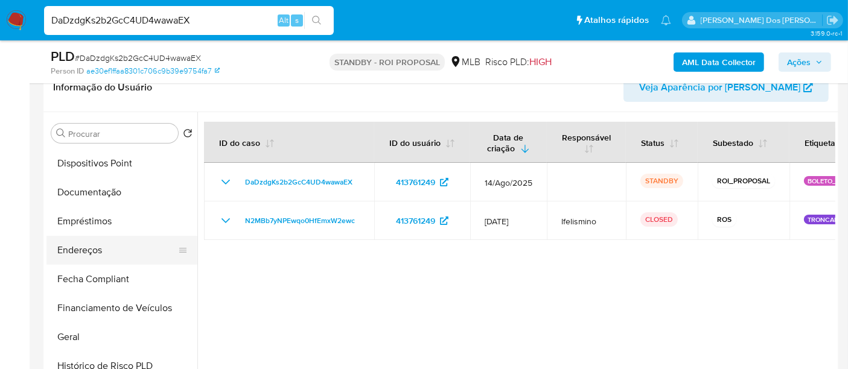
scroll to position [201, 0]
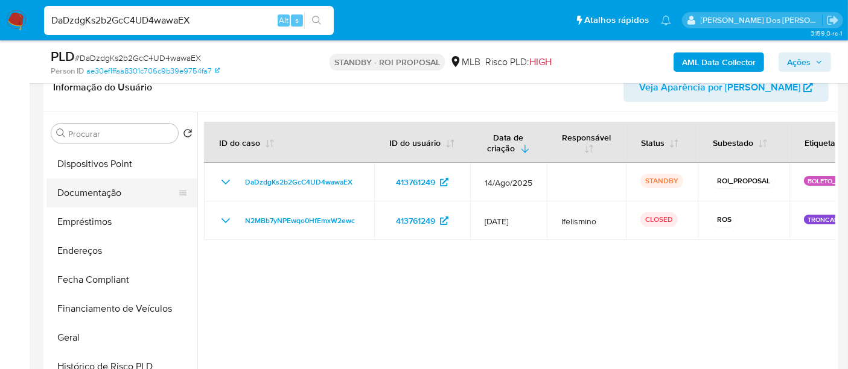
click at [98, 194] on button "Documentação" at bounding box center [116, 193] width 141 height 29
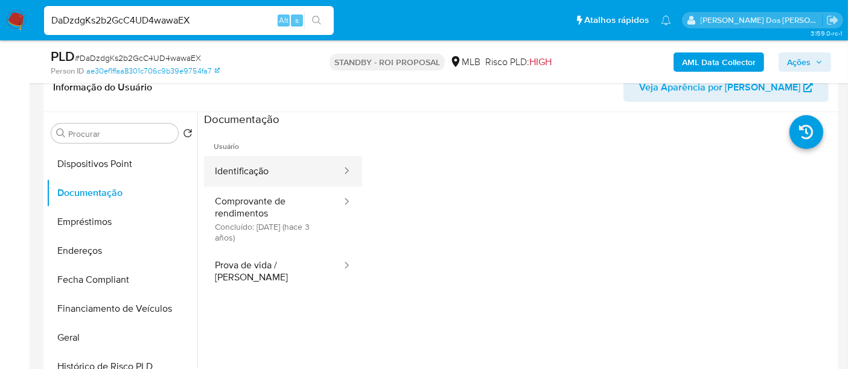
click at [231, 176] on button "Identificação" at bounding box center [273, 171] width 139 height 31
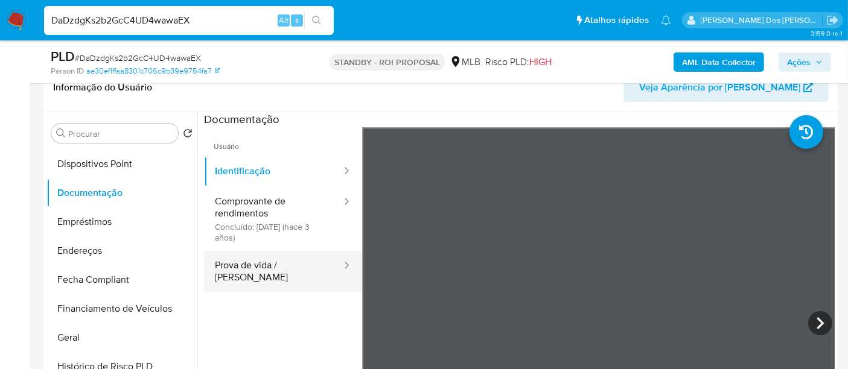
click at [306, 267] on button "Prova de vida / [PERSON_NAME]" at bounding box center [273, 271] width 139 height 41
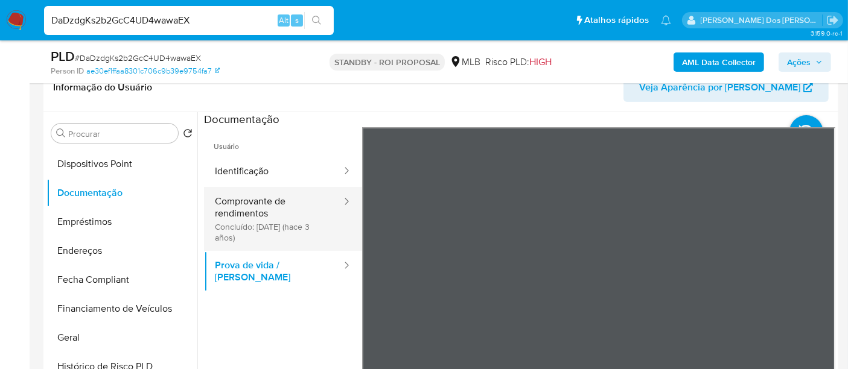
click at [221, 203] on button "Comprovante de rendimentos Concluído: [DATE] (hace 3 años)" at bounding box center [273, 219] width 139 height 64
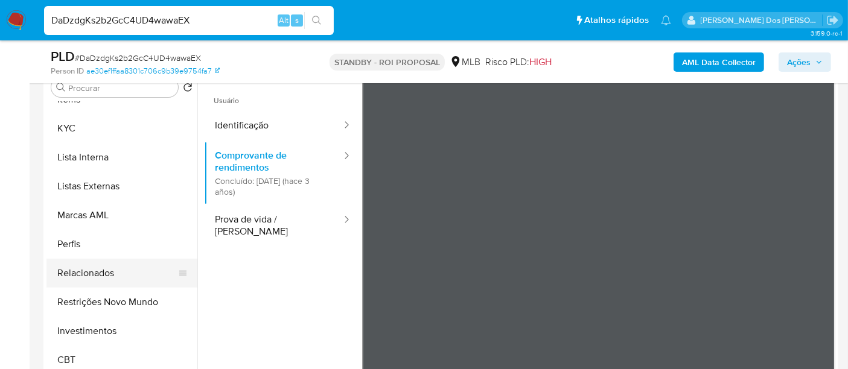
scroll to position [268, 0]
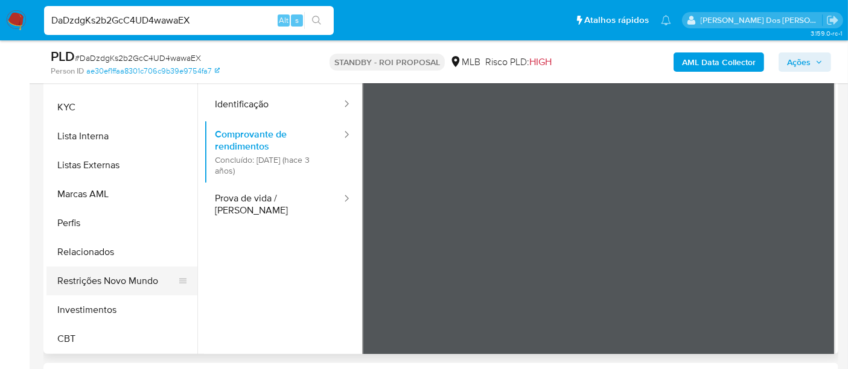
click at [118, 275] on button "Restrições Novo Mundo" at bounding box center [116, 281] width 141 height 29
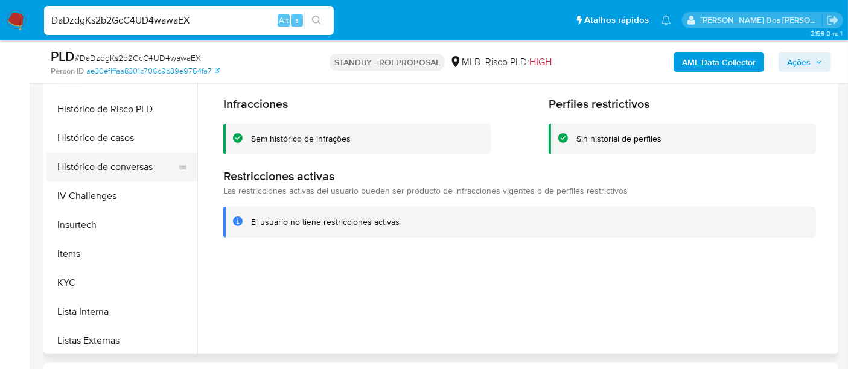
scroll to position [299, 0]
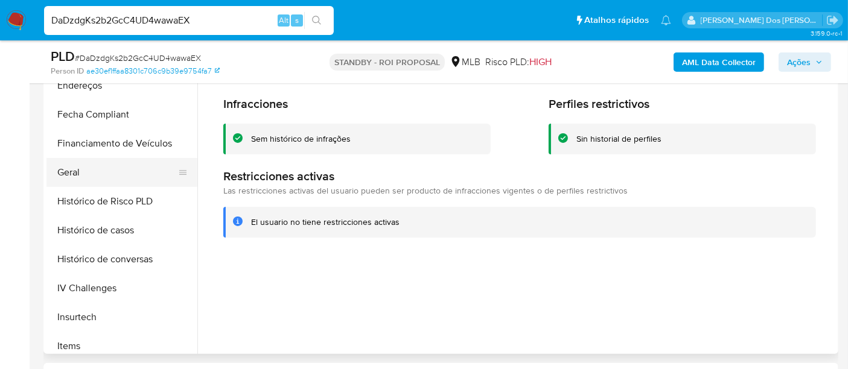
click at [76, 173] on button "Geral" at bounding box center [116, 172] width 141 height 29
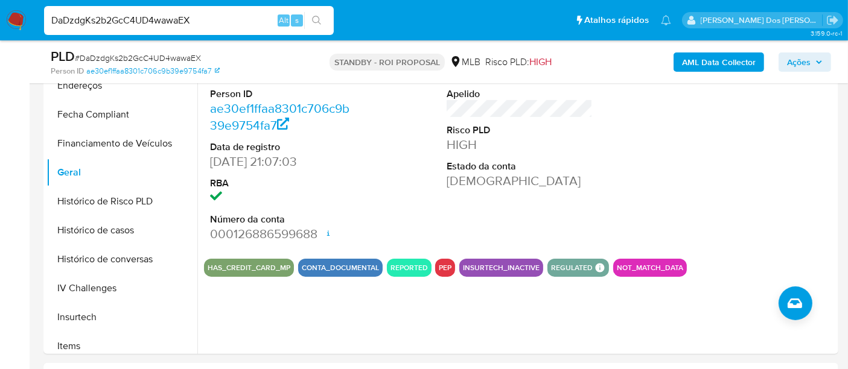
click at [118, 22] on input "DaDzdgKs2b2GcC4UD4wawaEX" at bounding box center [189, 21] width 290 height 16
paste input "pGAlgL6xut7JTva5Gx7QRctb"
type input "pGAlgL6xut7JTva5Gx7QRctb"
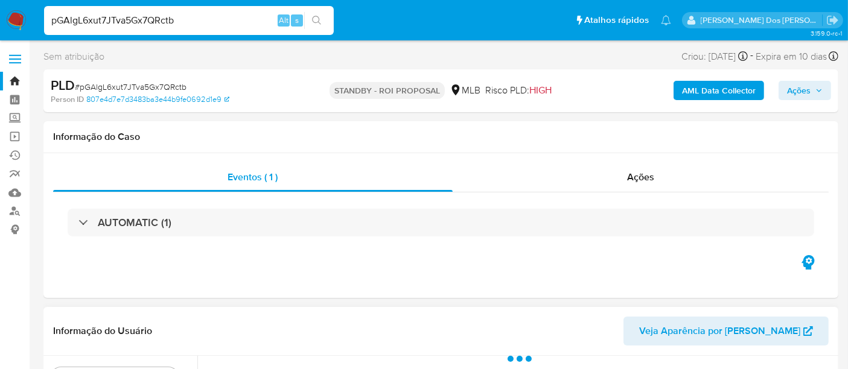
select select "10"
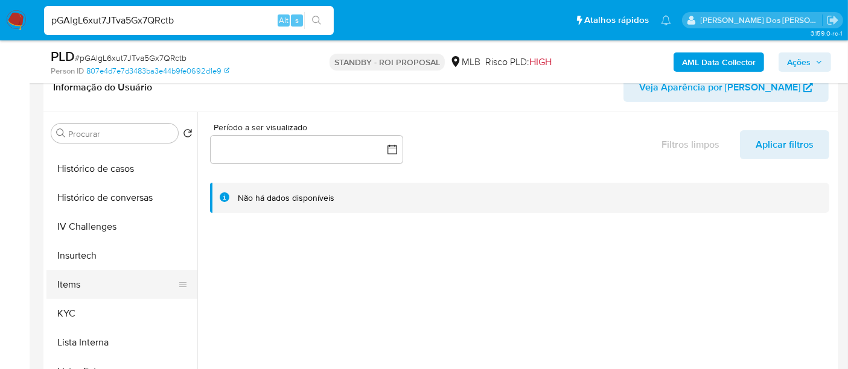
scroll to position [469, 0]
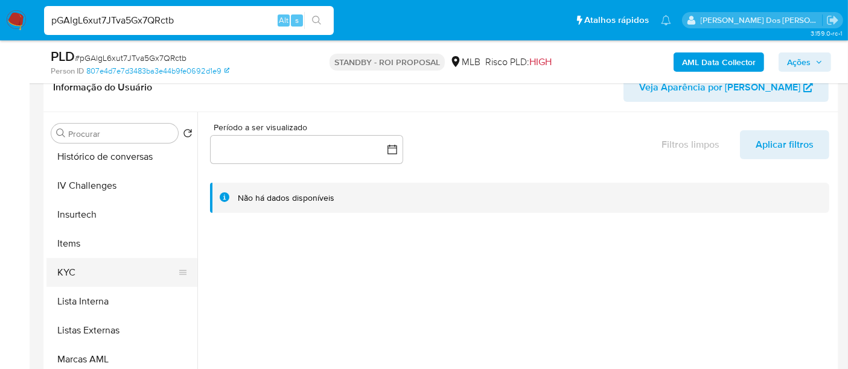
click at [76, 268] on button "KYC" at bounding box center [116, 272] width 141 height 29
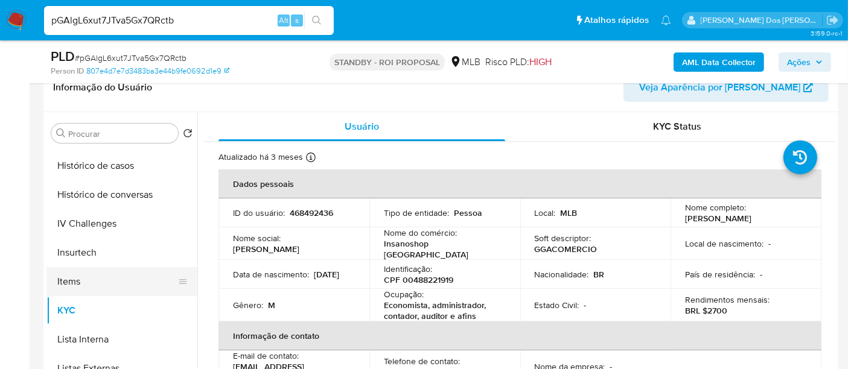
scroll to position [402, 0]
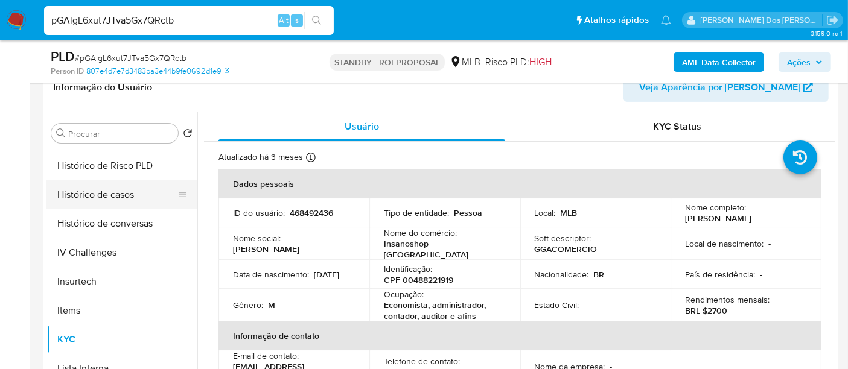
click at [93, 196] on button "Histórico de casos" at bounding box center [116, 194] width 141 height 29
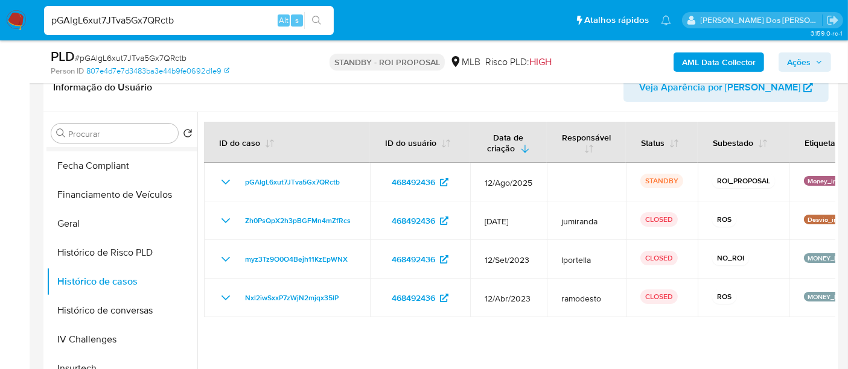
scroll to position [201, 0]
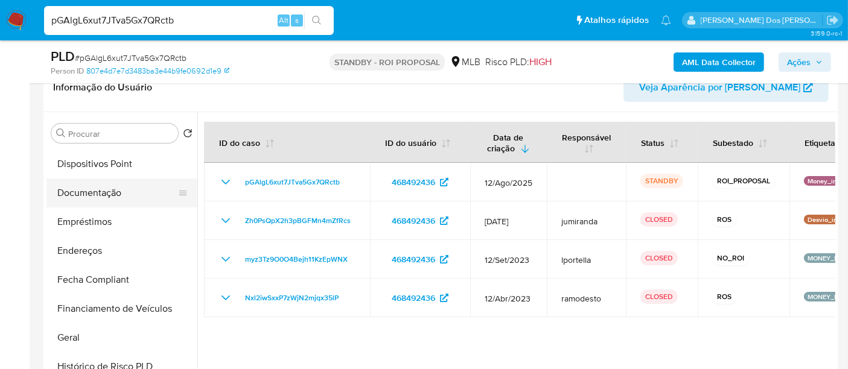
click at [101, 198] on button "Documentação" at bounding box center [116, 193] width 141 height 29
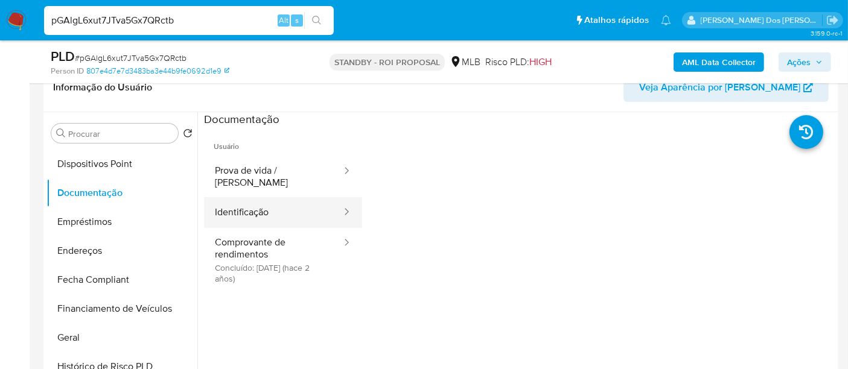
click at [249, 200] on button "Identificação" at bounding box center [273, 212] width 139 height 31
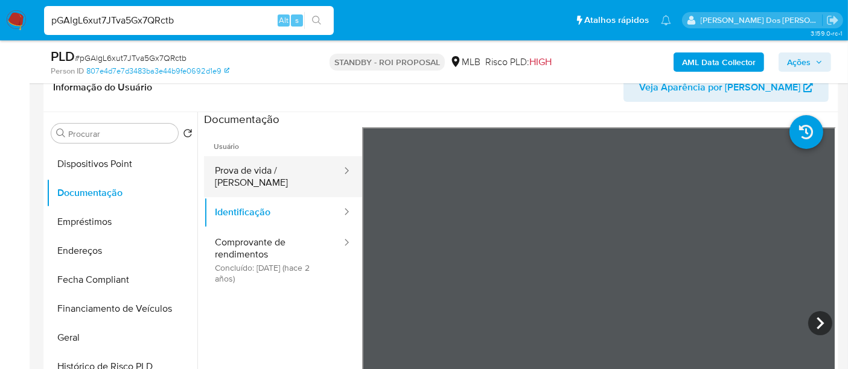
click at [267, 176] on button "Prova de vida / [PERSON_NAME]" at bounding box center [273, 176] width 139 height 41
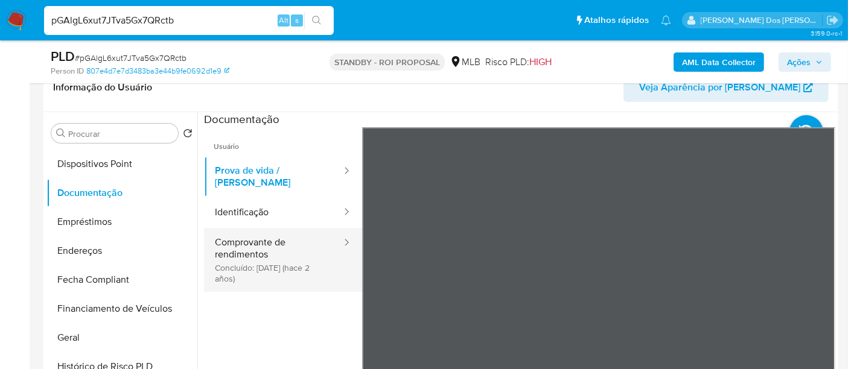
click at [255, 258] on button "Comprovante de rendimentos Concluído: 02/06/2023 (hace 2 años)" at bounding box center [273, 260] width 139 height 64
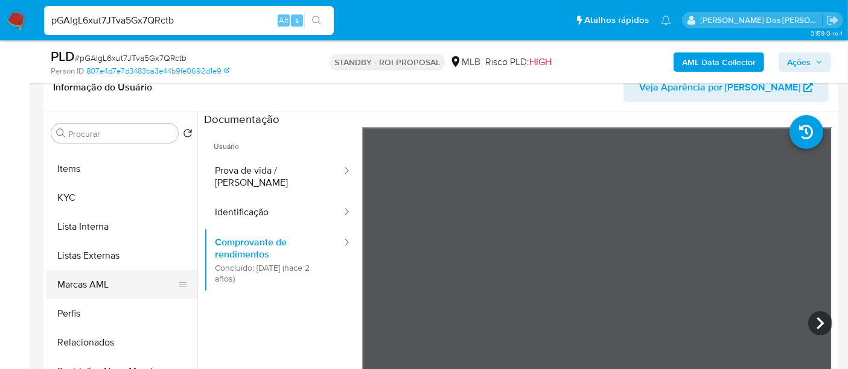
scroll to position [567, 0]
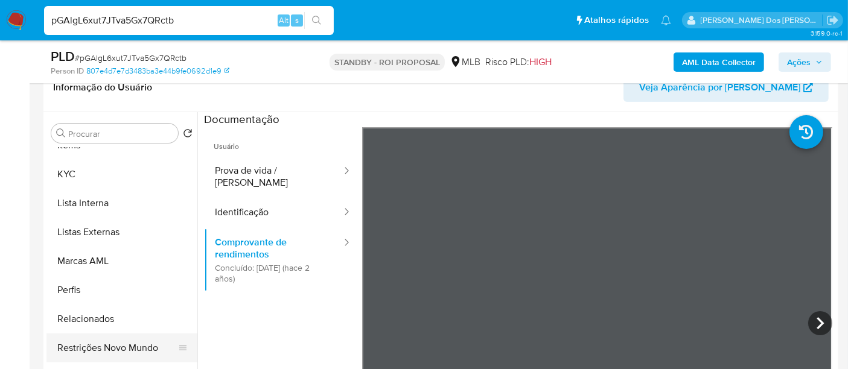
click at [134, 349] on button "Restrições Novo Mundo" at bounding box center [116, 348] width 141 height 29
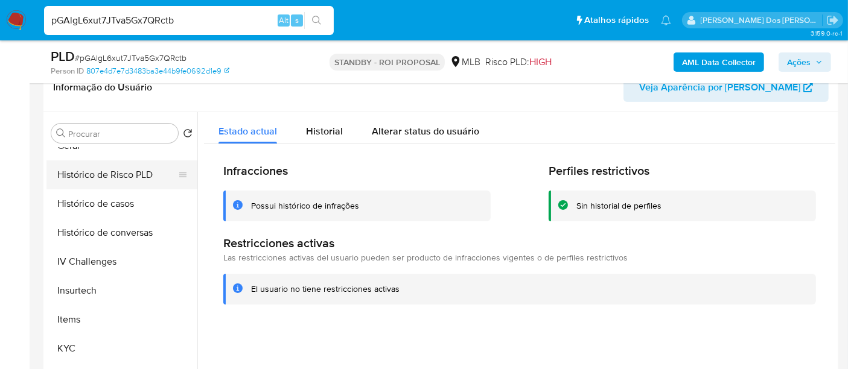
scroll to position [299, 0]
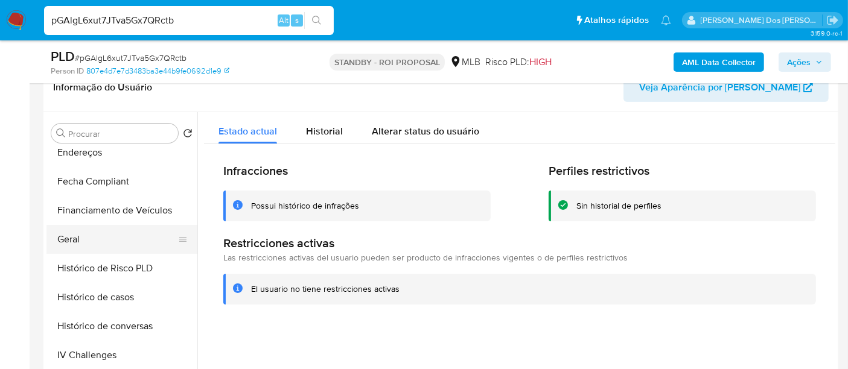
click at [81, 238] on button "Geral" at bounding box center [116, 239] width 141 height 29
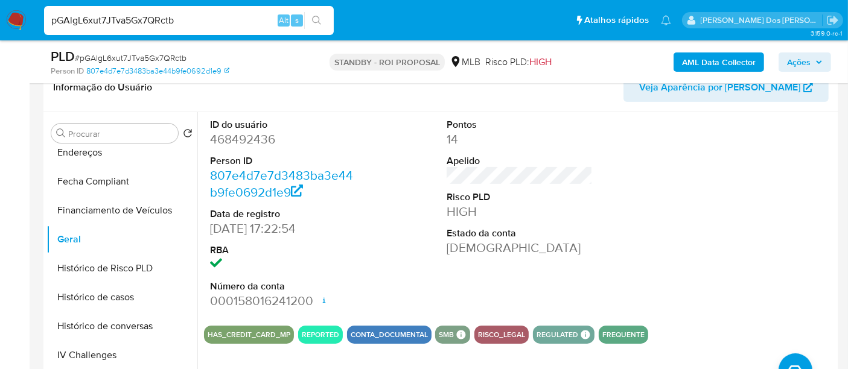
click at [165, 13] on input "pGAlgL6xut7JTva5Gx7QRctb" at bounding box center [189, 21] width 290 height 16
paste input "AVlGZggBEDkoJtvkBjPzBJ7w"
type input "AVlGZggBEDkoJtvkBjPzBJ7w"
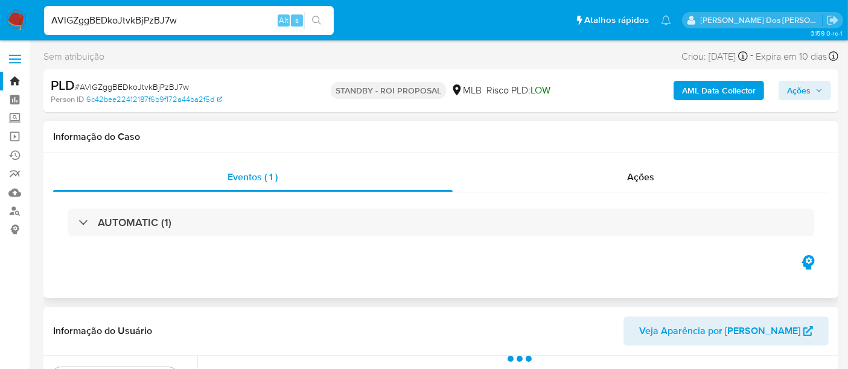
select select "10"
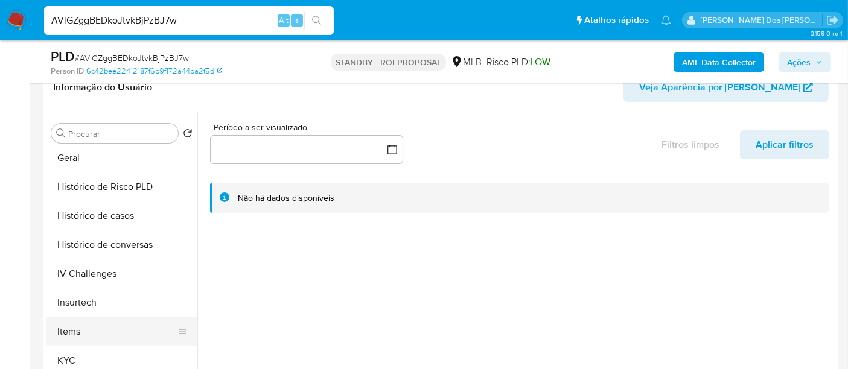
scroll to position [402, 0]
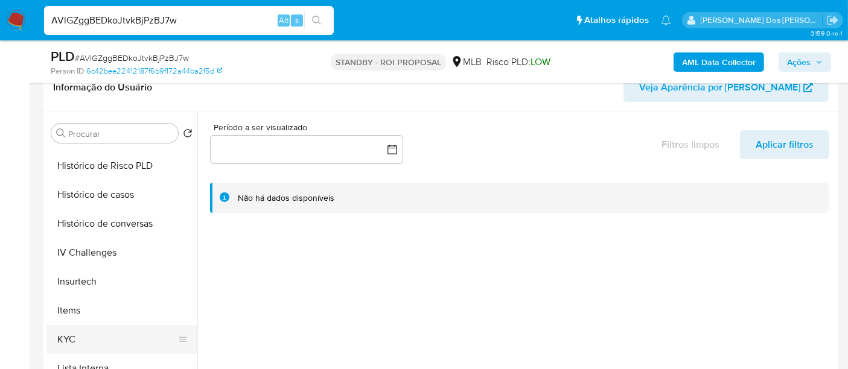
click at [63, 333] on button "KYC" at bounding box center [116, 339] width 141 height 29
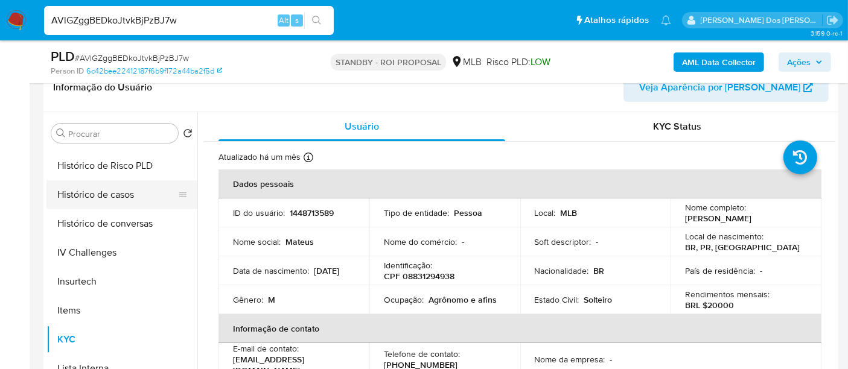
click at [110, 197] on button "Histórico de casos" at bounding box center [116, 194] width 141 height 29
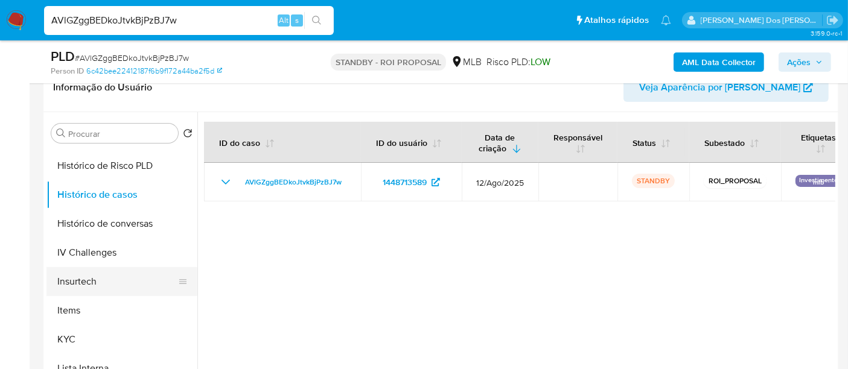
scroll to position [134, 0]
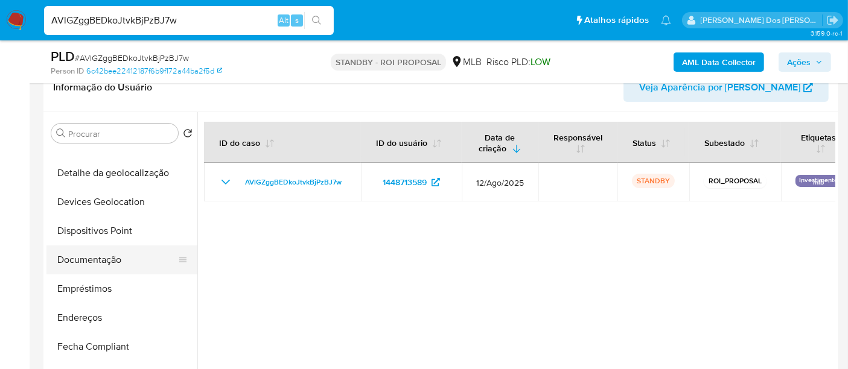
click at [101, 261] on button "Documentação" at bounding box center [116, 260] width 141 height 29
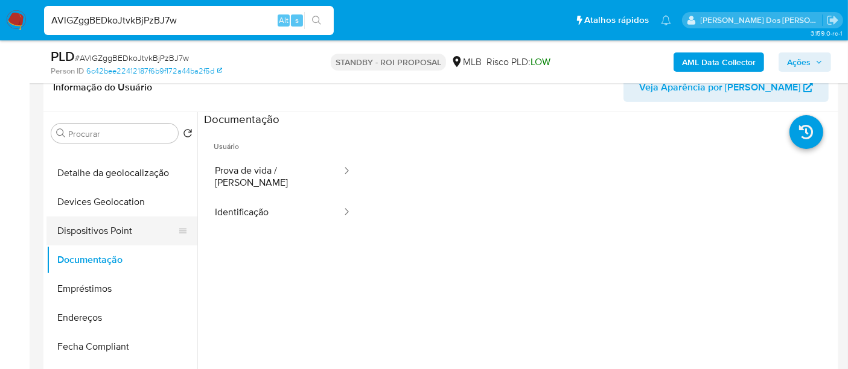
click at [255, 208] on button "Identificação" at bounding box center [273, 212] width 139 height 31
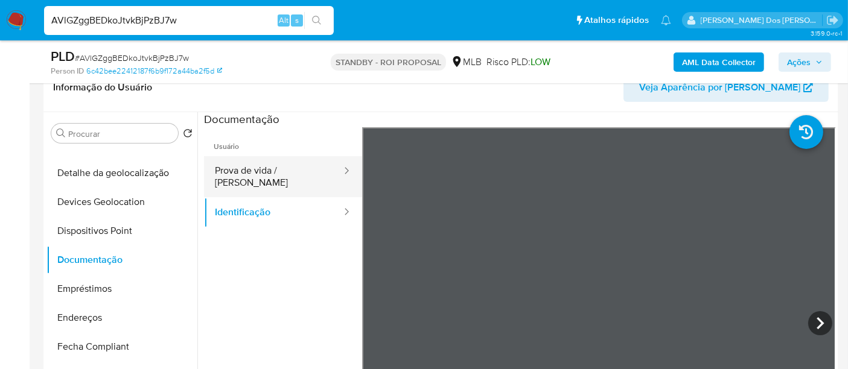
click at [299, 175] on button "Prova de vida / [PERSON_NAME]" at bounding box center [273, 176] width 139 height 41
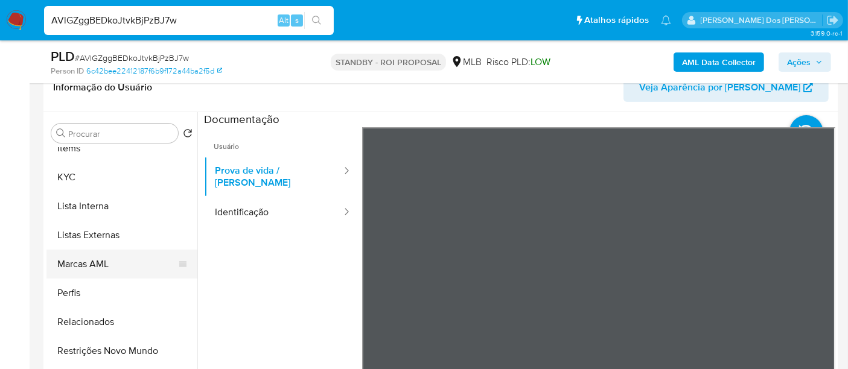
scroll to position [567, 0]
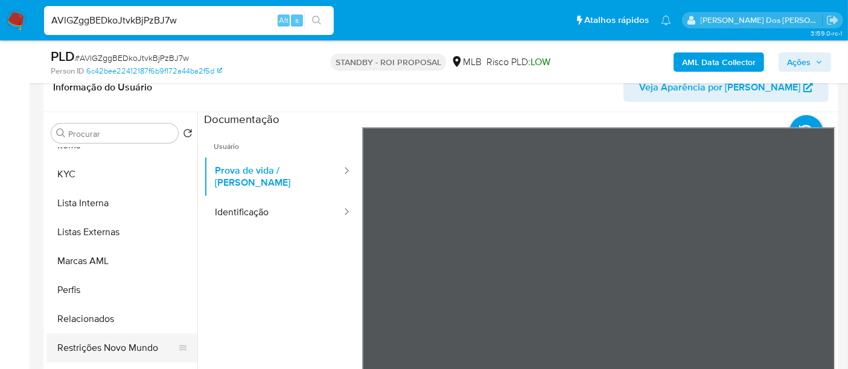
click at [116, 344] on button "Restrições Novo Mundo" at bounding box center [116, 348] width 141 height 29
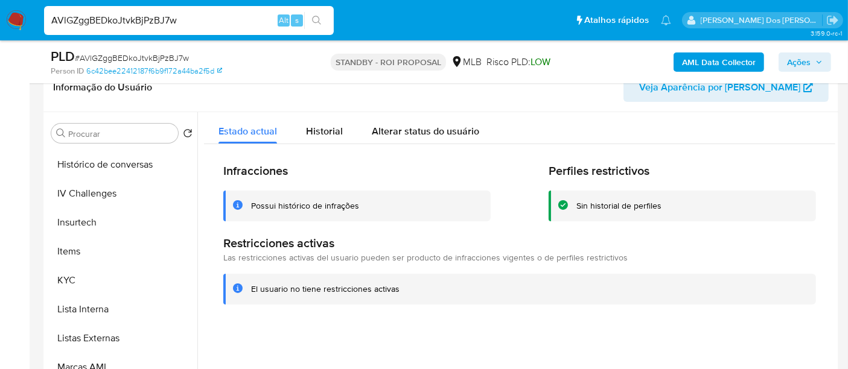
scroll to position [299, 0]
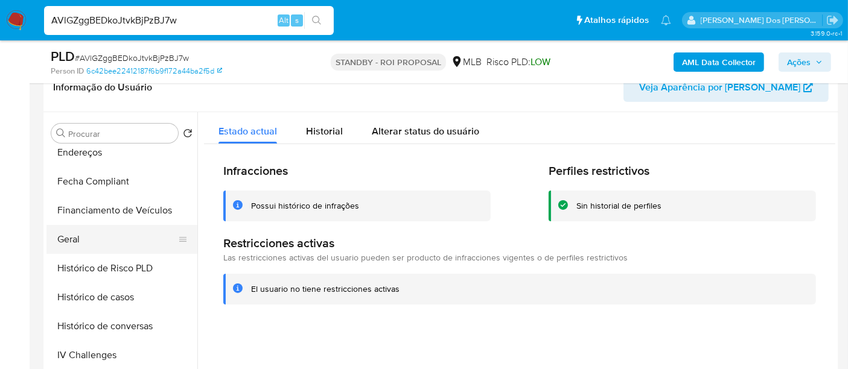
click at [69, 237] on button "Geral" at bounding box center [116, 239] width 141 height 29
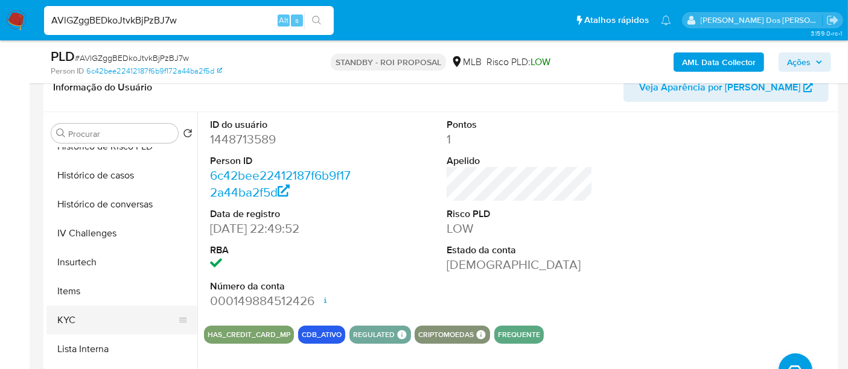
scroll to position [500, 0]
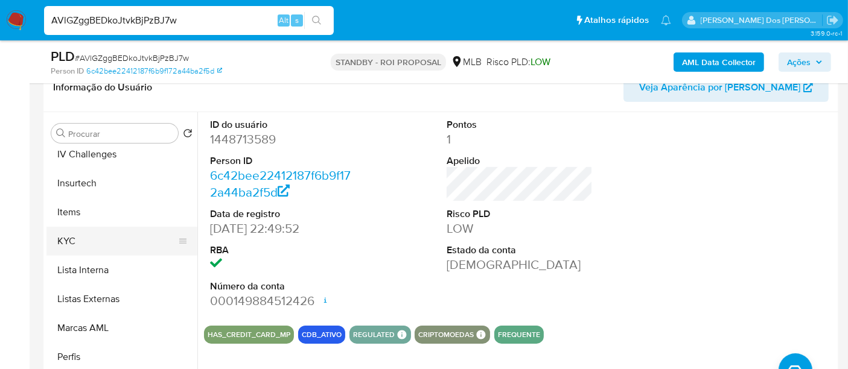
click at [77, 238] on button "KYC" at bounding box center [116, 241] width 141 height 29
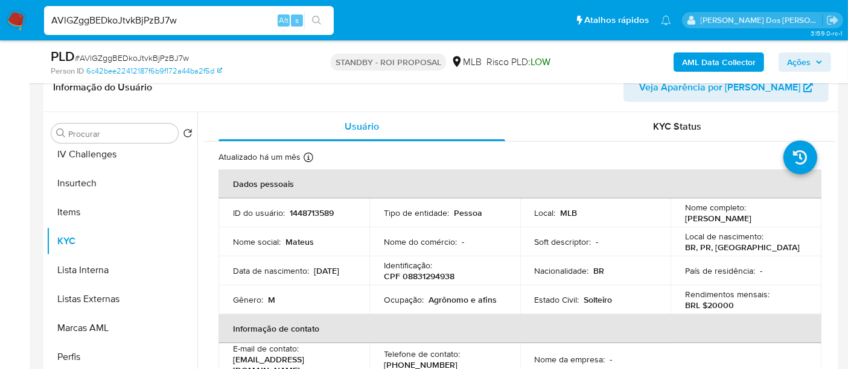
click at [221, 19] on input "AVlGZggBEDkoJtvkBjPzBJ7w" at bounding box center [189, 21] width 290 height 16
click at [220, 19] on input "AVlGZggBEDkoJtvkBjPzBJ7w" at bounding box center [189, 21] width 290 height 16
paste input "Ge7pos8gzPRHlhSdA7F2aCtB"
type input "Ge7pos8gzPRHlhSdA7F2aCtB"
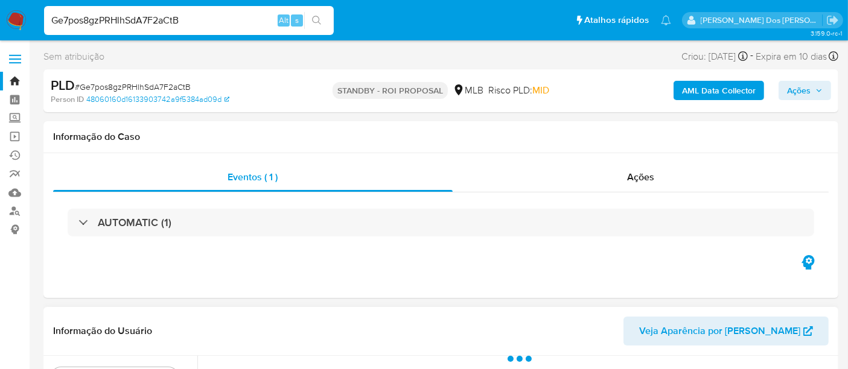
select select "10"
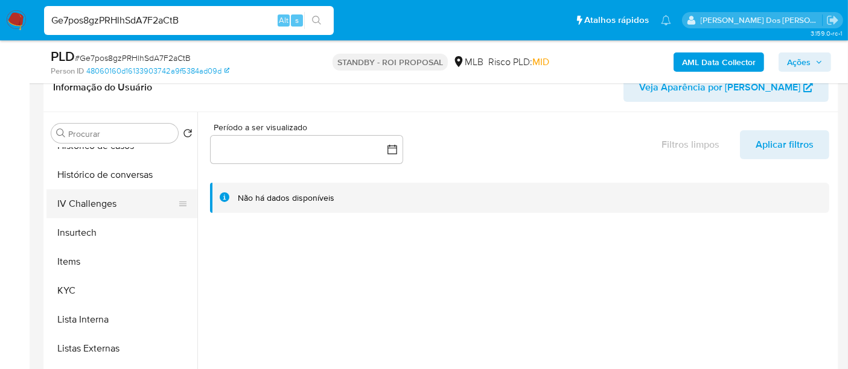
scroll to position [469, 0]
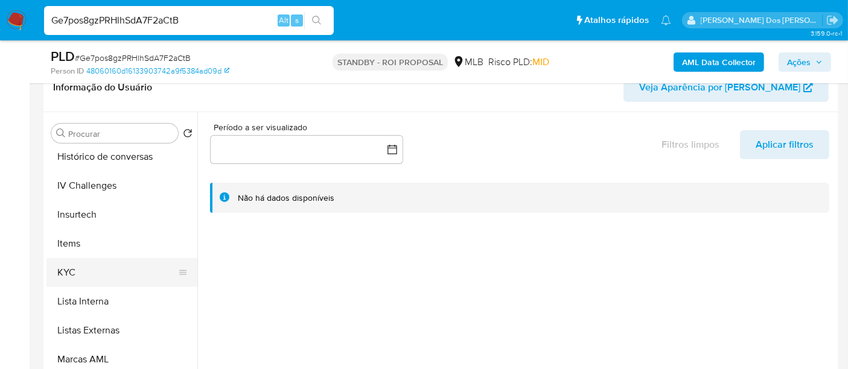
click at [69, 271] on button "KYC" at bounding box center [116, 272] width 141 height 29
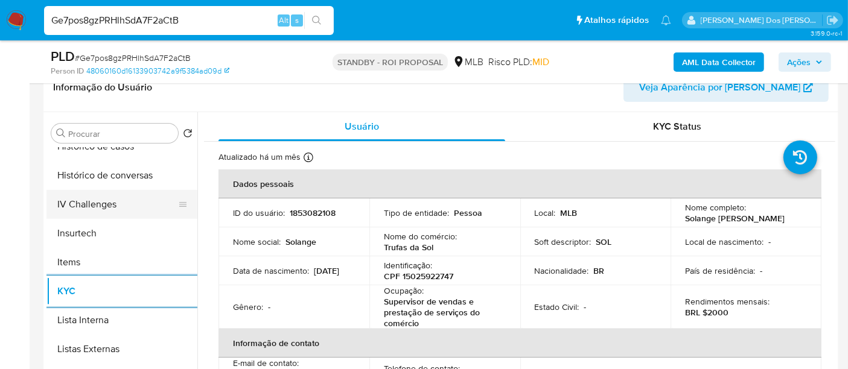
scroll to position [402, 0]
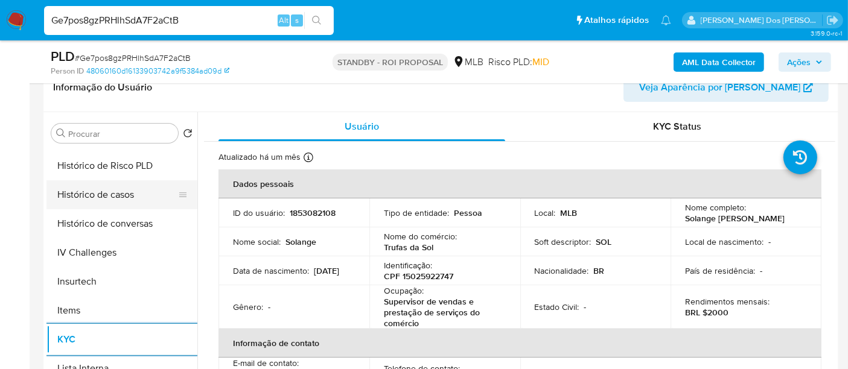
click at [113, 198] on button "Histórico de casos" at bounding box center [116, 194] width 141 height 29
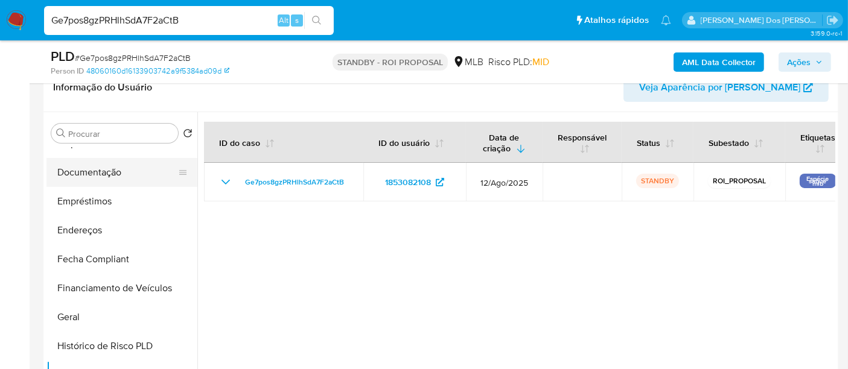
scroll to position [201, 0]
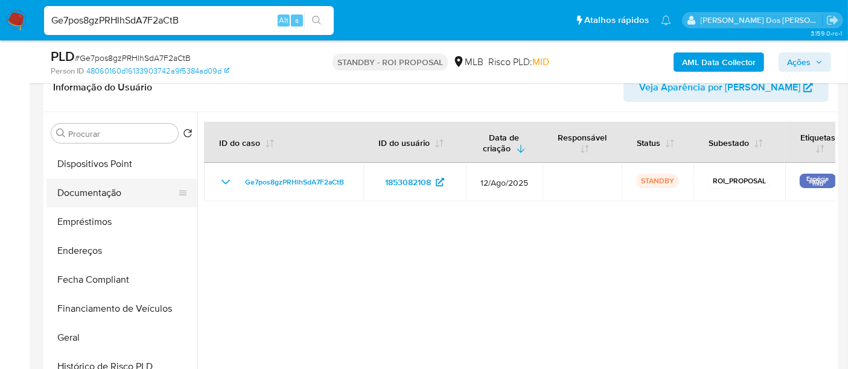
click at [101, 190] on button "Documentação" at bounding box center [116, 193] width 141 height 29
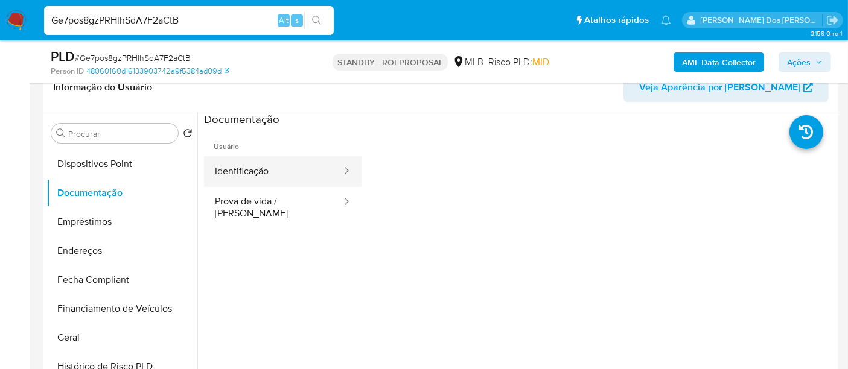
click at [248, 177] on button "Identificação" at bounding box center [273, 171] width 139 height 31
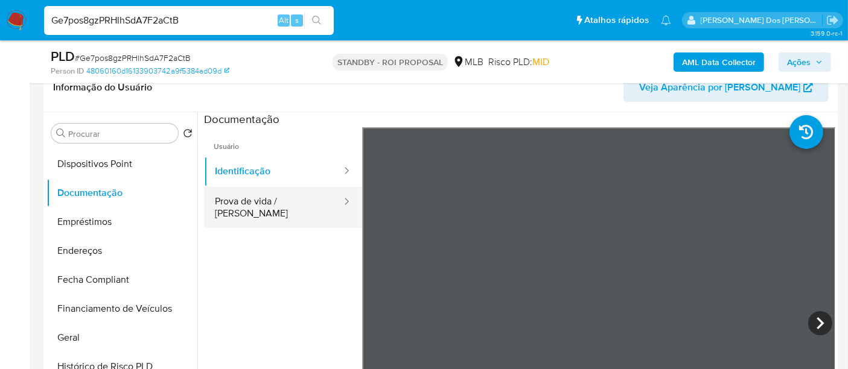
click at [275, 195] on button "Prova de vida / [PERSON_NAME]" at bounding box center [273, 207] width 139 height 41
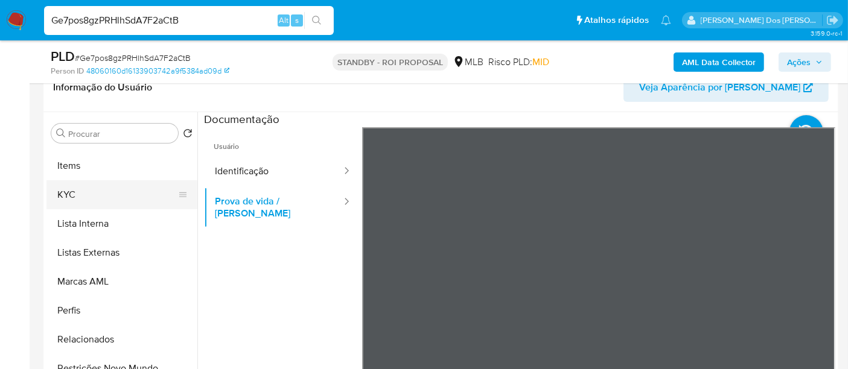
scroll to position [567, 0]
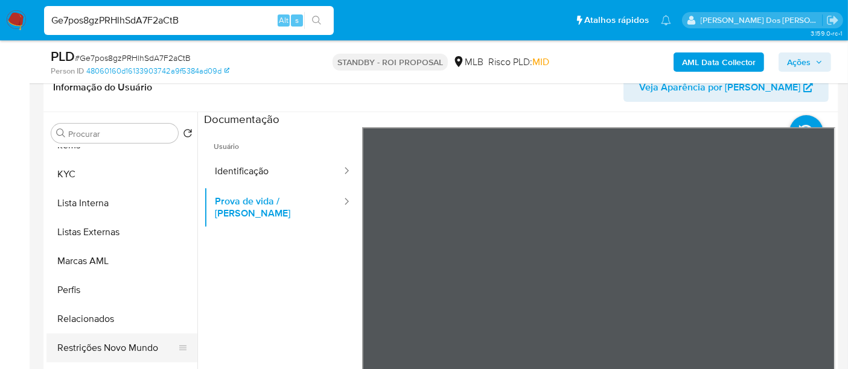
click at [121, 352] on button "Restrições Novo Mundo" at bounding box center [116, 348] width 141 height 29
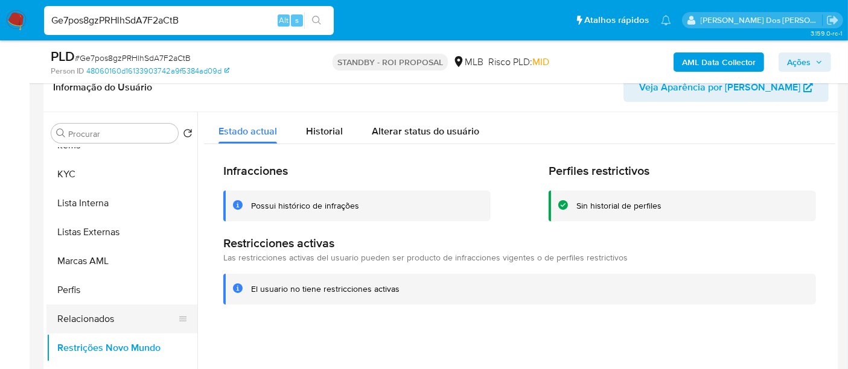
scroll to position [299, 0]
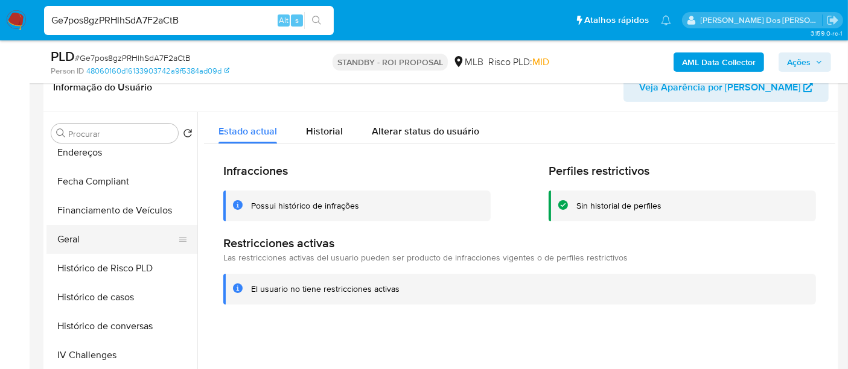
click at [84, 244] on button "Geral" at bounding box center [116, 239] width 141 height 29
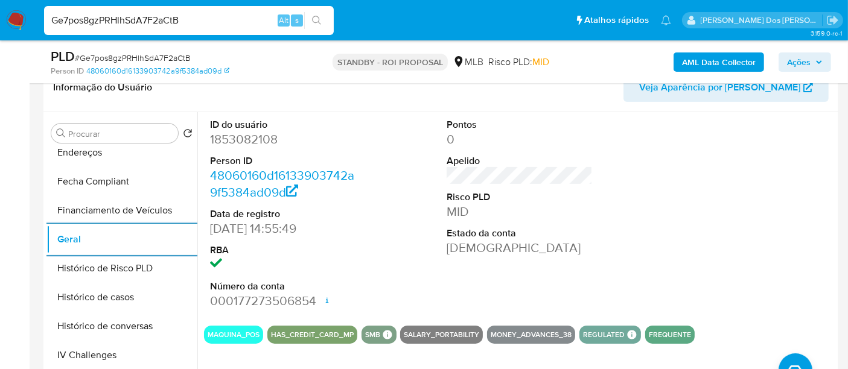
click at [155, 20] on input "Ge7pos8gzPRHlhSdA7F2aCtB" at bounding box center [189, 21] width 290 height 16
paste input "2lVW0mwvs7L0gHhPaeSzpyZ9"
type input "2lVW0mwvs7L0gHhPaeSzpyZ9"
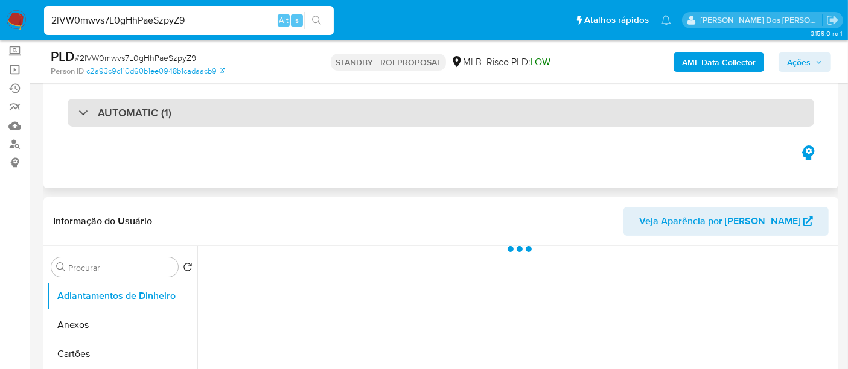
select select "10"
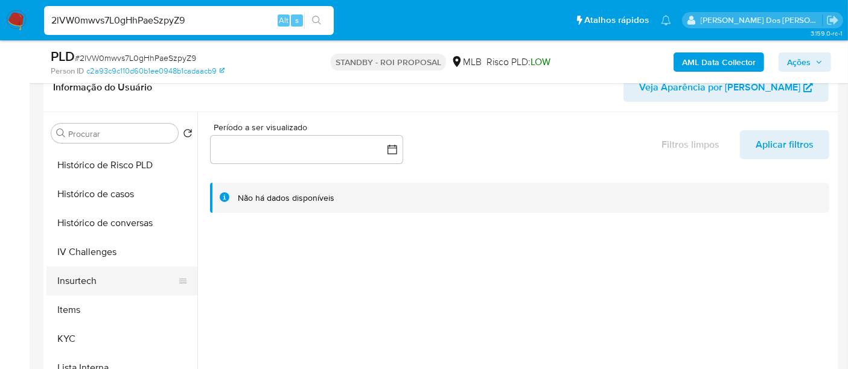
scroll to position [469, 0]
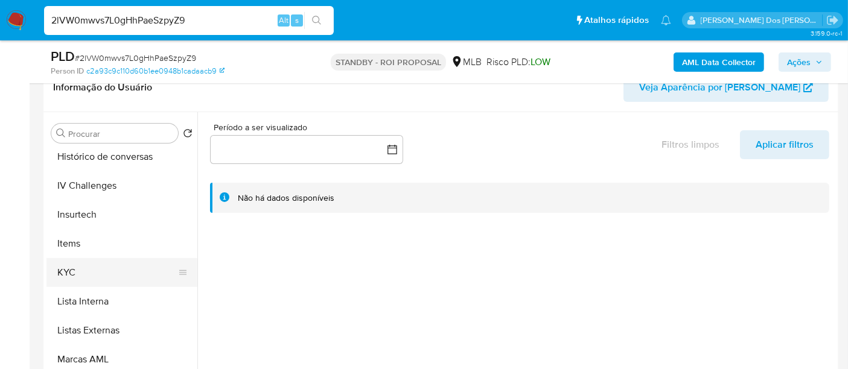
click at [65, 269] on button "KYC" at bounding box center [116, 272] width 141 height 29
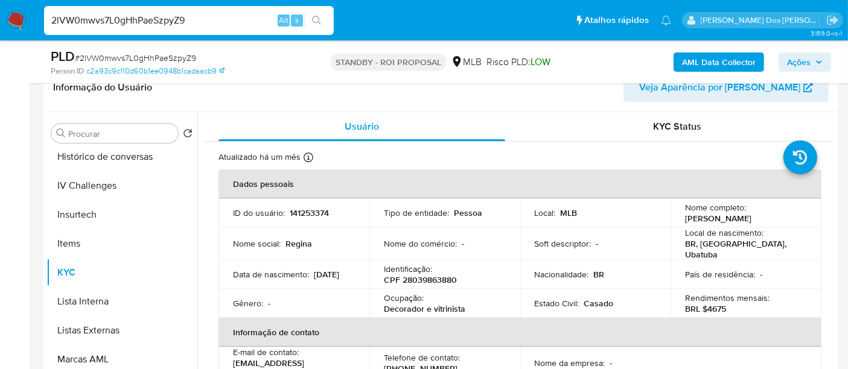
click at [114, 18] on input "2lVW0mwvs7L0gHhPaeSzpyZ9" at bounding box center [189, 21] width 290 height 16
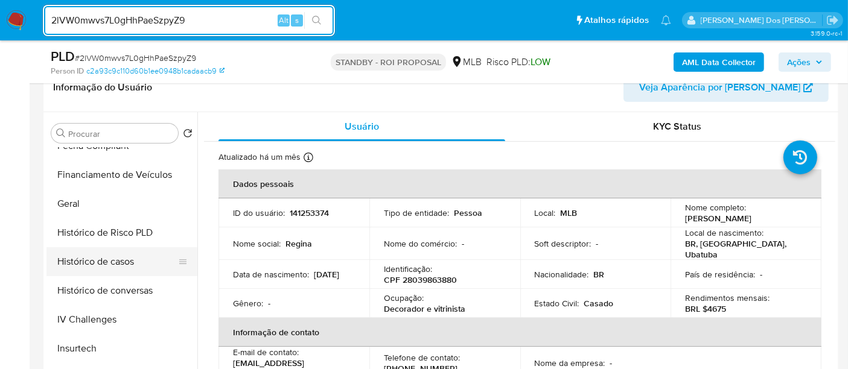
click at [105, 265] on button "Histórico de casos" at bounding box center [116, 261] width 141 height 29
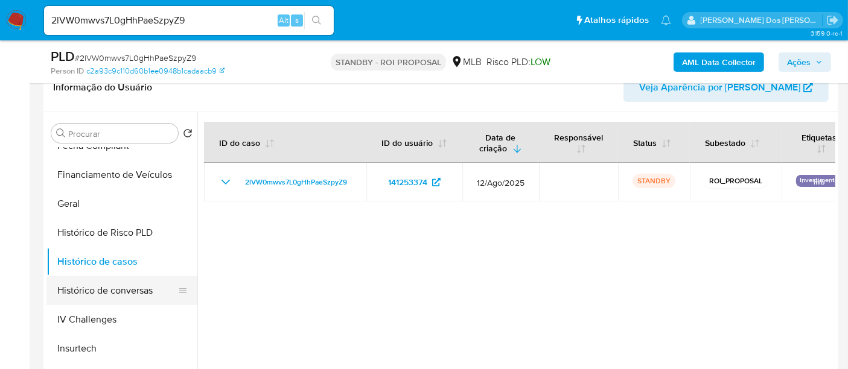
scroll to position [201, 0]
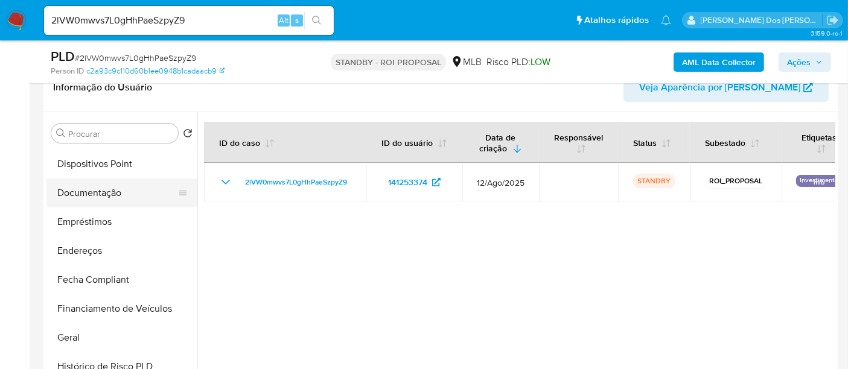
click at [89, 199] on button "Documentação" at bounding box center [116, 193] width 141 height 29
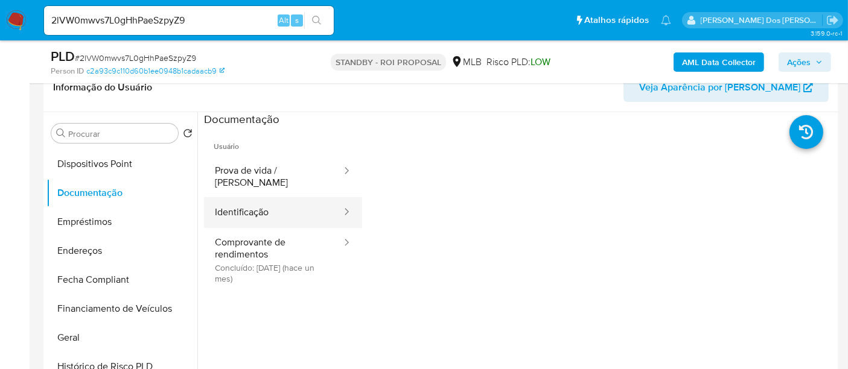
click at [263, 208] on button "Identificação" at bounding box center [273, 212] width 139 height 31
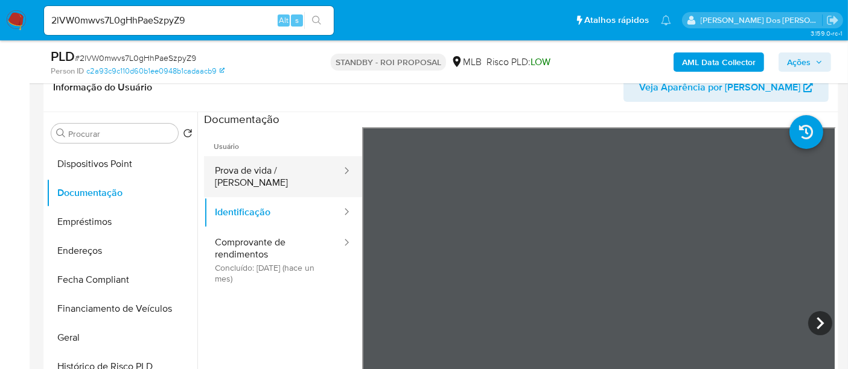
click at [279, 168] on button "Prova de vida / [PERSON_NAME]" at bounding box center [273, 176] width 139 height 41
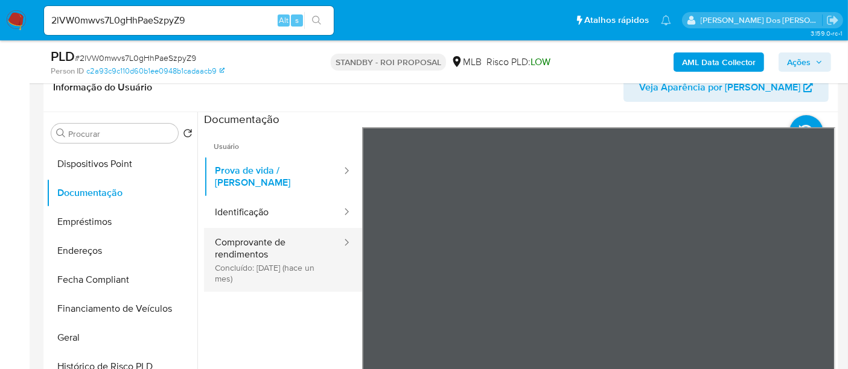
click at [255, 242] on button "Comprovante de rendimentos Concluído: [DATE] (hace un mes)" at bounding box center [273, 260] width 139 height 64
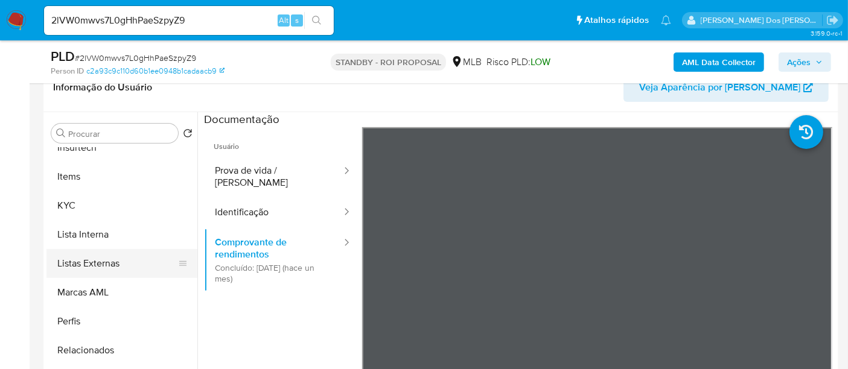
scroll to position [567, 0]
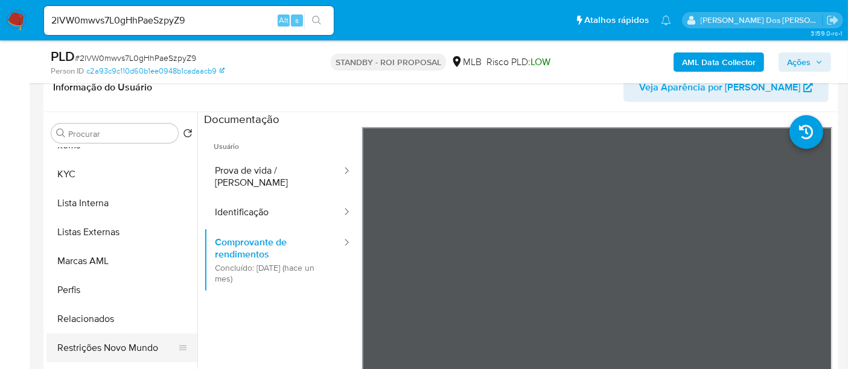
click at [124, 342] on button "Restrições Novo Mundo" at bounding box center [116, 348] width 141 height 29
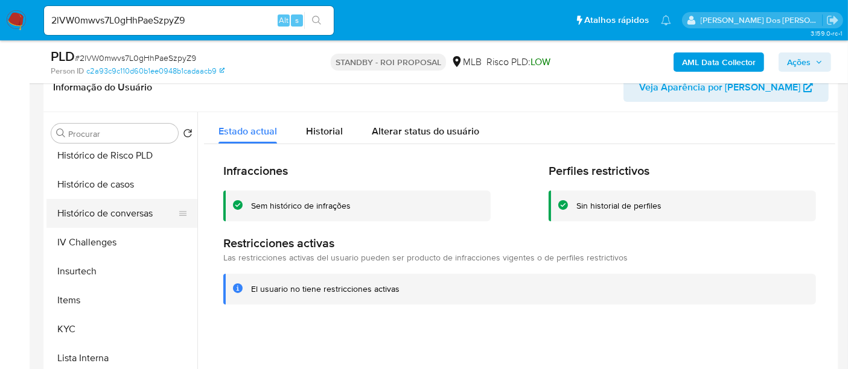
scroll to position [366, 0]
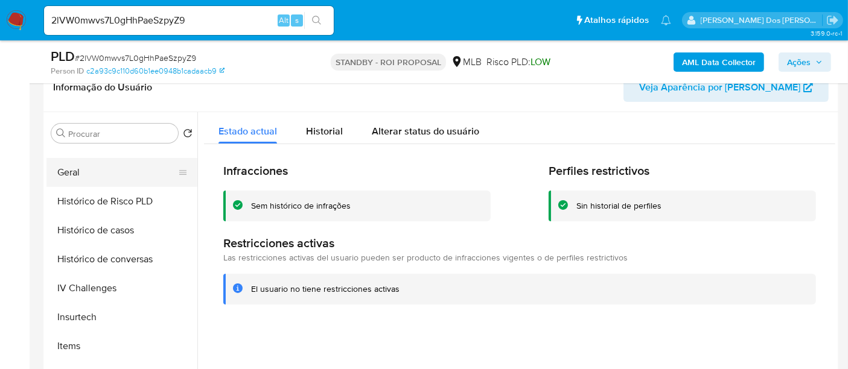
click at [68, 168] on button "Geral" at bounding box center [116, 172] width 141 height 29
